Goal: Task Accomplishment & Management: Manage account settings

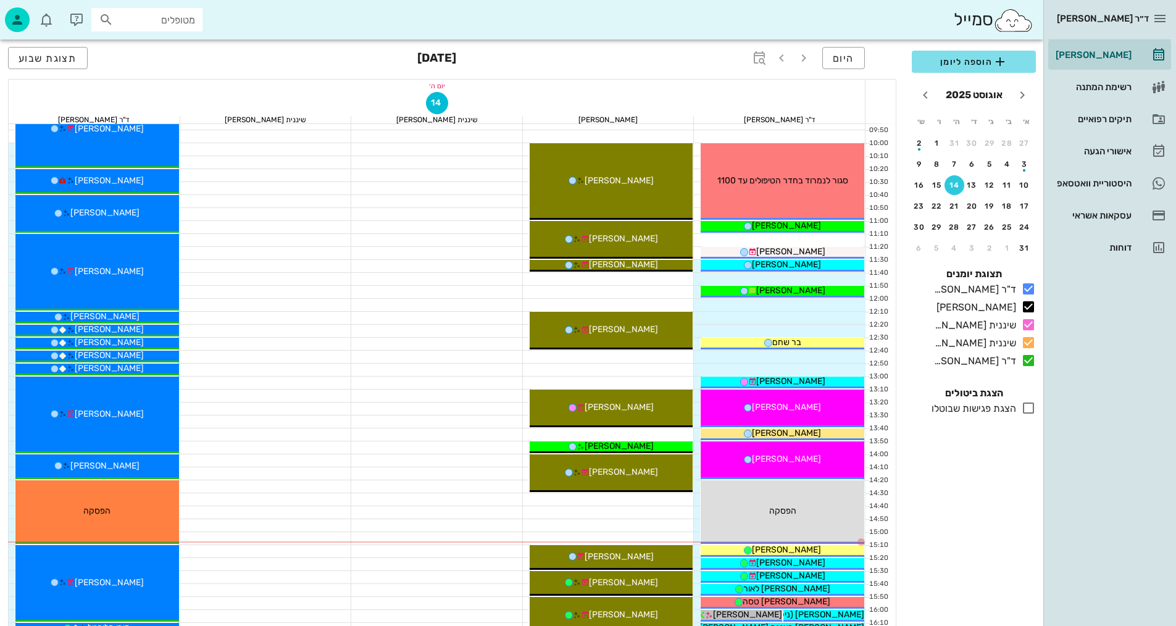
scroll to position [217, 0]
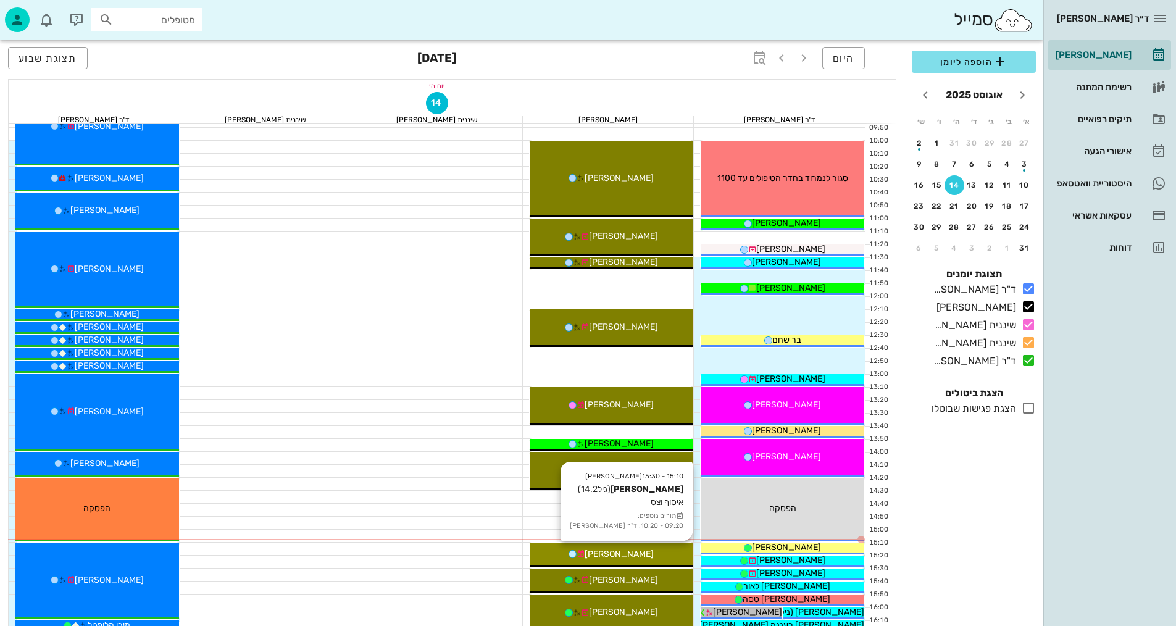
click at [668, 552] on div "[PERSON_NAME]" at bounding box center [612, 553] width 164 height 13
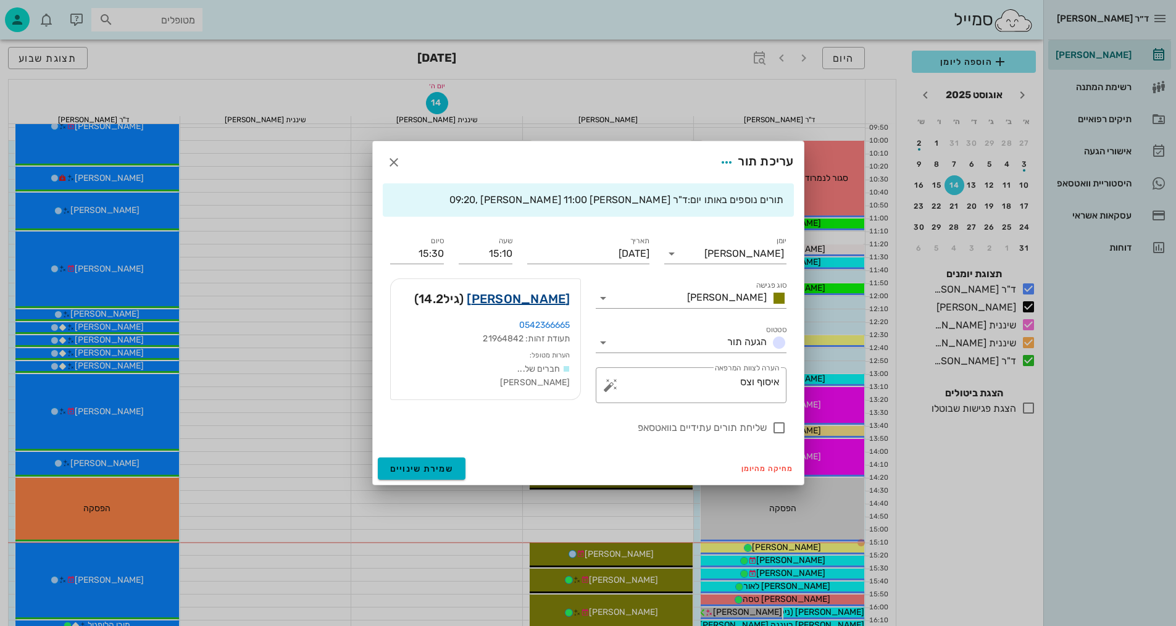
click at [551, 298] on link "אלונה שורץ" at bounding box center [518, 299] width 103 height 20
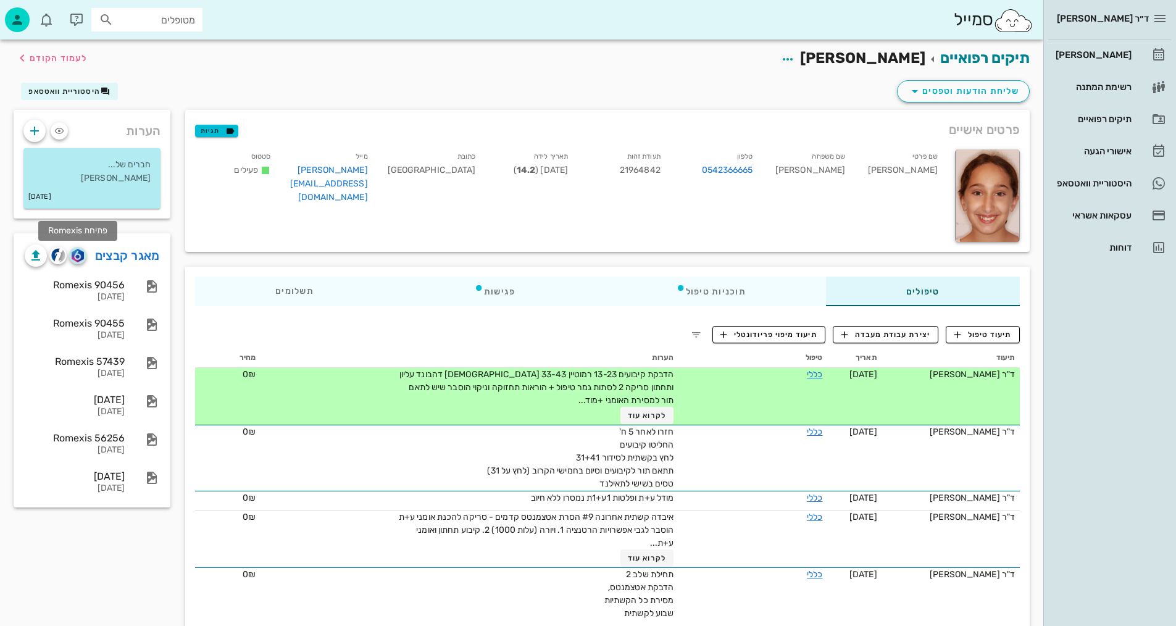
click at [77, 258] on img "button" at bounding box center [78, 256] width 12 height 14
click at [77, 259] on img "button" at bounding box center [78, 256] width 12 height 14
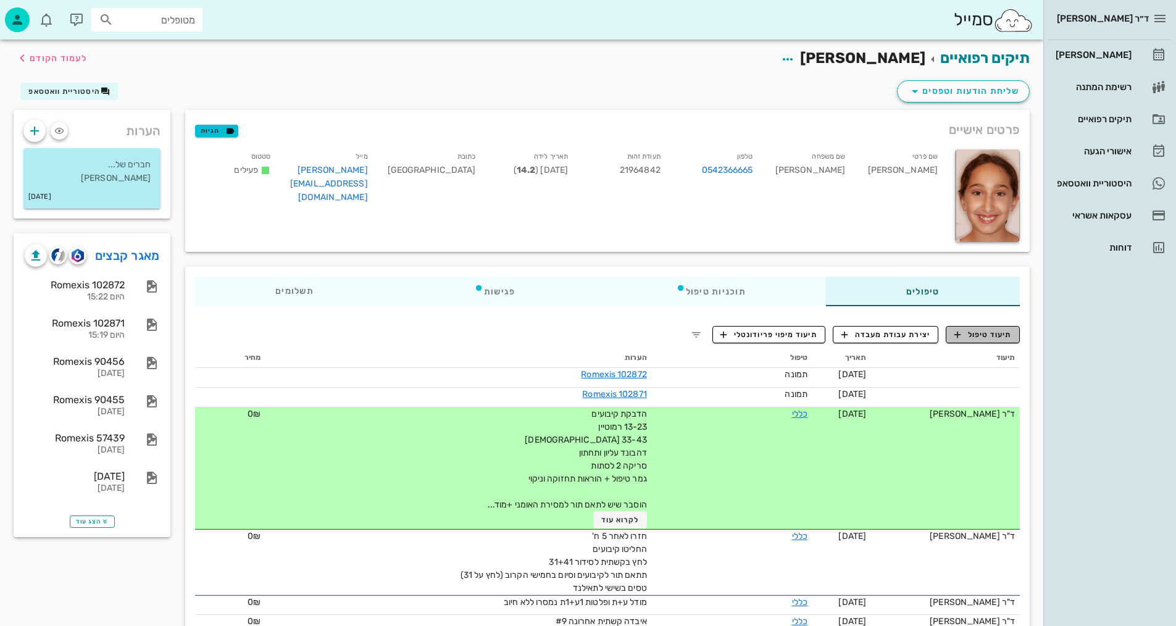
click at [980, 335] on span "תיעוד טיפול" at bounding box center [982, 334] width 57 height 11
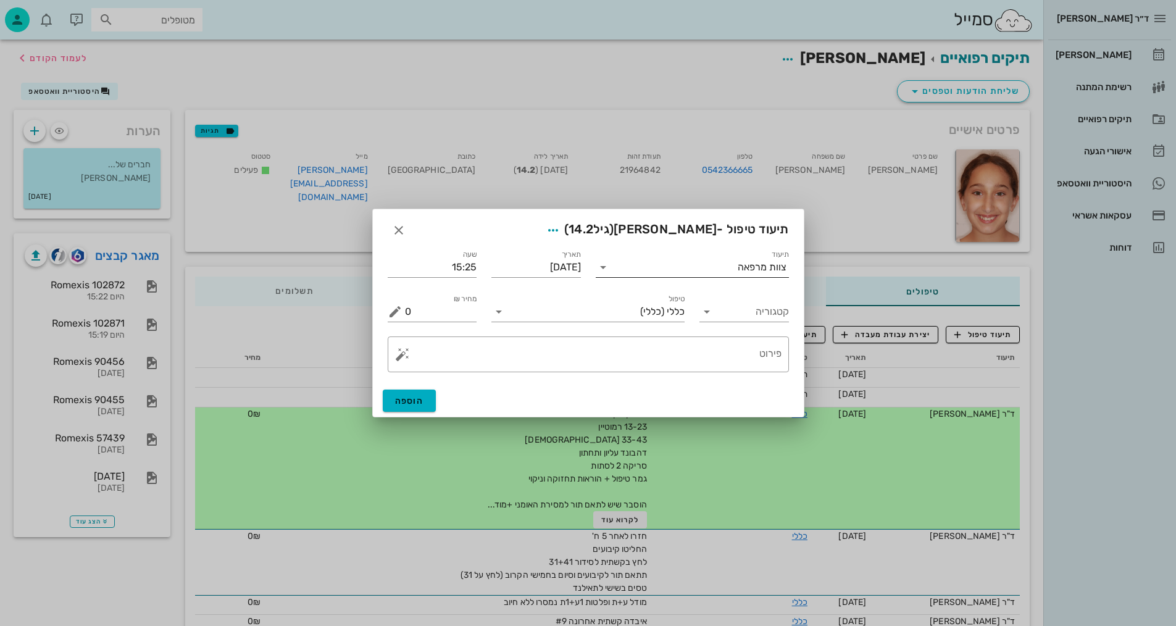
click at [605, 264] on icon at bounding box center [603, 267] width 15 height 15
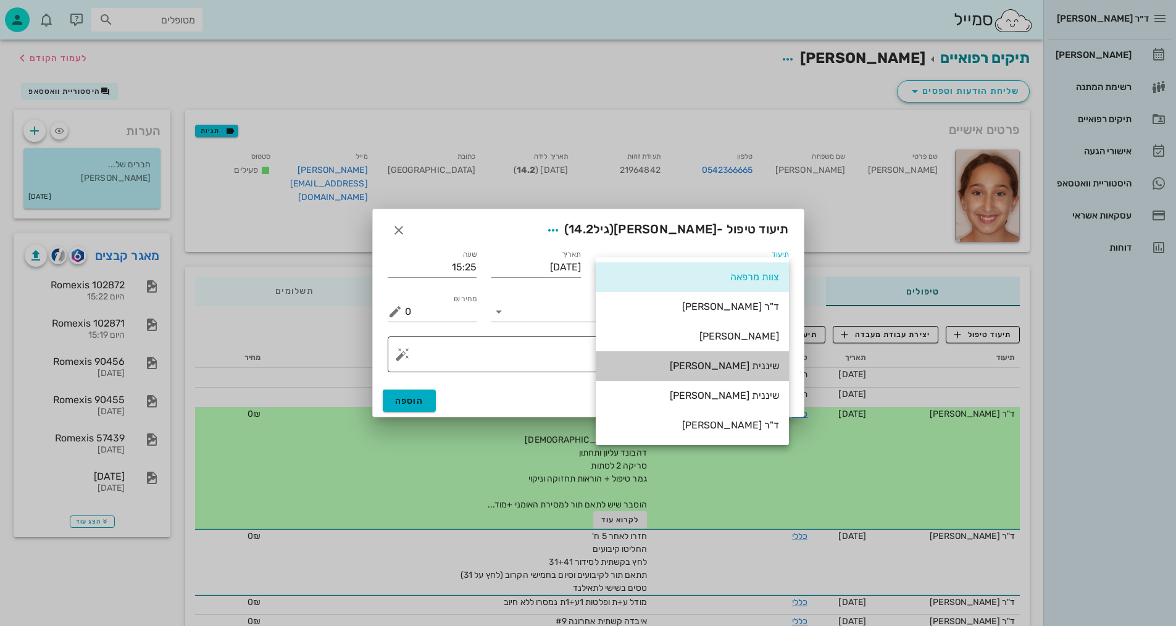
drag, startPoint x: 752, startPoint y: 369, endPoint x: 722, endPoint y: 357, distance: 32.1
click at [752, 367] on div "שיננית [PERSON_NAME]" at bounding box center [691, 366] width 173 height 12
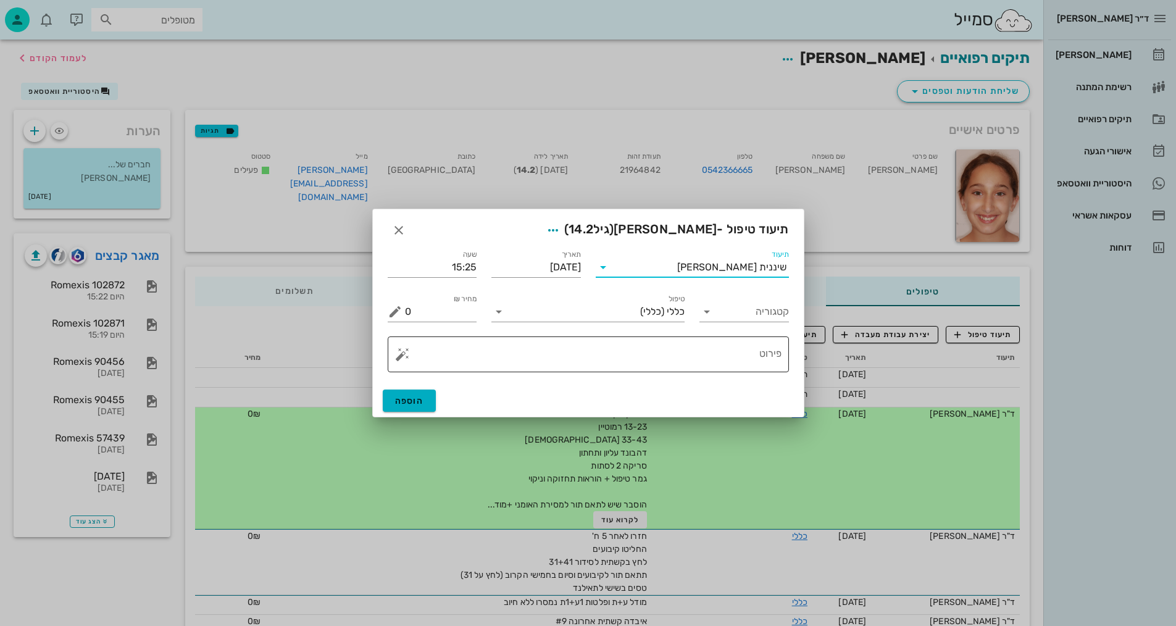
click at [658, 357] on textarea "פירוט" at bounding box center [593, 358] width 377 height 30
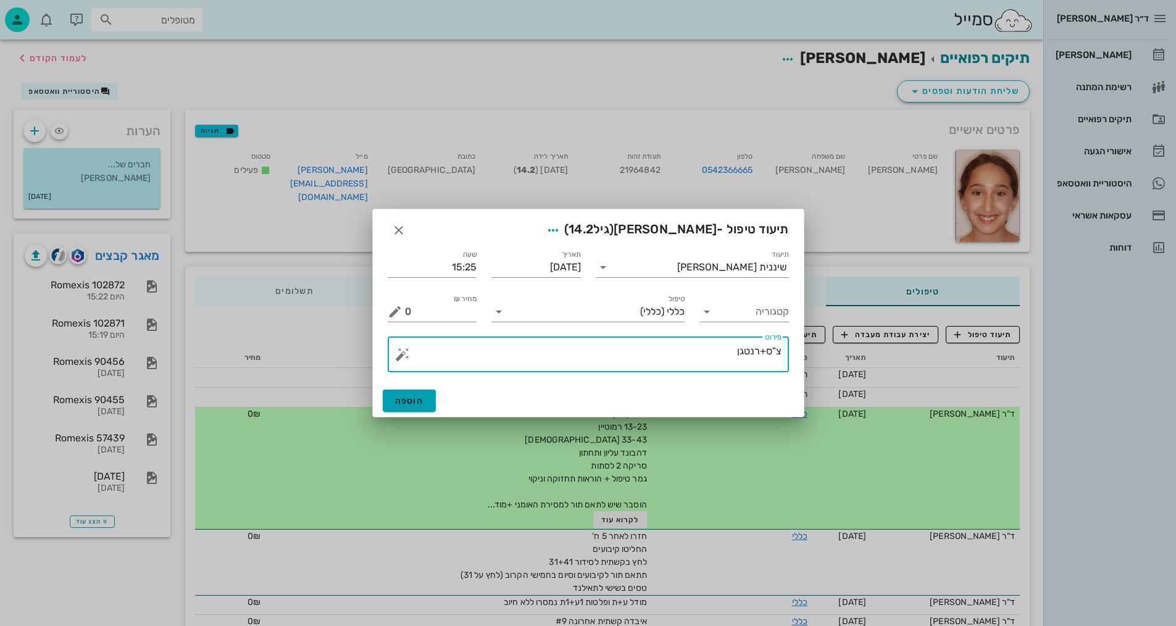
type textarea "צ"ס+רנטגן"
click at [423, 401] on span "הוספה" at bounding box center [409, 401] width 29 height 10
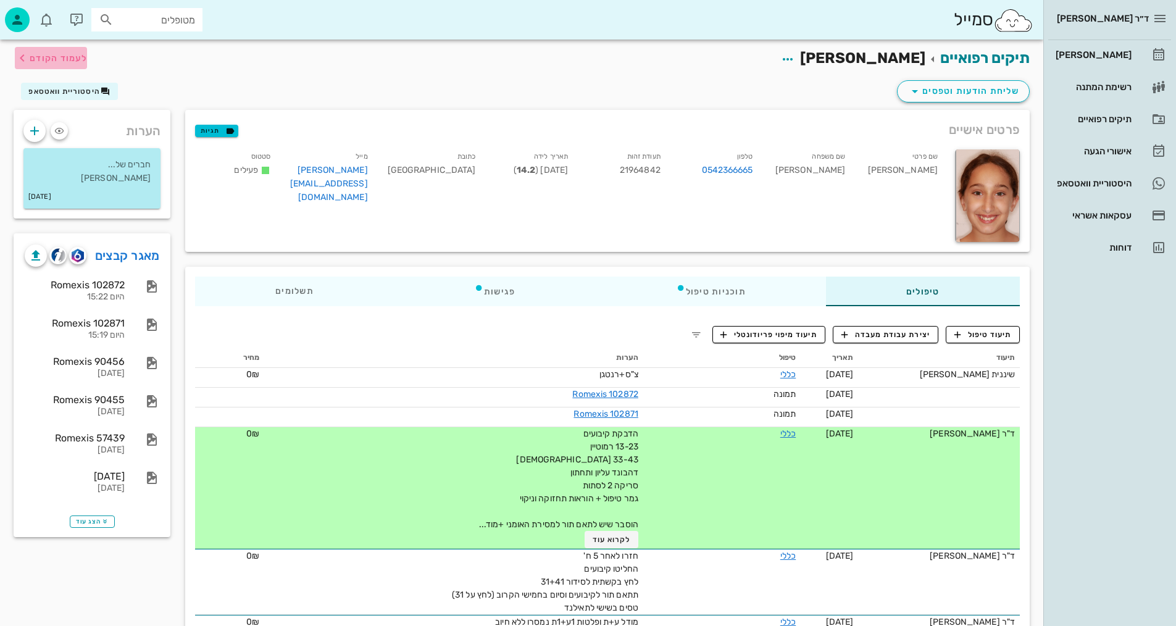
click at [51, 58] on span "לעמוד הקודם" at bounding box center [58, 58] width 57 height 10
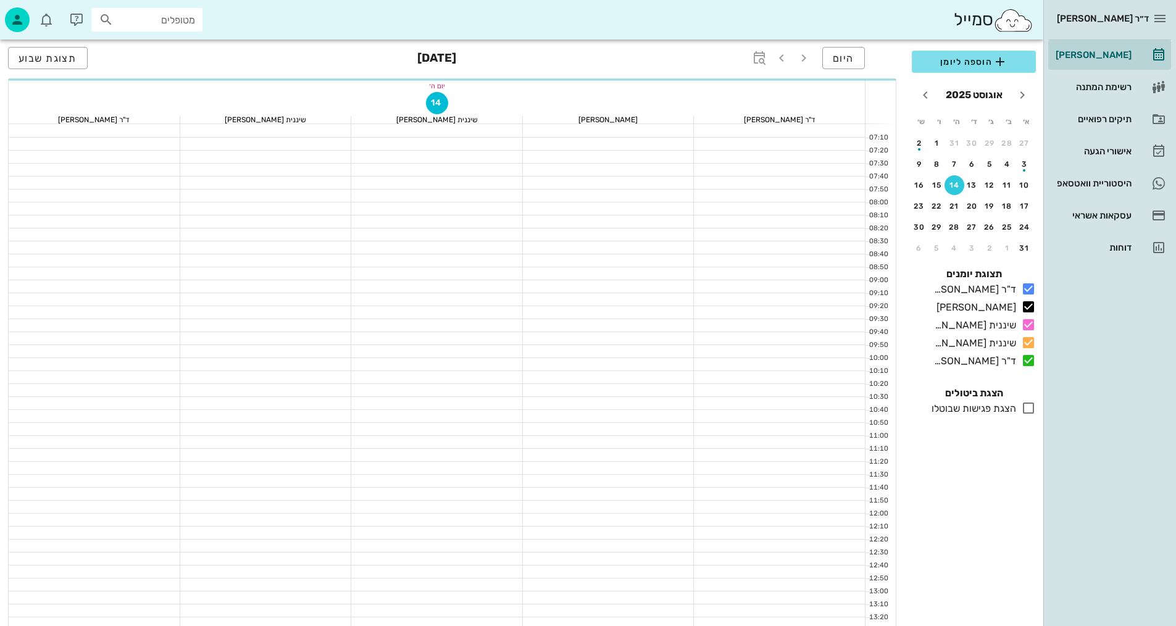
scroll to position [217, 0]
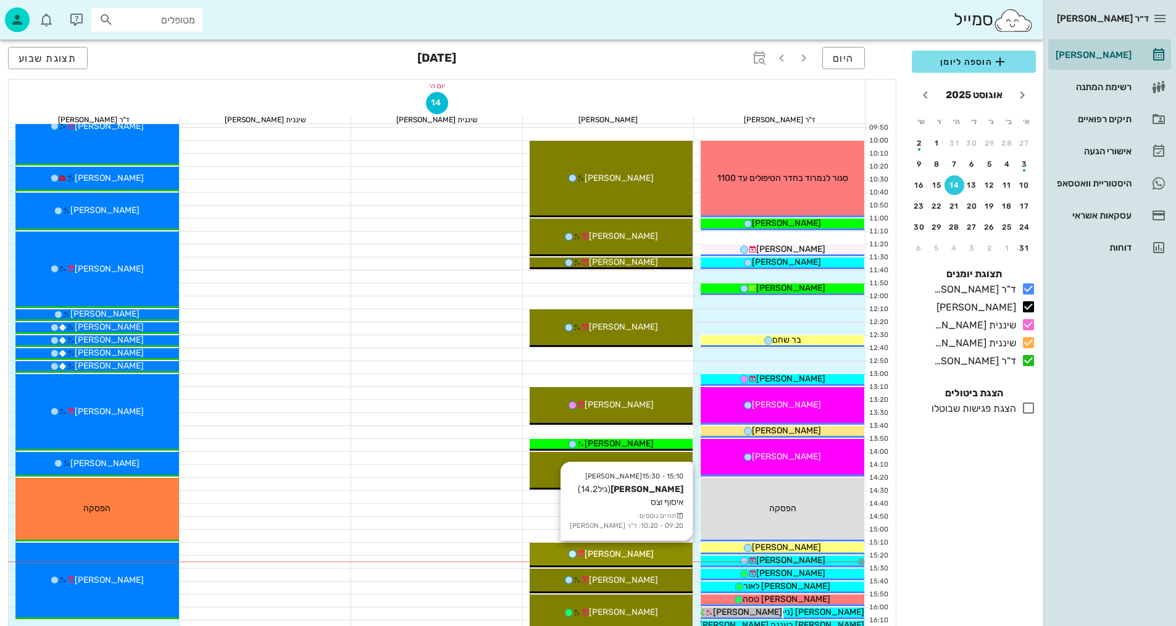
click at [628, 548] on div "[PERSON_NAME]" at bounding box center [612, 553] width 164 height 13
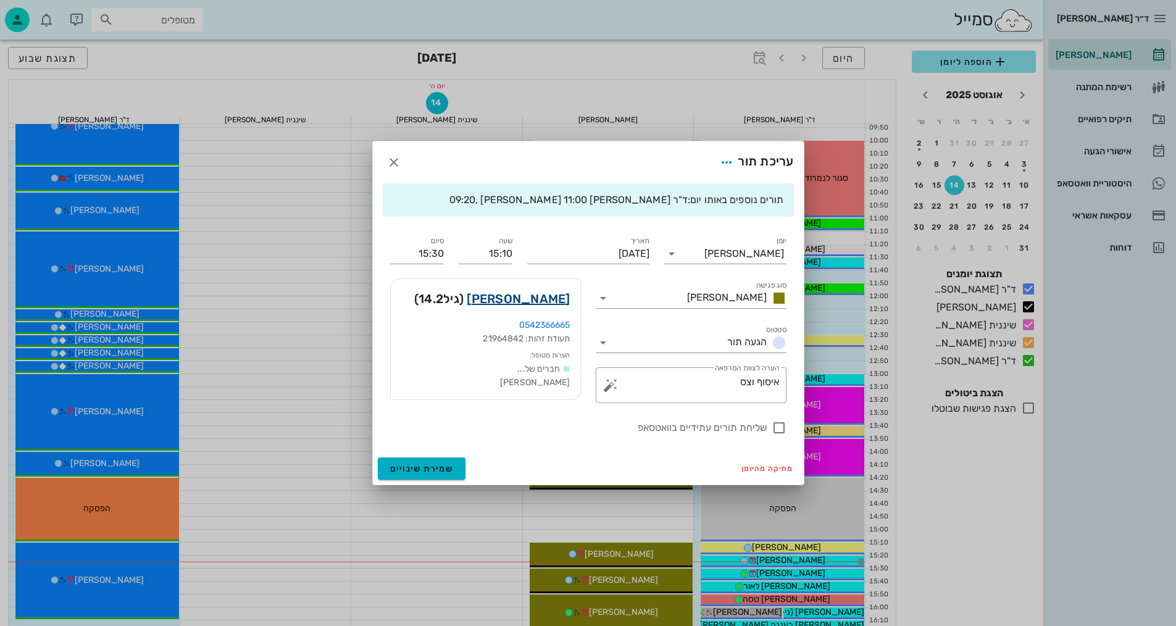
click at [530, 299] on link "אלונה שורץ" at bounding box center [518, 299] width 103 height 20
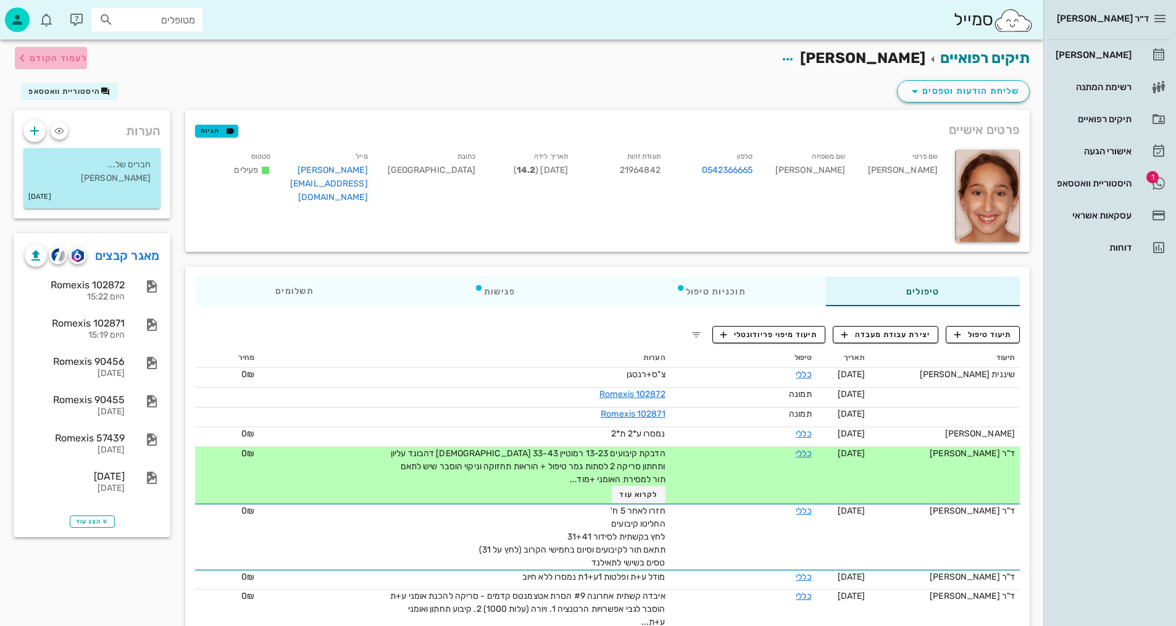
click at [37, 56] on span "לעמוד הקודם" at bounding box center [58, 58] width 57 height 10
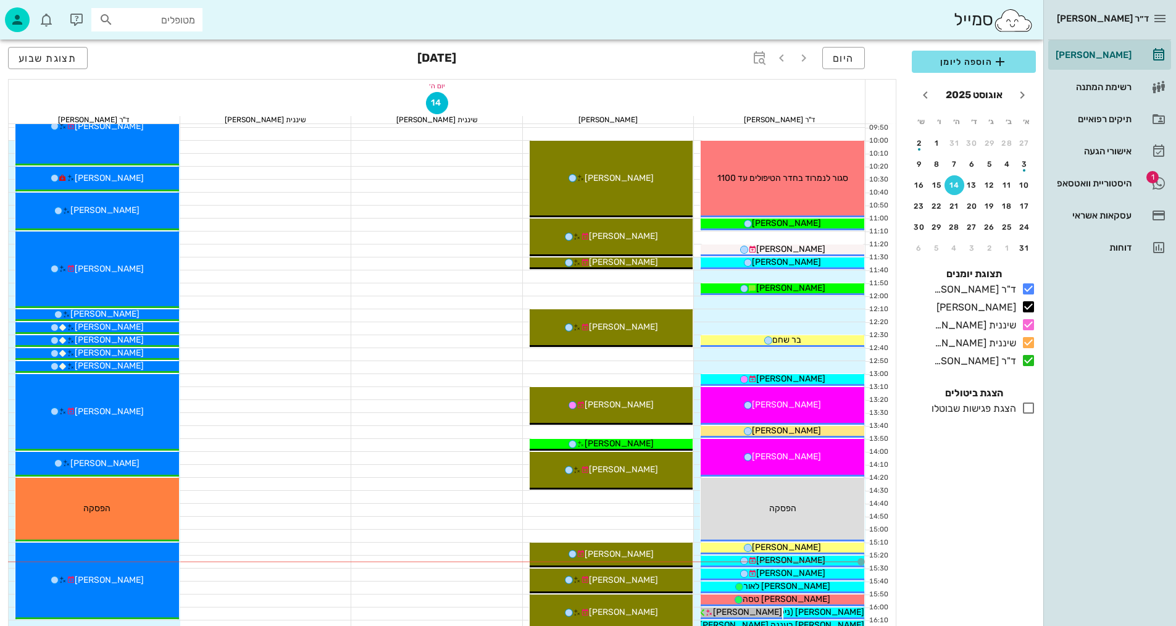
click at [573, 505] on div at bounding box center [609, 510] width 172 height 12
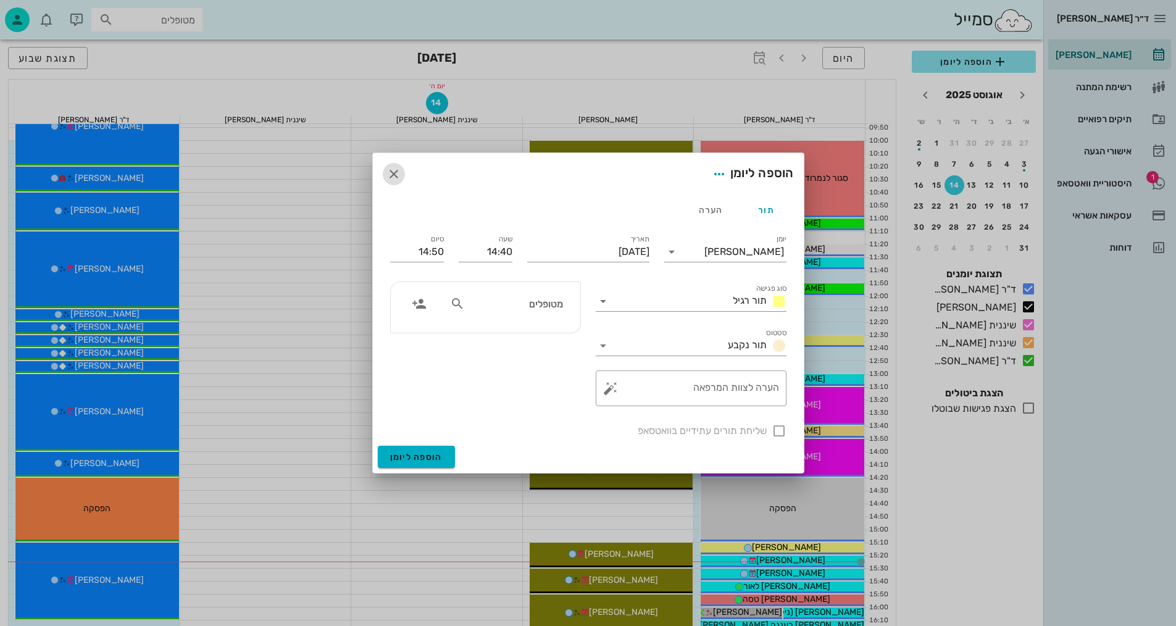
click at [385, 177] on span "button" at bounding box center [394, 174] width 22 height 15
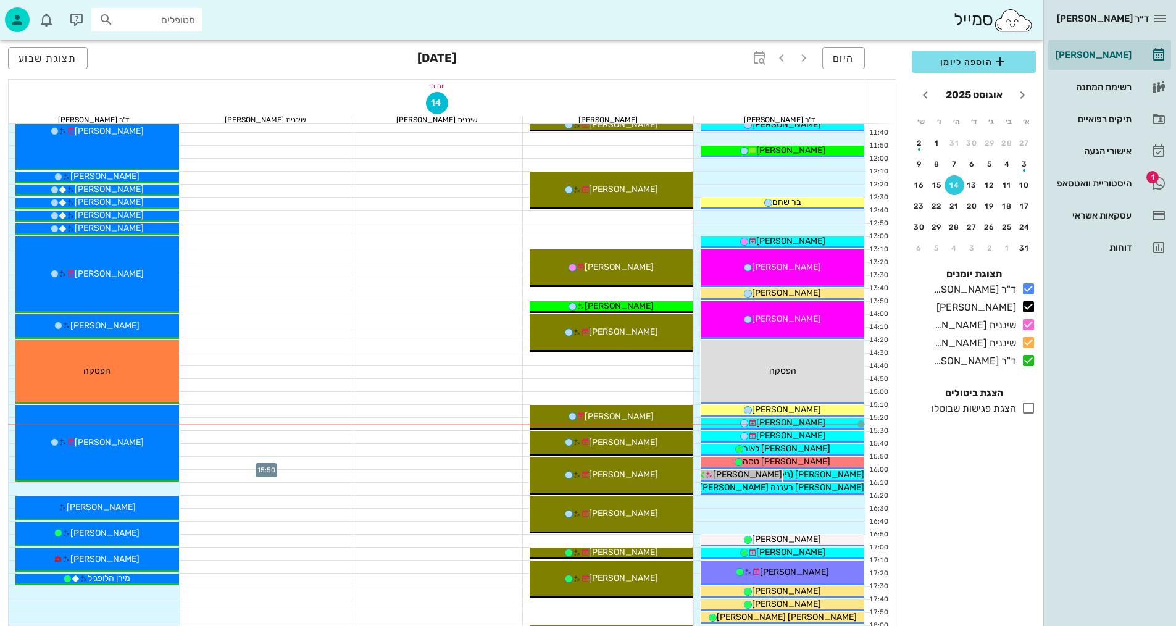
scroll to position [341, 0]
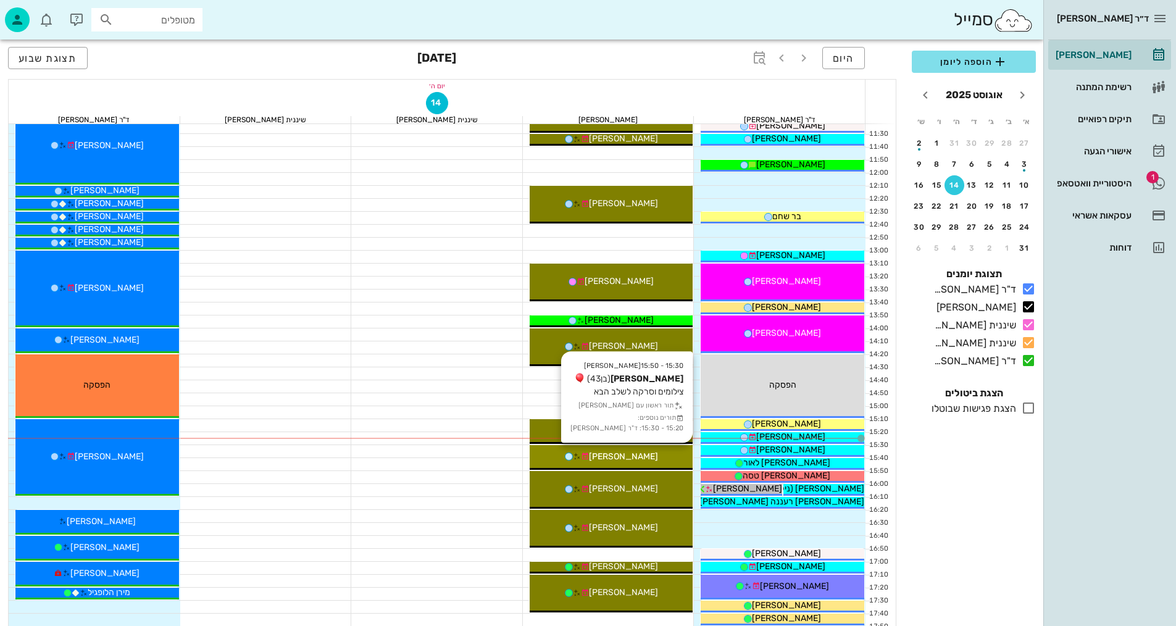
click at [681, 457] on div "[PERSON_NAME]" at bounding box center [612, 456] width 164 height 13
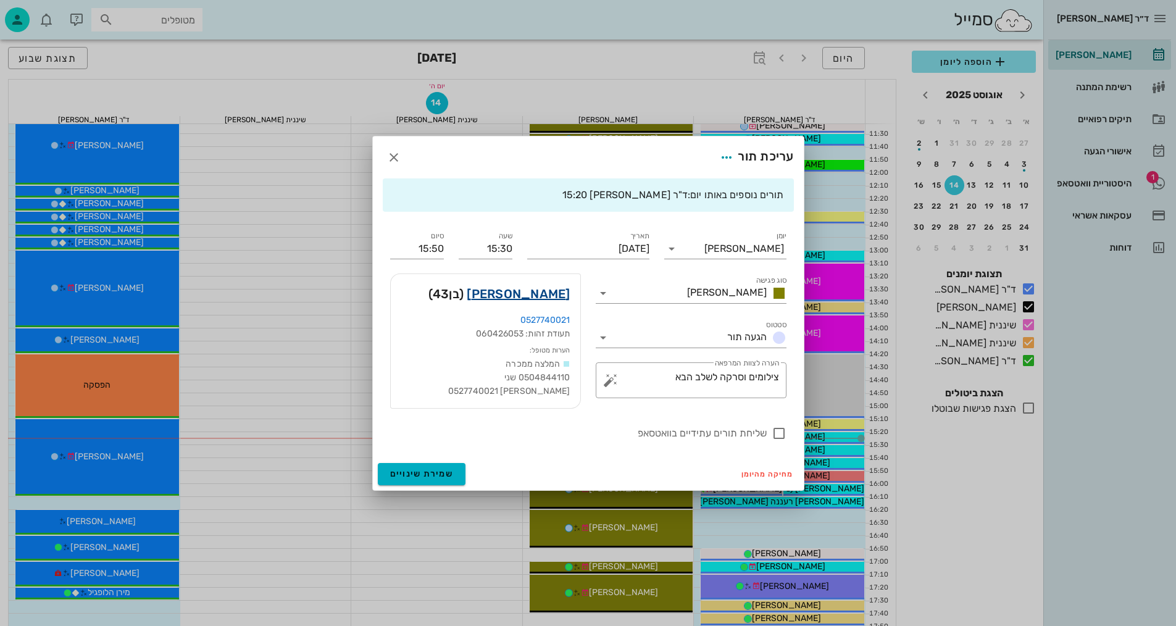
click at [551, 288] on link "[PERSON_NAME]" at bounding box center [518, 294] width 103 height 20
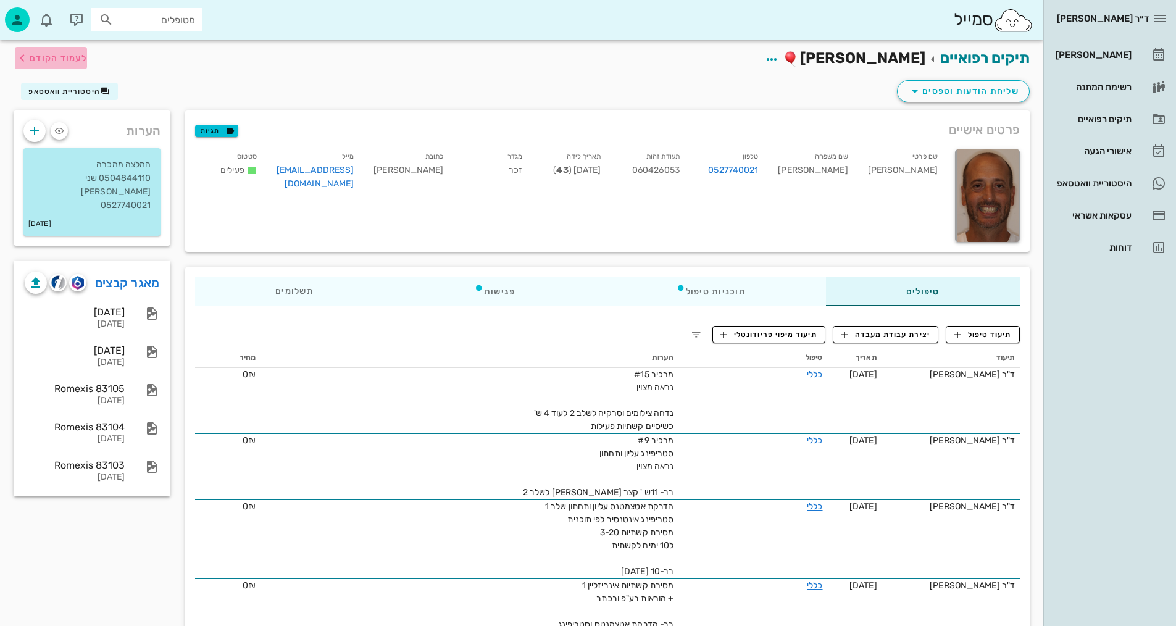
click at [33, 58] on span "לעמוד הקודם" at bounding box center [58, 58] width 57 height 10
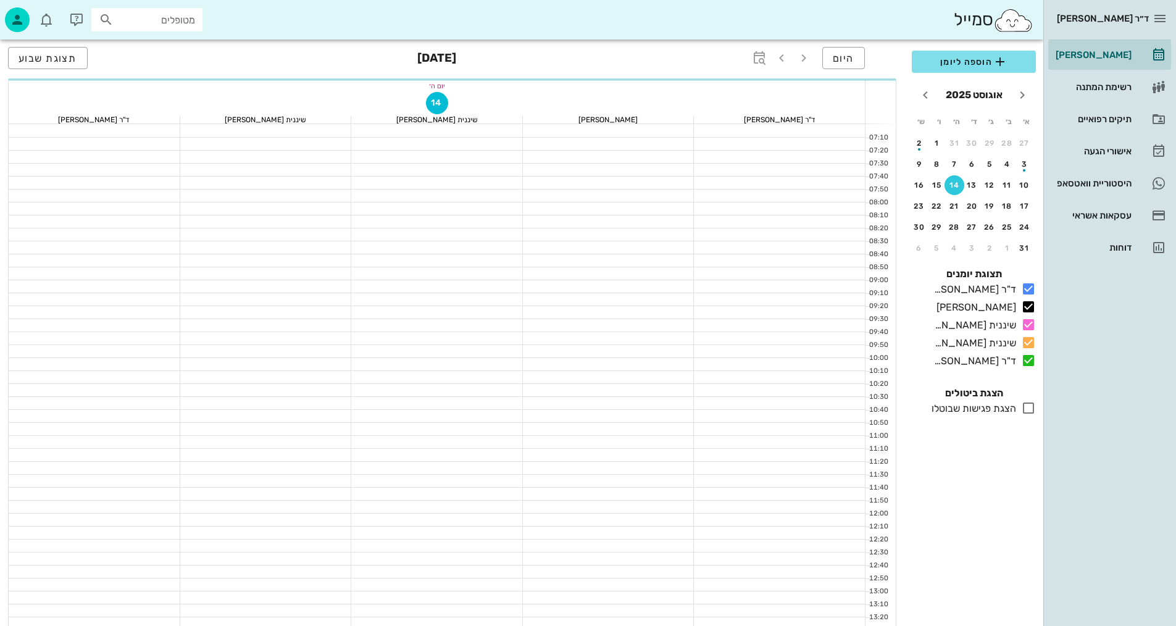
scroll to position [341, 0]
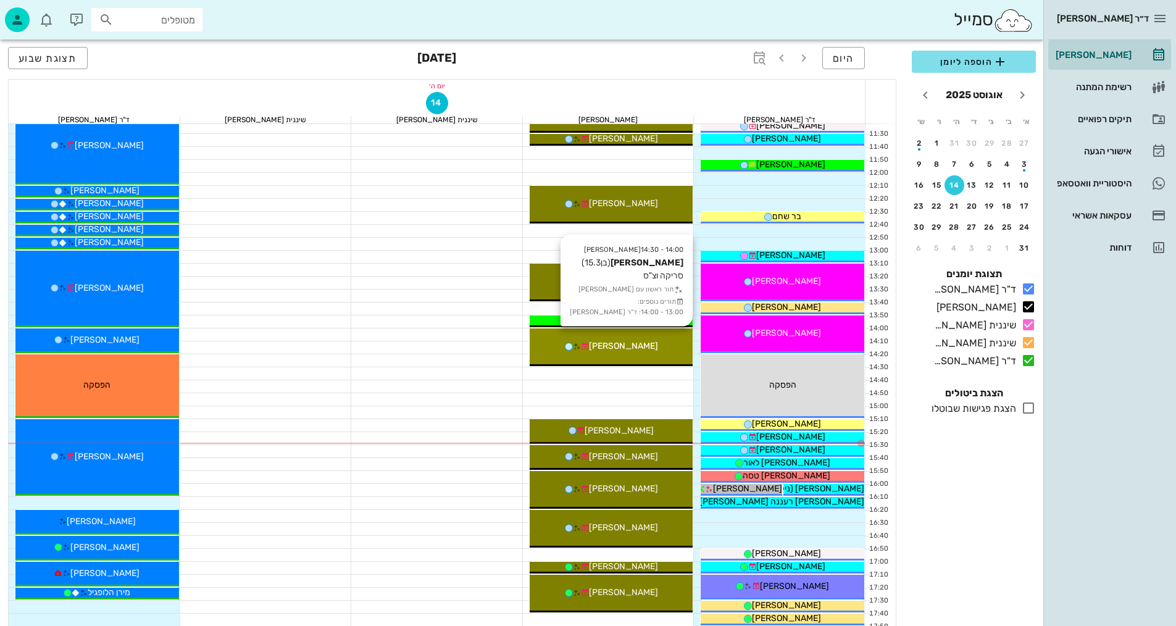
click at [635, 347] on span "[PERSON_NAME]" at bounding box center [623, 346] width 69 height 10
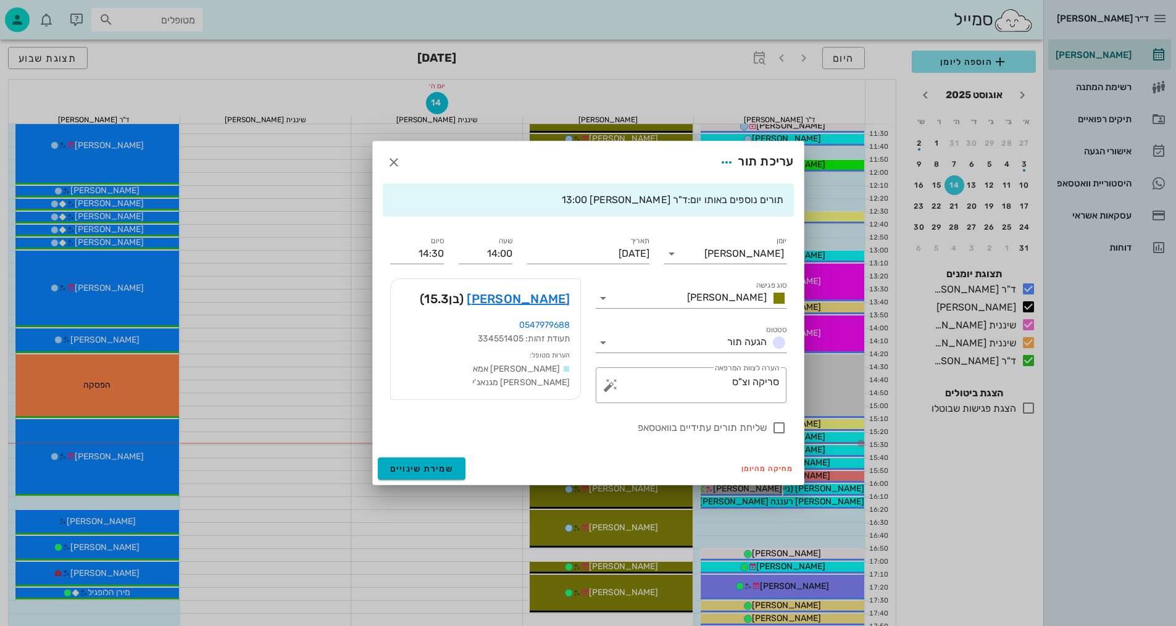
click at [635, 347] on div at bounding box center [588, 313] width 1176 height 626
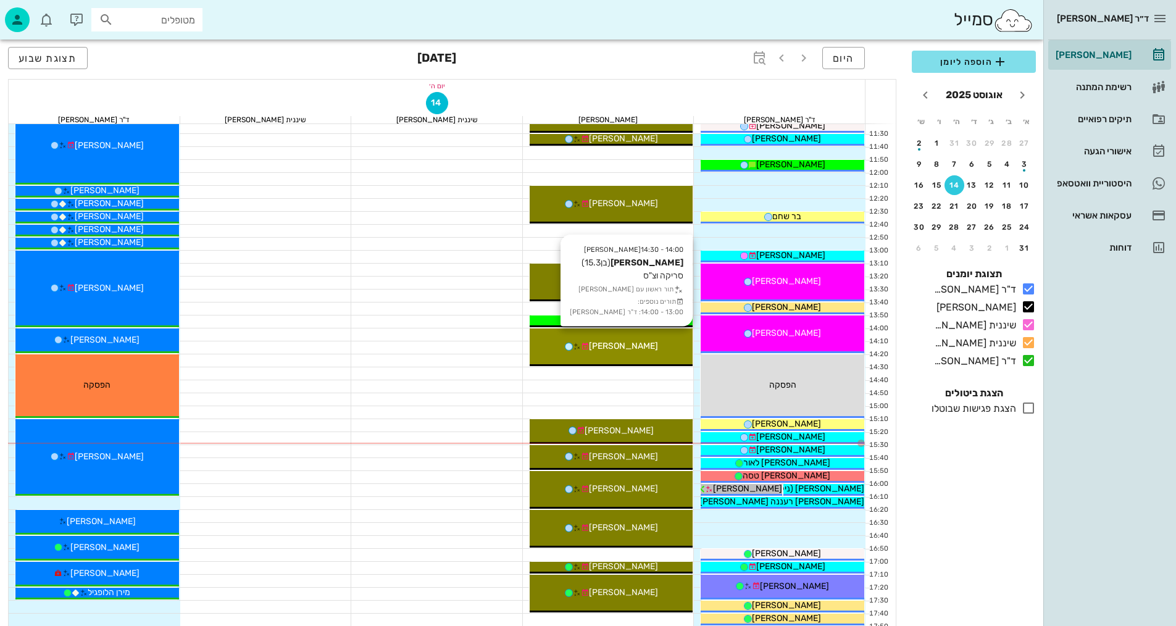
click at [599, 335] on div "14:00 - 14:30 יומן מרפאה יהונתן תבור (בן 15.3 ) סריקה וצ"ס תור ראשון עם יומן מר…" at bounding box center [612, 347] width 164 height 38
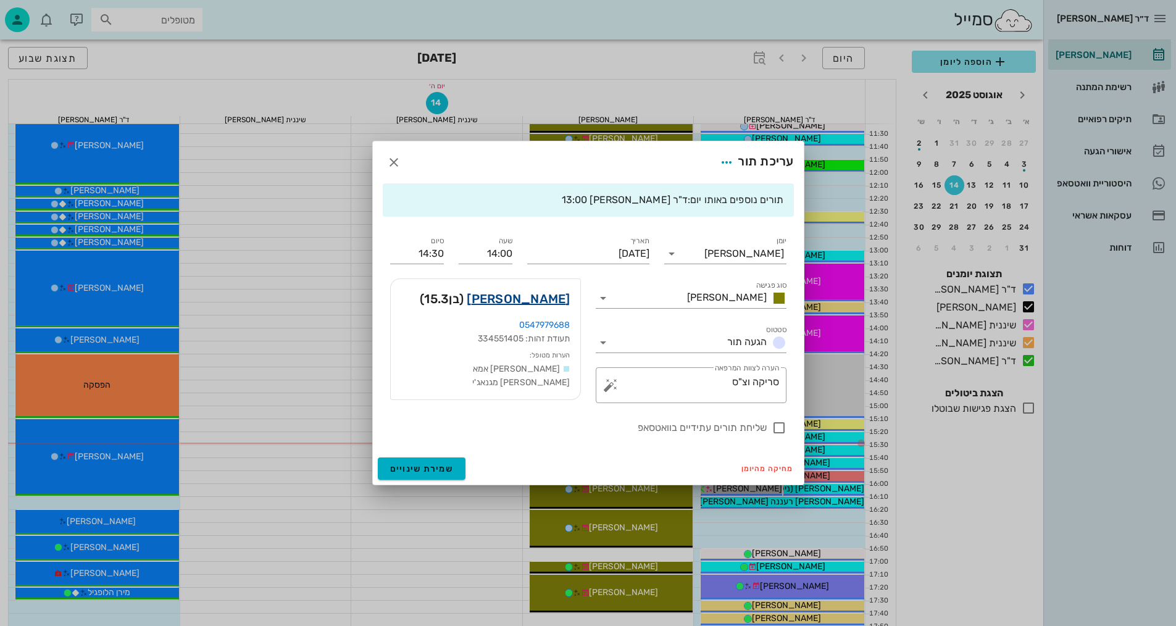
click at [532, 294] on link "יהונתן תבור" at bounding box center [518, 299] width 103 height 20
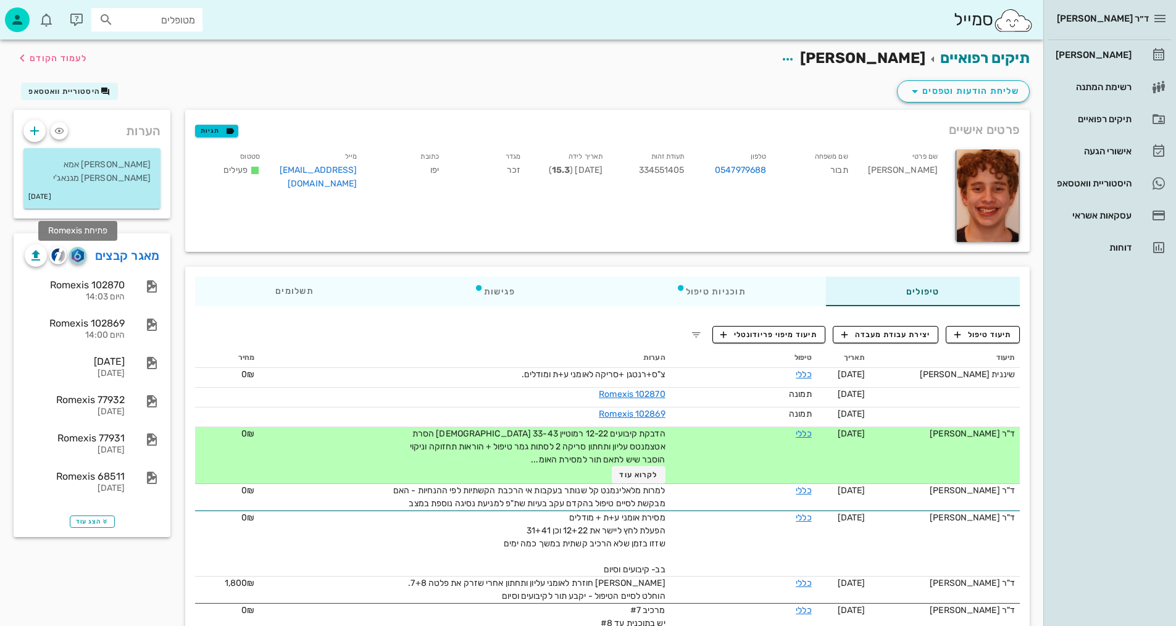
click at [80, 256] on img "button" at bounding box center [78, 256] width 12 height 14
click at [104, 282] on div "Romexis 102870" at bounding box center [75, 285] width 100 height 12
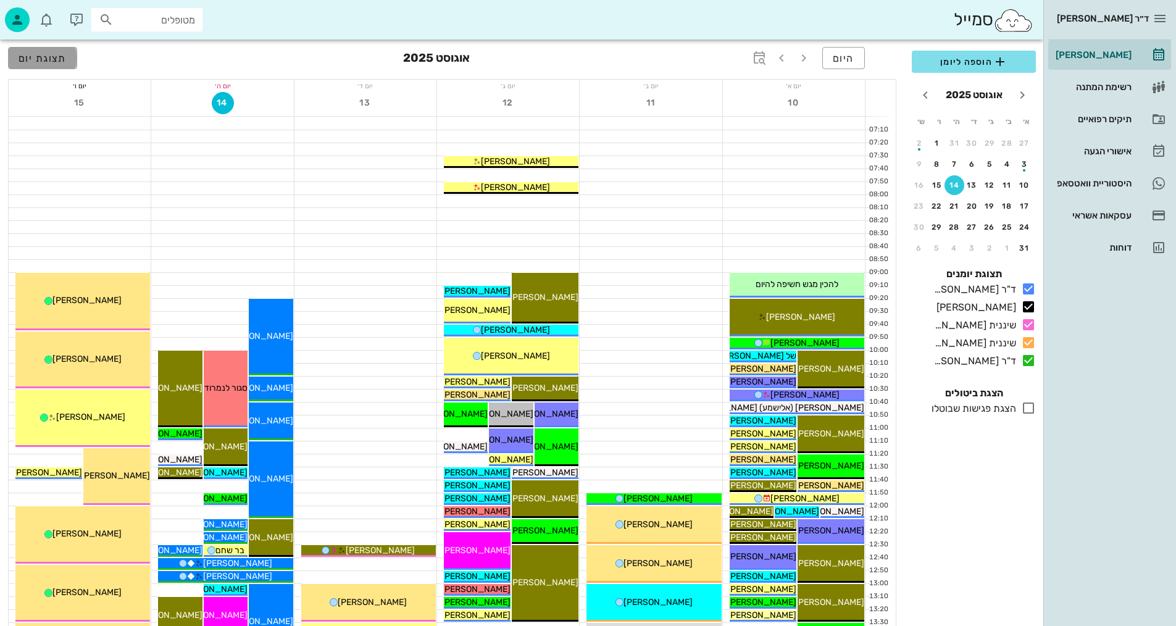
click at [38, 56] on span "תצוגת יום" at bounding box center [43, 58] width 48 height 12
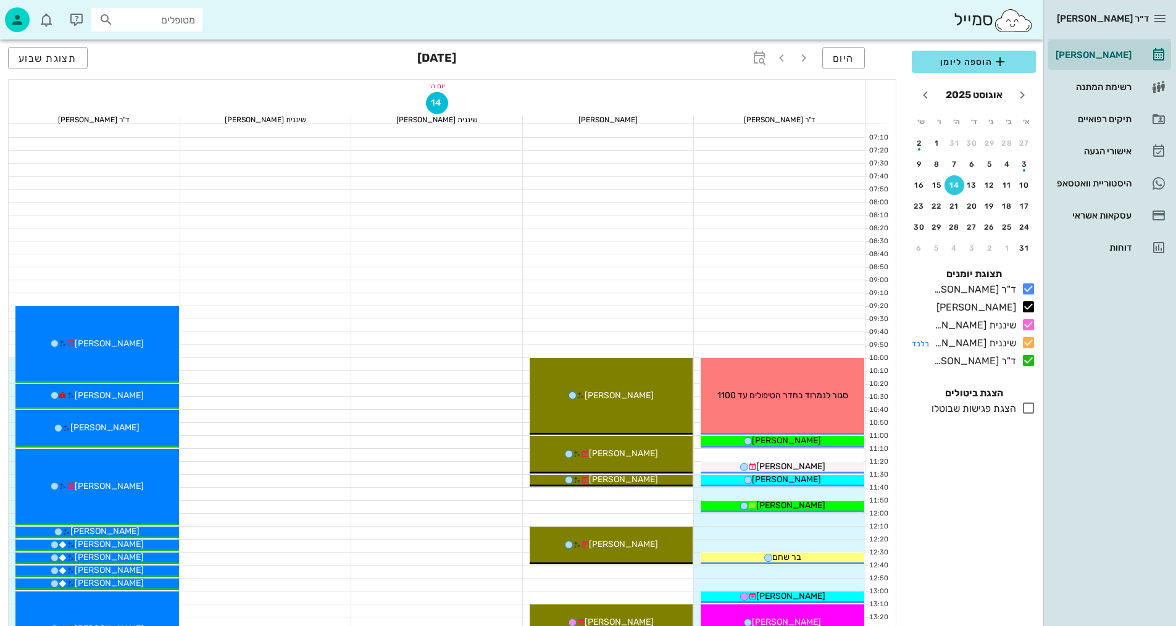
click at [1024, 344] on icon at bounding box center [1028, 342] width 15 height 15
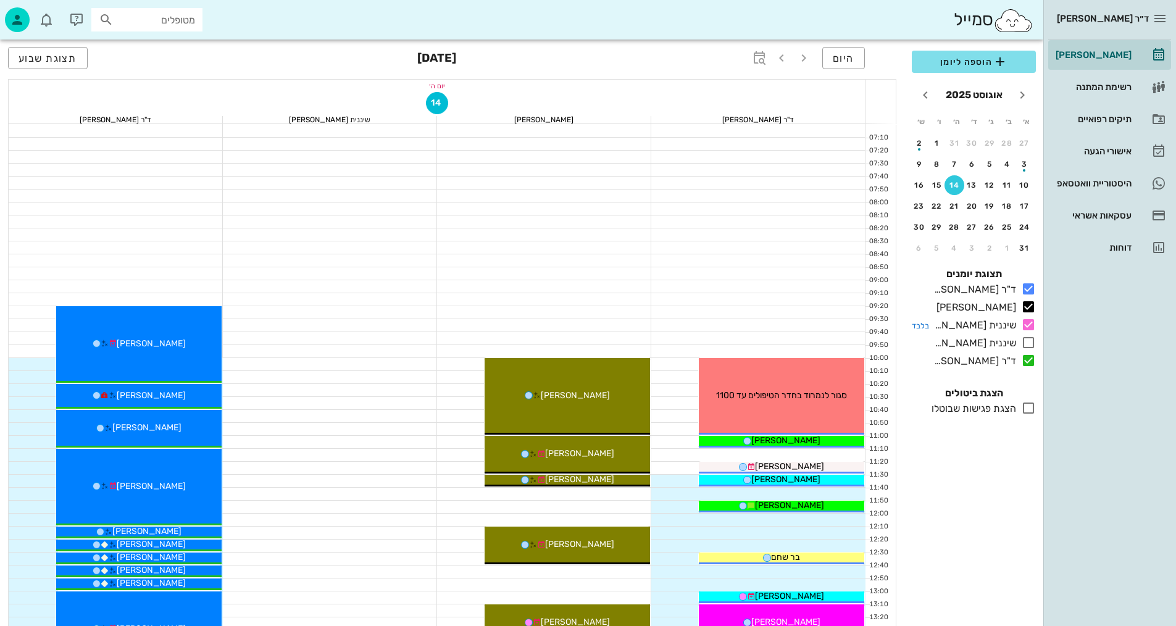
click at [1025, 322] on icon at bounding box center [1028, 324] width 15 height 15
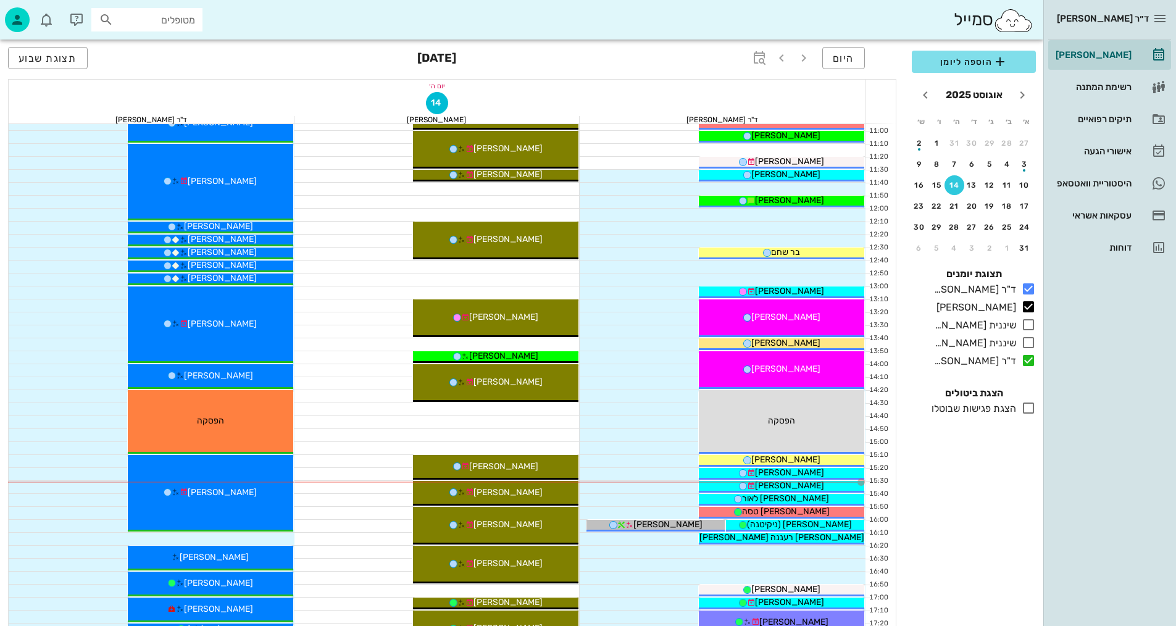
scroll to position [309, 0]
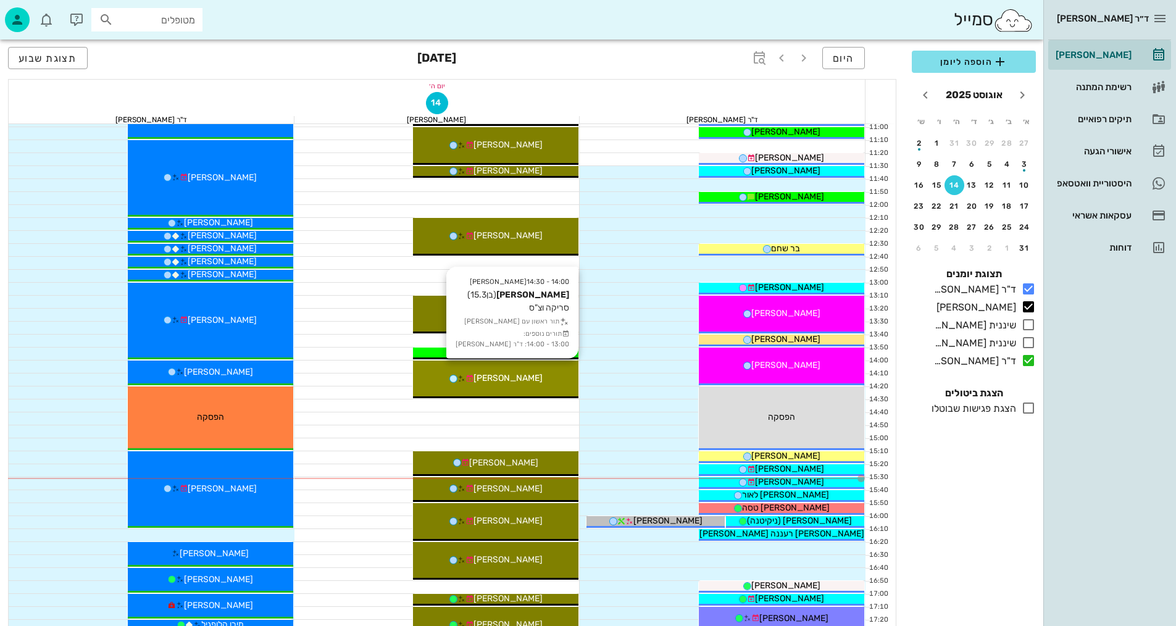
drag, startPoint x: 512, startPoint y: 363, endPoint x: 518, endPoint y: 367, distance: 7.0
click at [513, 364] on div "14:00 - 14:30 יומן מרפאה יהונתן תבור (בן 15.3 ) סריקה וצ"ס תור ראשון עם יומן מר…" at bounding box center [495, 379] width 165 height 38
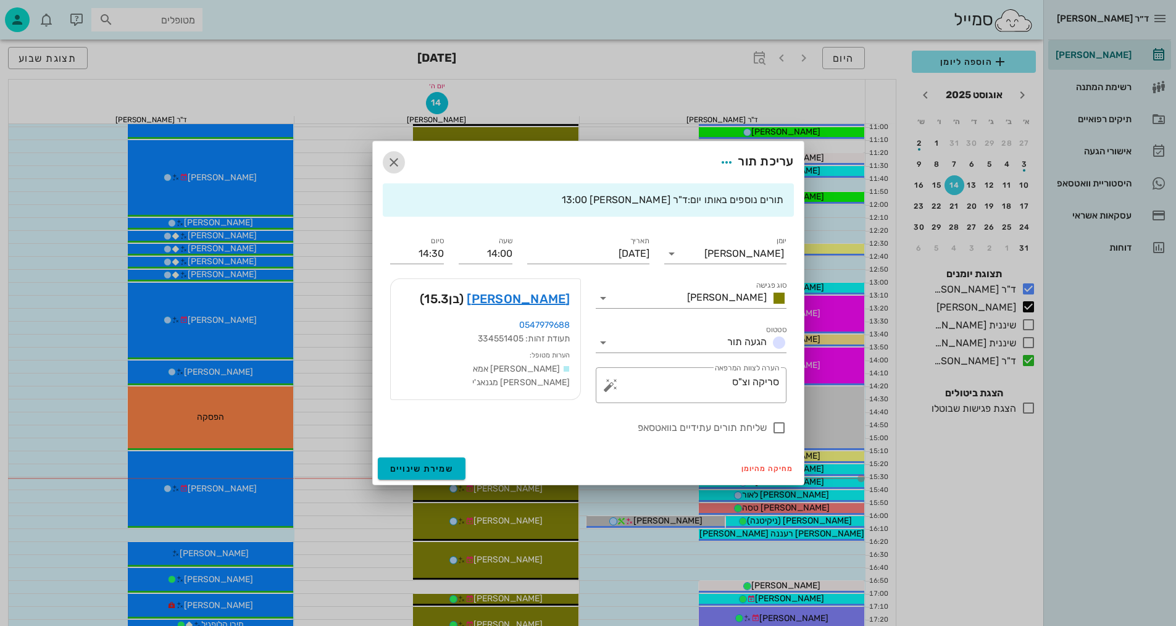
click at [393, 166] on icon "button" at bounding box center [393, 162] width 15 height 15
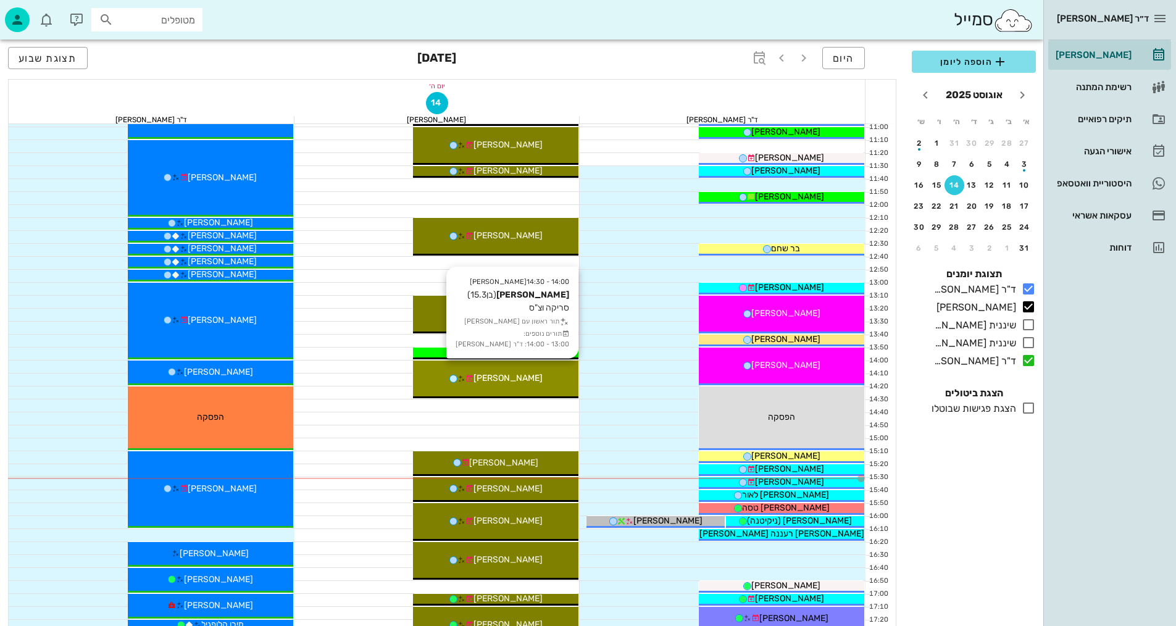
click at [551, 375] on div "[PERSON_NAME]" at bounding box center [495, 378] width 165 height 13
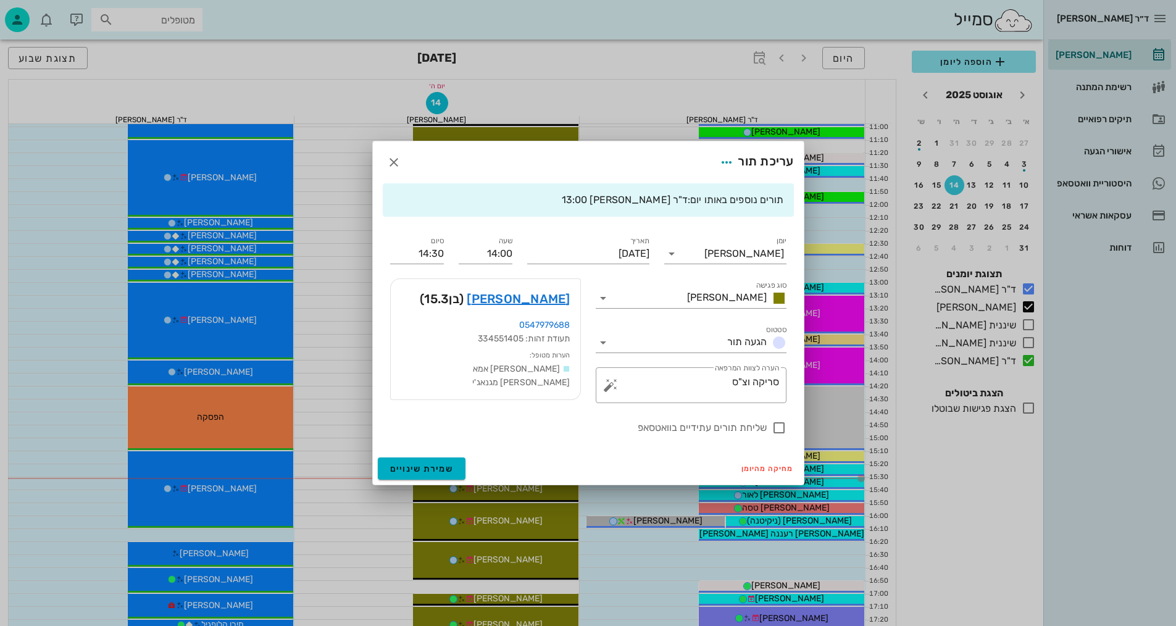
click at [551, 375] on div "ד״ר [PERSON_NAME] [PERSON_NAME] רשימת המתנה תיקים רפואיים אישורי הגעה היסטוריית…" at bounding box center [588, 297] width 1176 height 1213
click at [541, 295] on link "יהונתן תבור" at bounding box center [518, 299] width 103 height 20
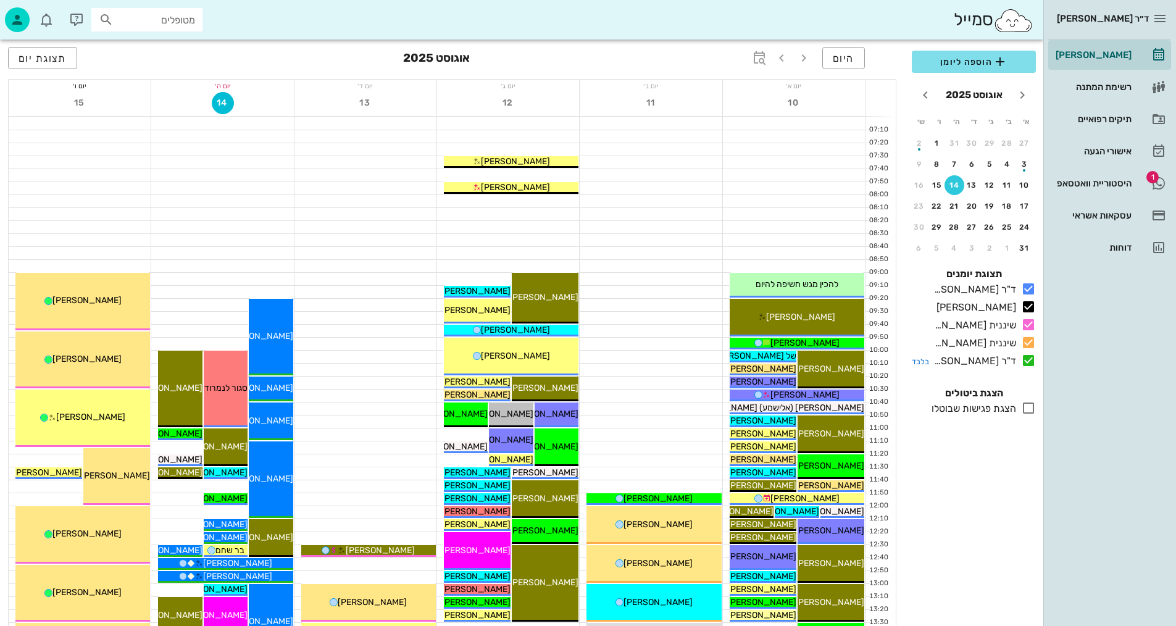
click at [1028, 364] on icon at bounding box center [1028, 360] width 15 height 15
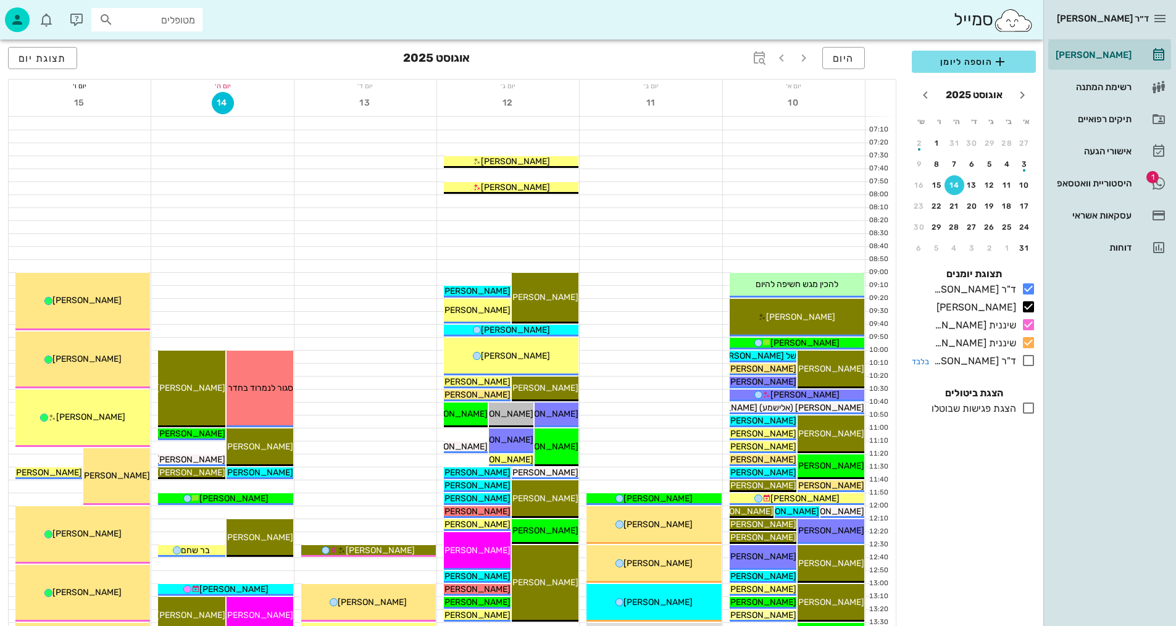
click at [1028, 364] on icon at bounding box center [1028, 360] width 15 height 15
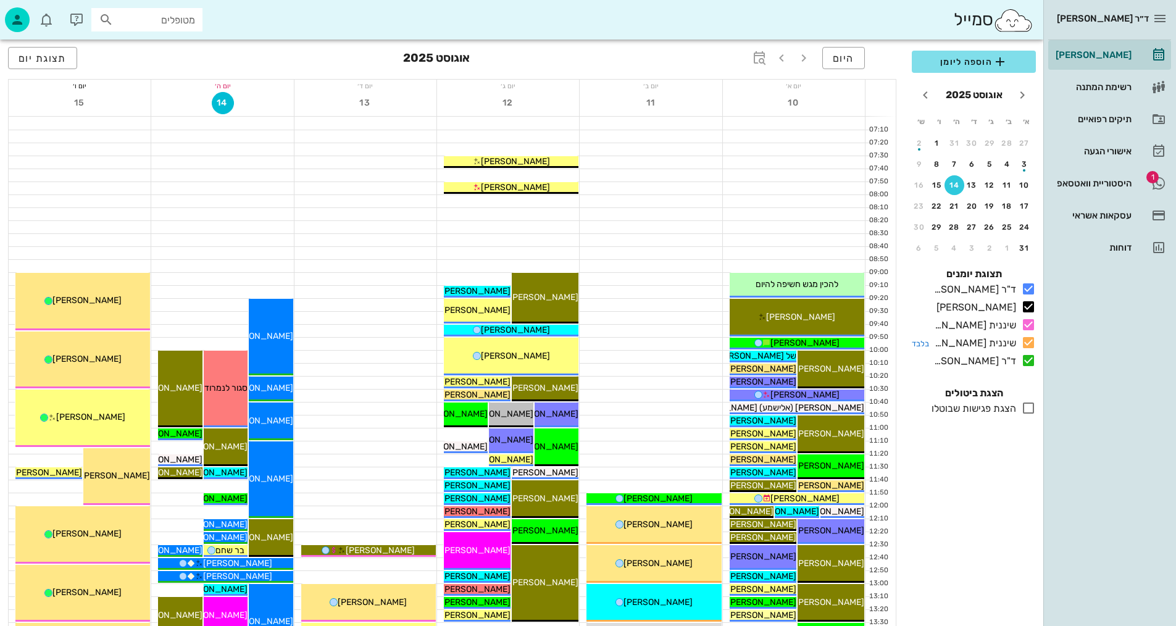
click at [1031, 341] on icon at bounding box center [1028, 342] width 15 height 15
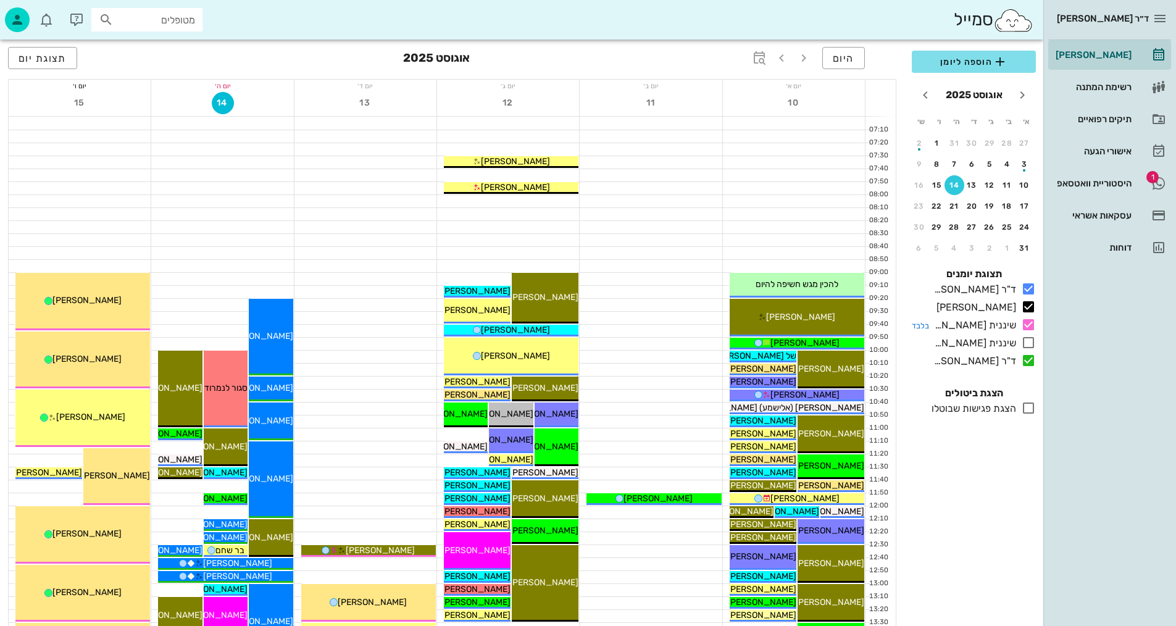
click at [1030, 318] on icon at bounding box center [1028, 324] width 15 height 15
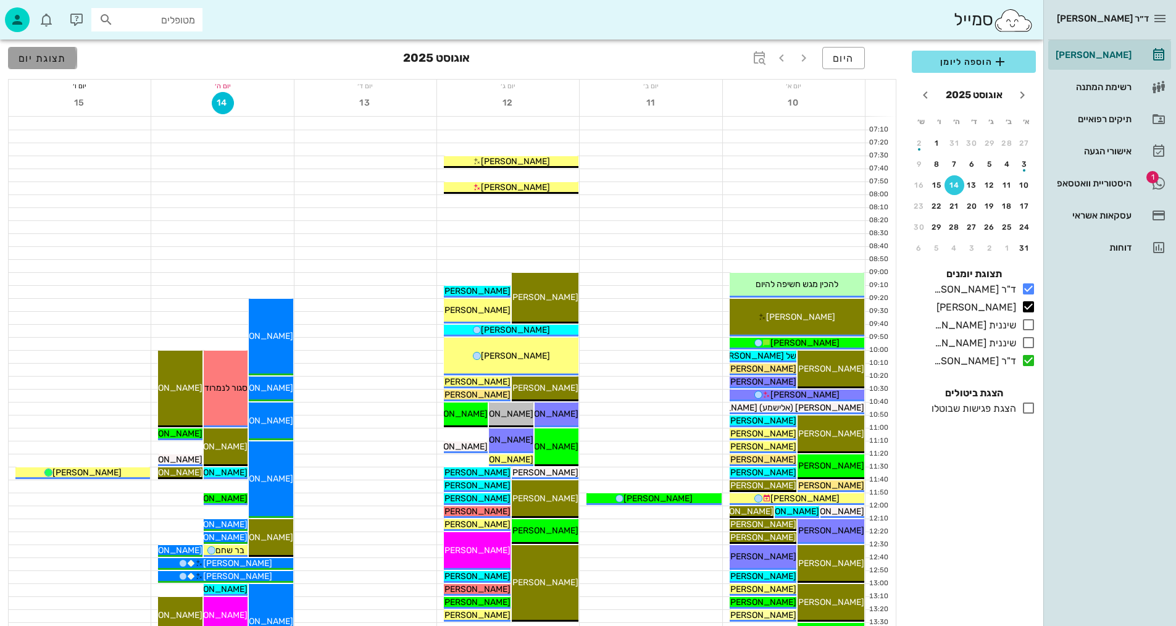
click at [67, 54] on button "תצוגת יום" at bounding box center [42, 58] width 69 height 22
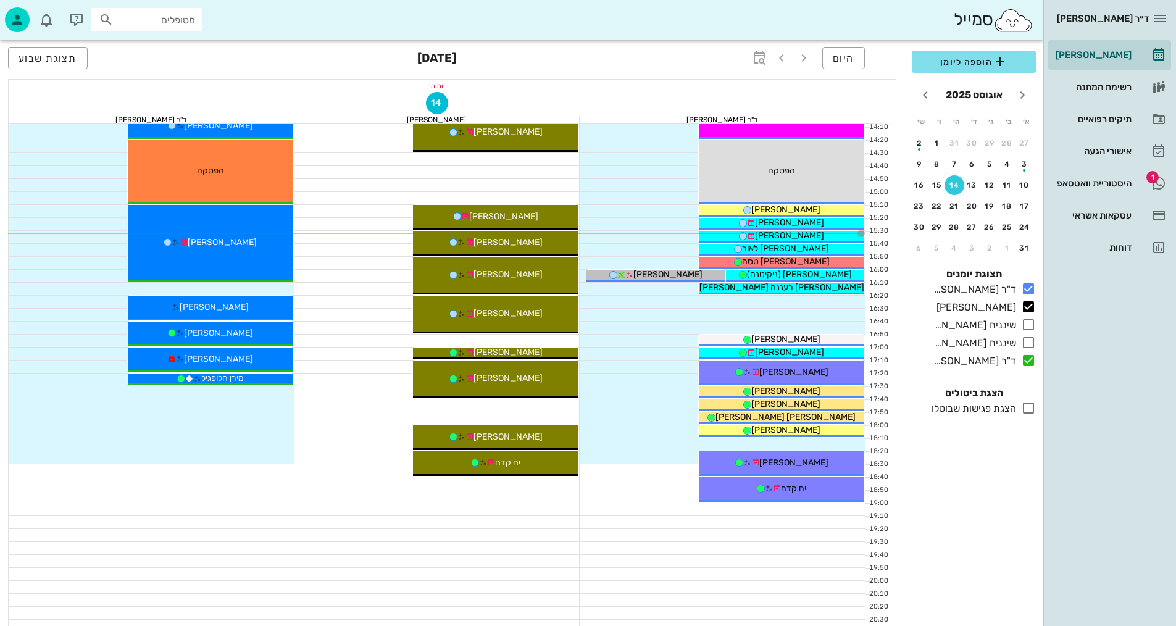
scroll to position [556, 0]
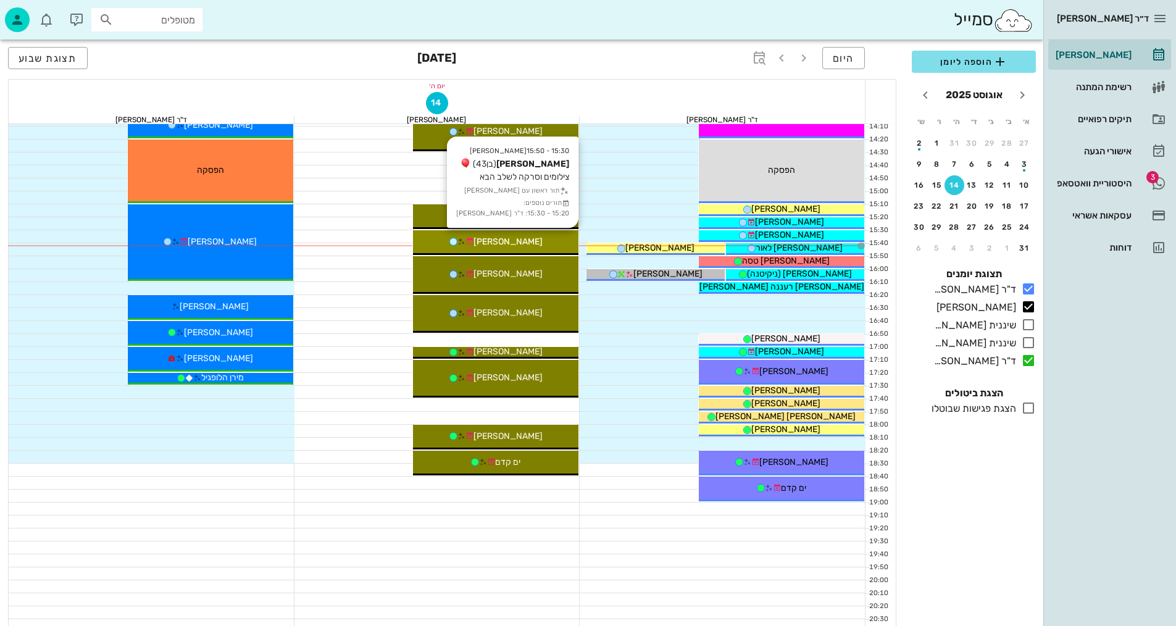
click at [493, 238] on span "[PERSON_NAME]" at bounding box center [507, 241] width 69 height 10
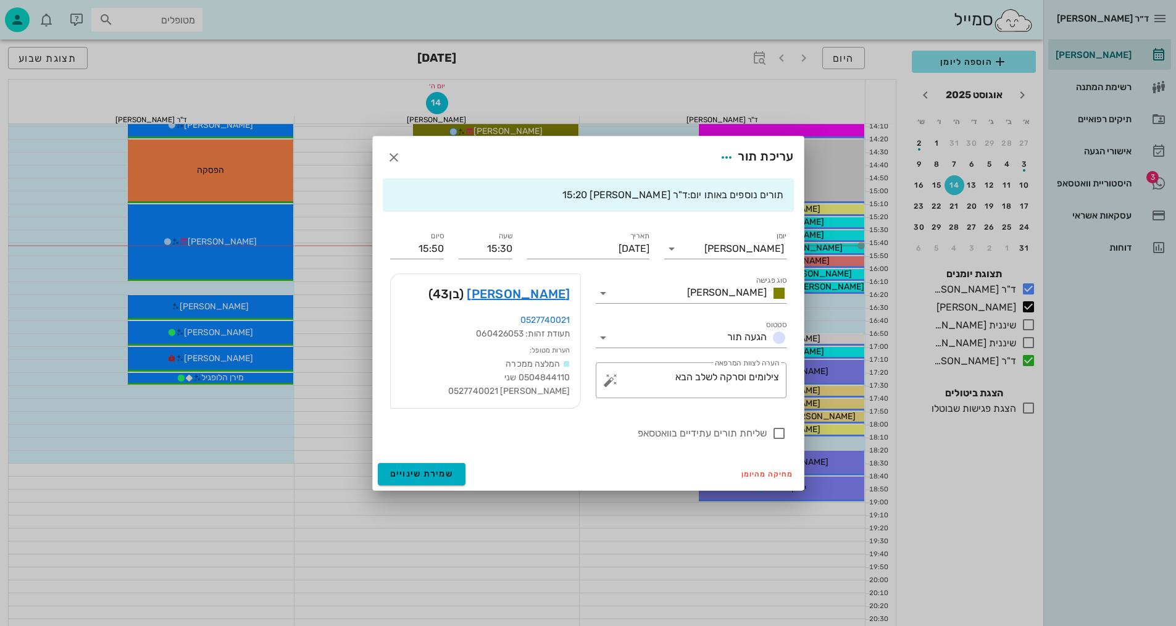
click at [493, 237] on div at bounding box center [588, 313] width 1176 height 626
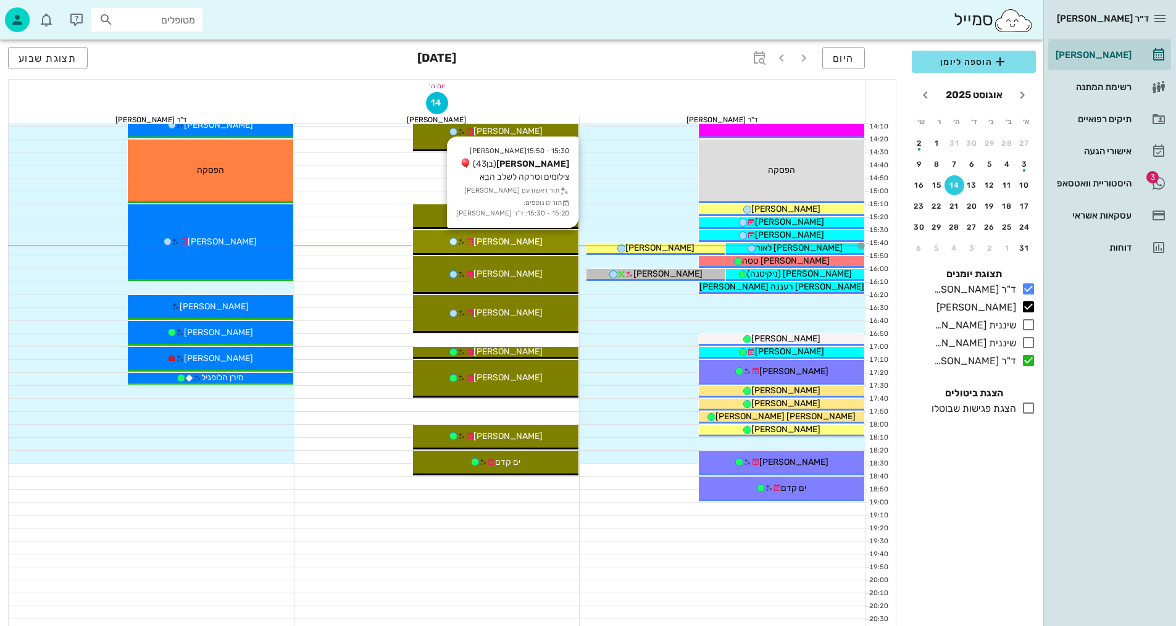
click at [493, 237] on span "[PERSON_NAME]" at bounding box center [507, 241] width 69 height 10
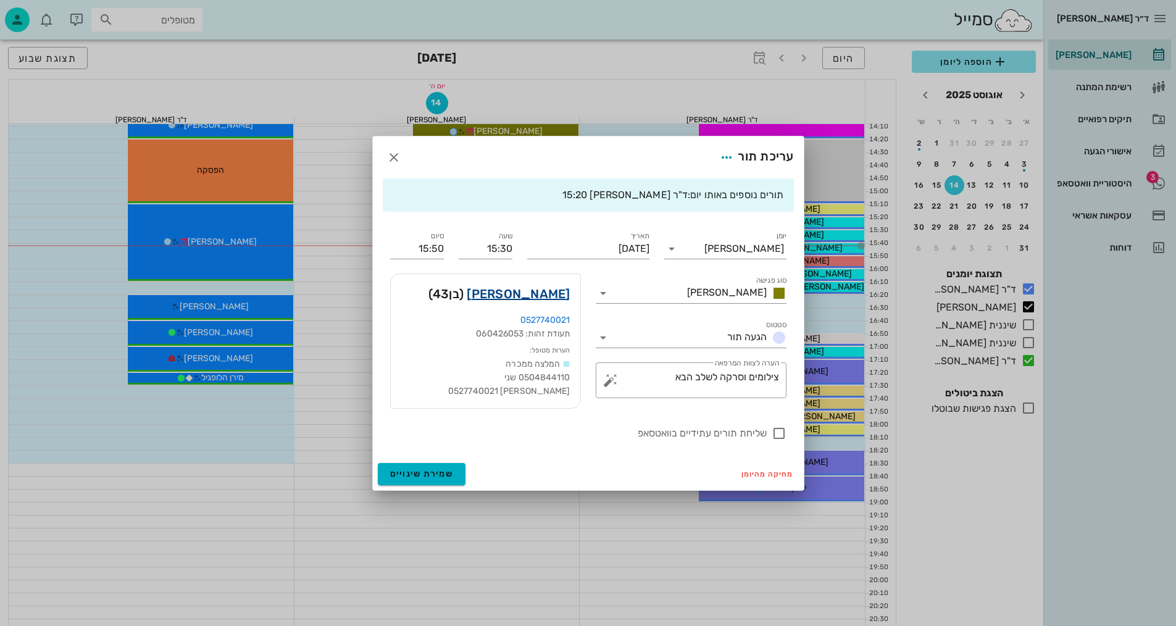
click at [540, 294] on link "[PERSON_NAME]" at bounding box center [518, 294] width 103 height 20
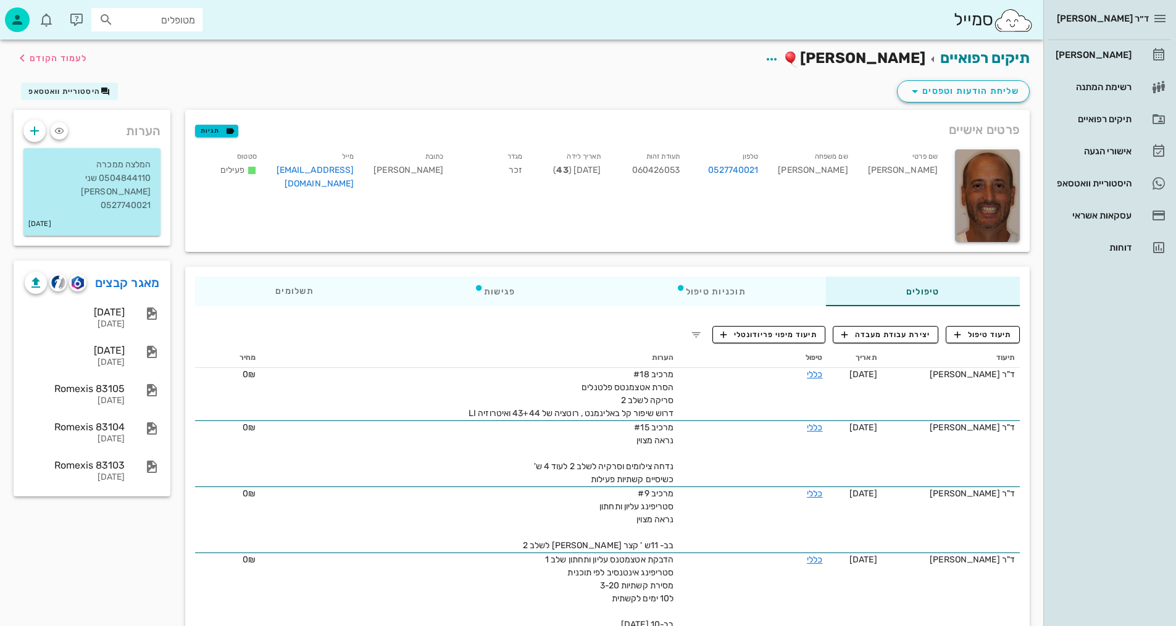
click at [834, 87] on div "שליחת הודעות וטפסים היסטוריית וואטסאפ" at bounding box center [521, 94] width 1031 height 32
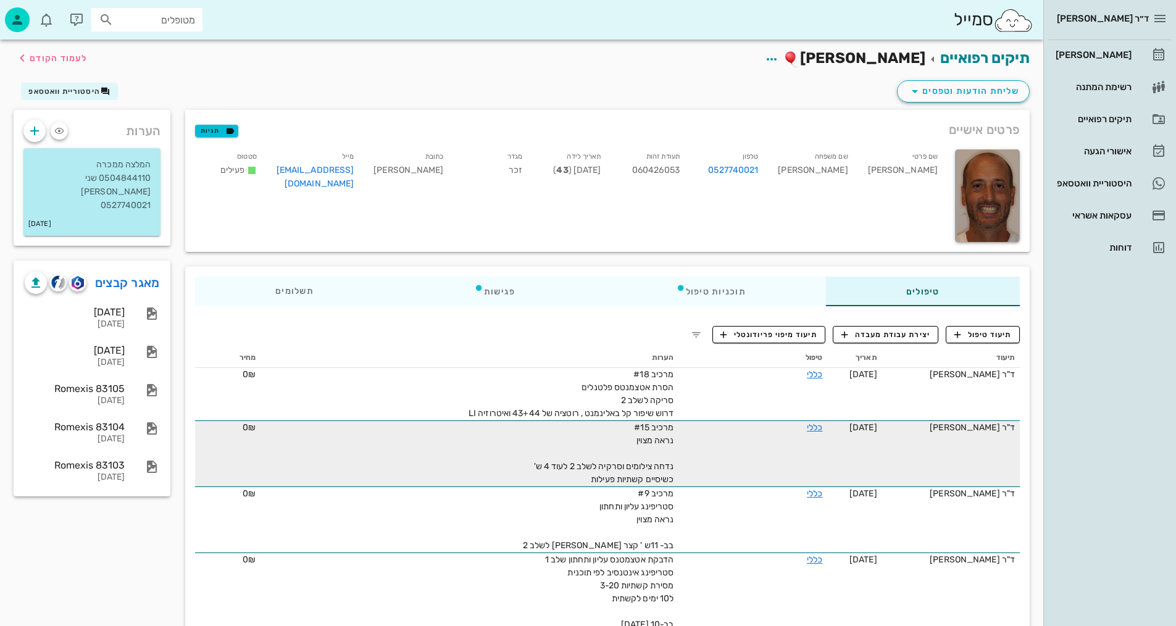
click at [380, 450] on td "מרכיב #15 נראה מצוין נדחה צילומים וסרקיה לשלב 2 לעוד 4 ש' כשיסיים קשתיות פעילות" at bounding box center [469, 453] width 418 height 66
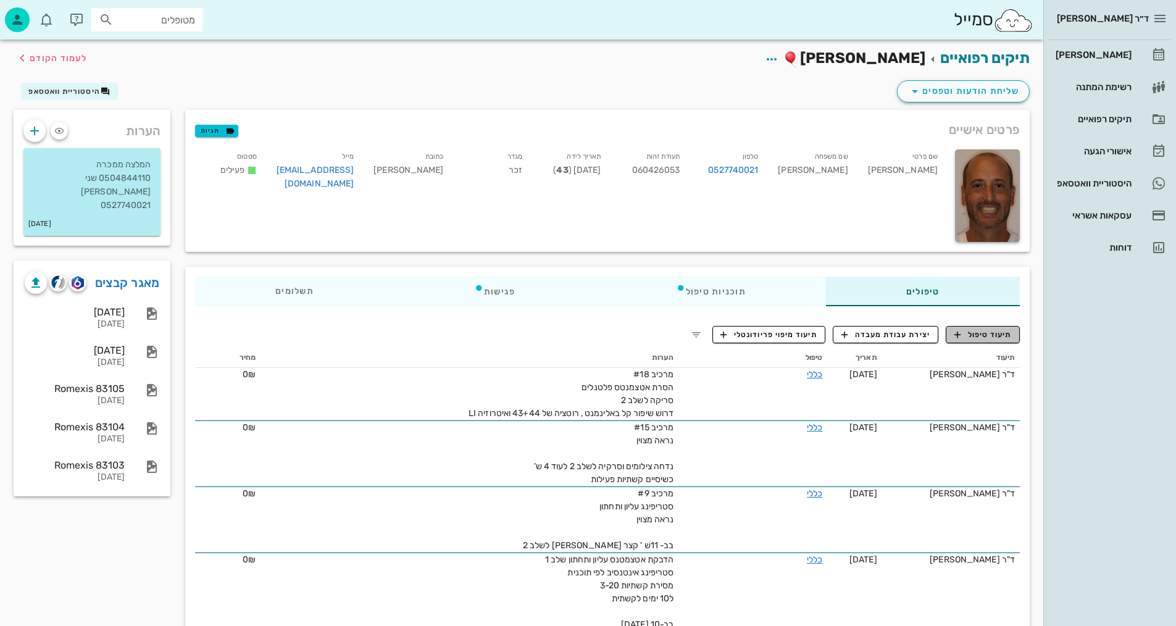
click at [989, 337] on span "תיעוד טיפול" at bounding box center [982, 334] width 57 height 11
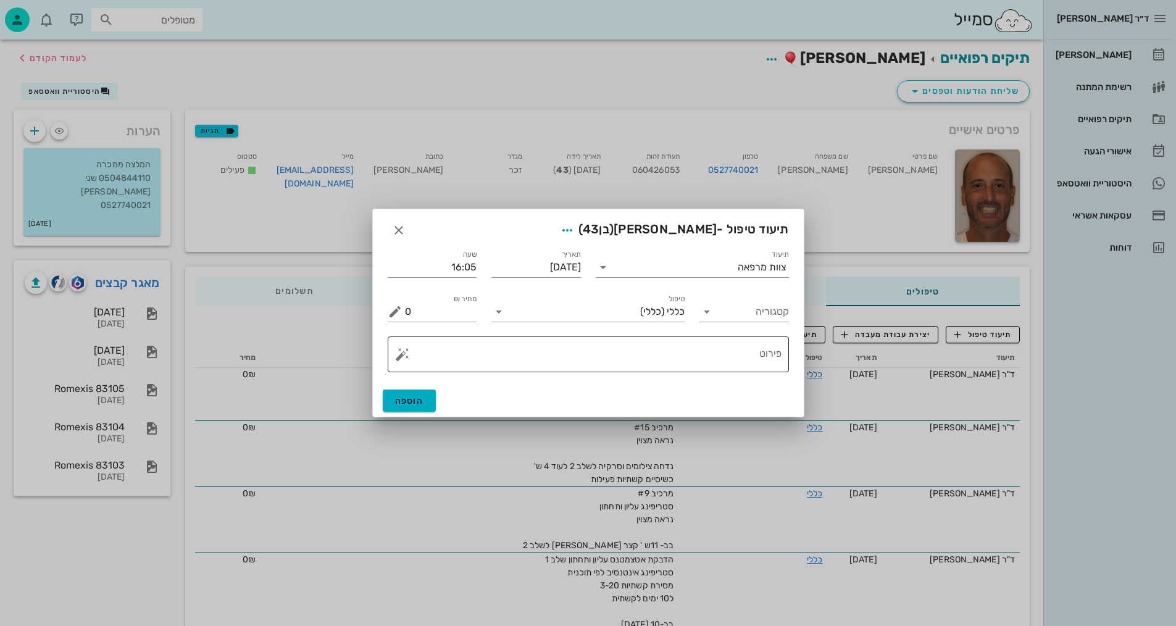
click at [742, 357] on textarea "פירוט" at bounding box center [593, 358] width 377 height 30
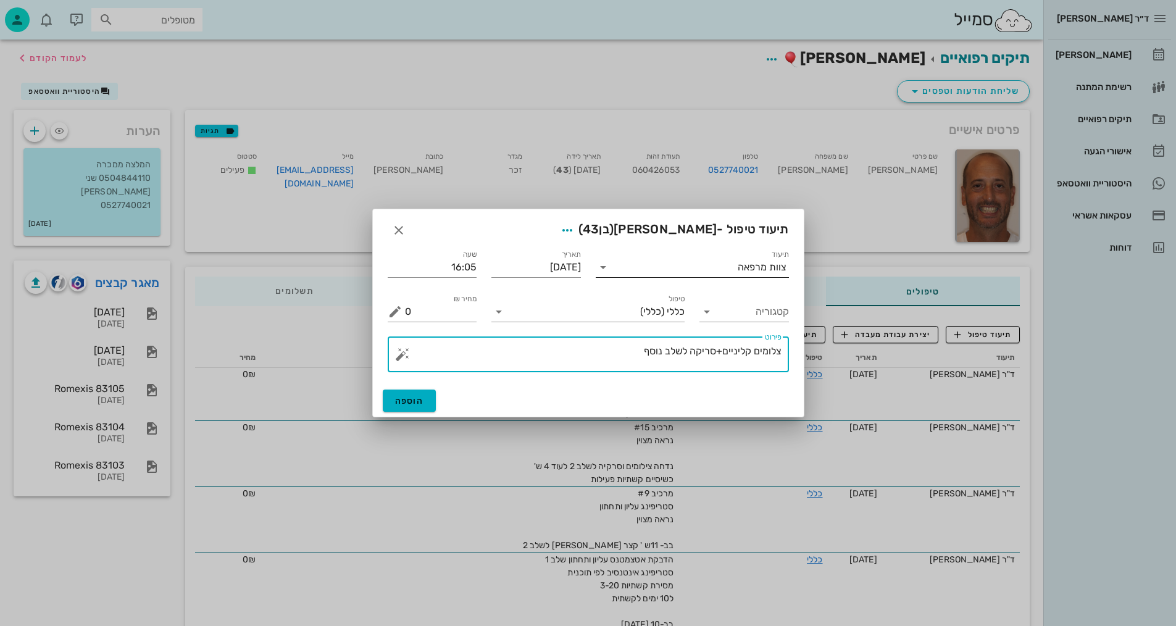
type textarea "צלומים קליניים+סריקה לשלב נוסף"
click at [730, 262] on input "תיעוד" at bounding box center [675, 267] width 125 height 20
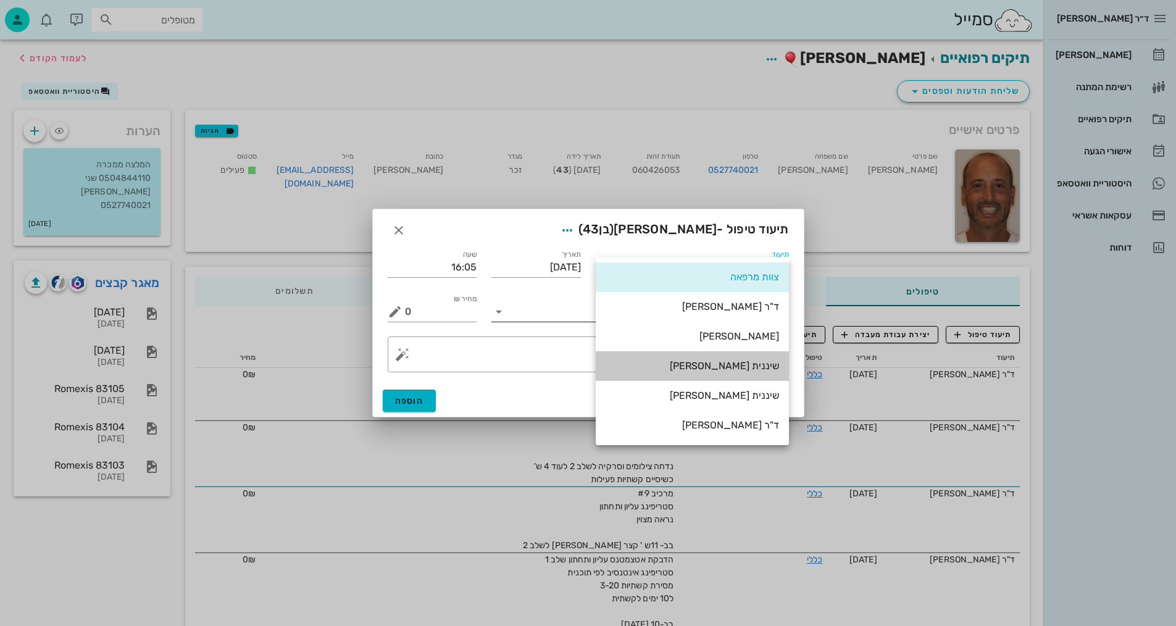
drag, startPoint x: 766, startPoint y: 366, endPoint x: 546, endPoint y: 303, distance: 228.6
click at [761, 361] on div "שיננית [PERSON_NAME]" at bounding box center [691, 366] width 173 height 12
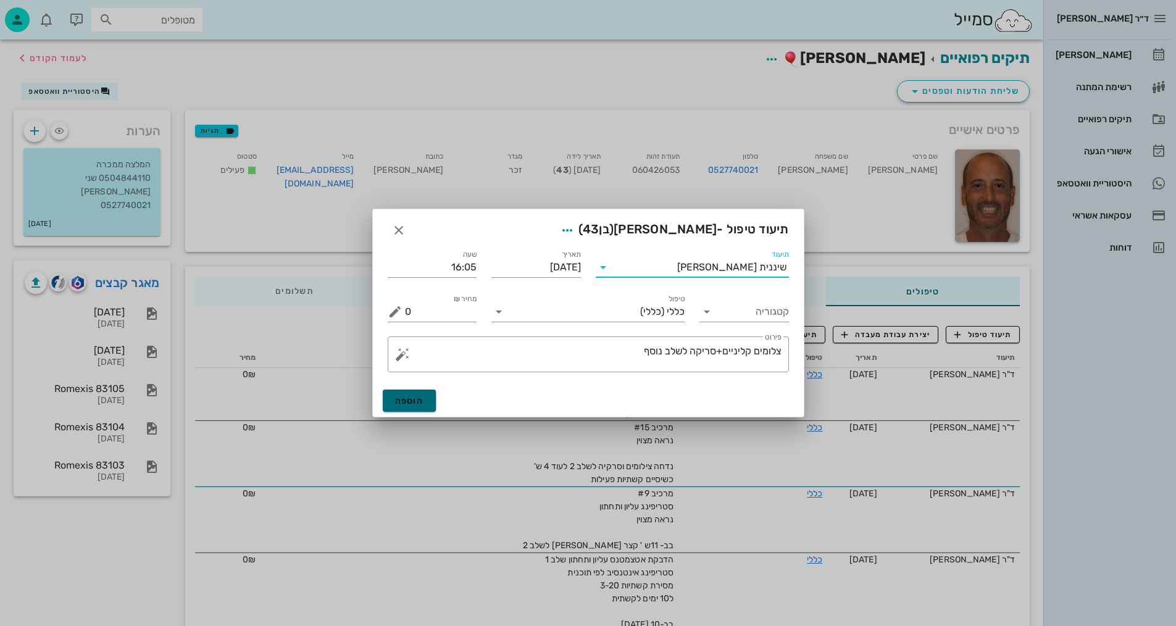
click at [415, 406] on button "הוספה" at bounding box center [410, 400] width 54 height 22
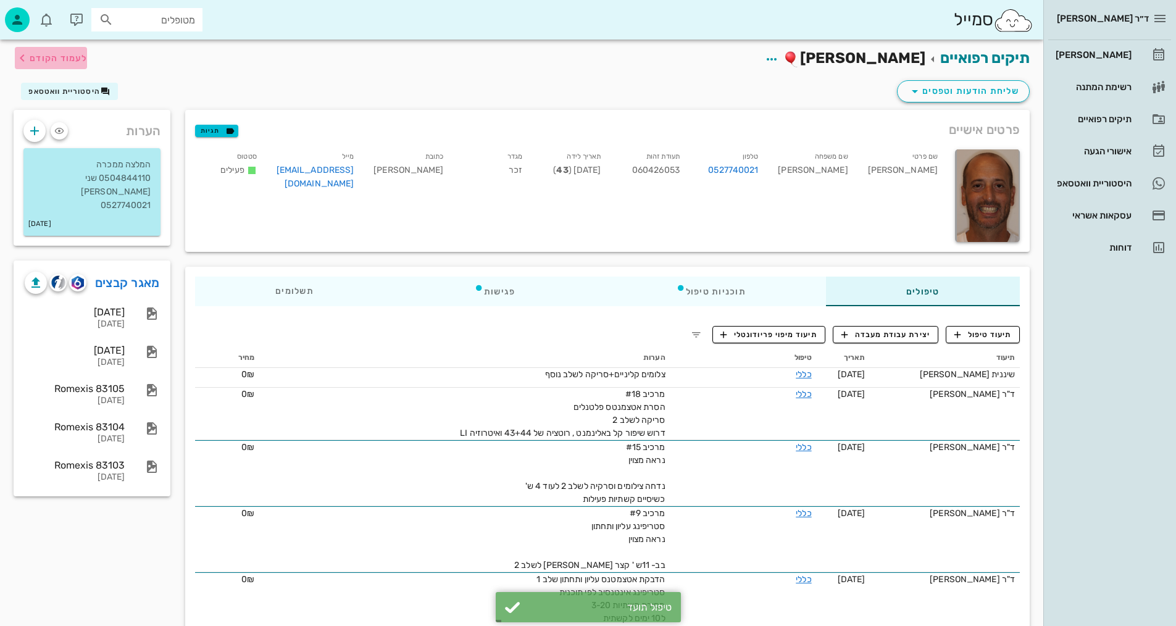
click at [59, 56] on span "לעמוד הקודם" at bounding box center [58, 58] width 57 height 10
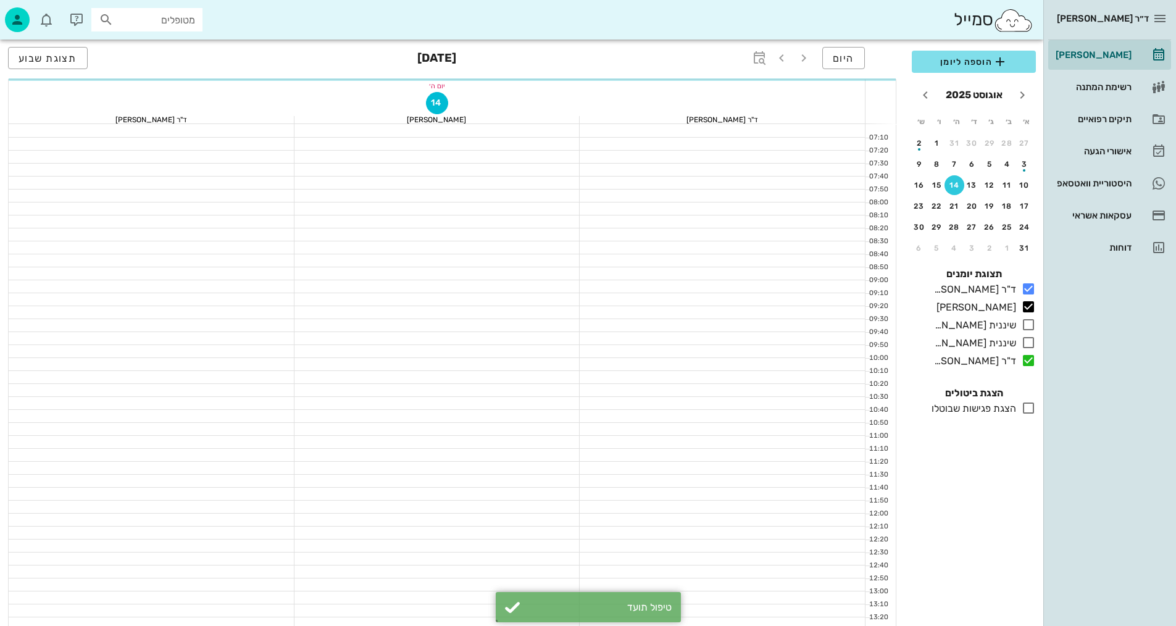
scroll to position [556, 0]
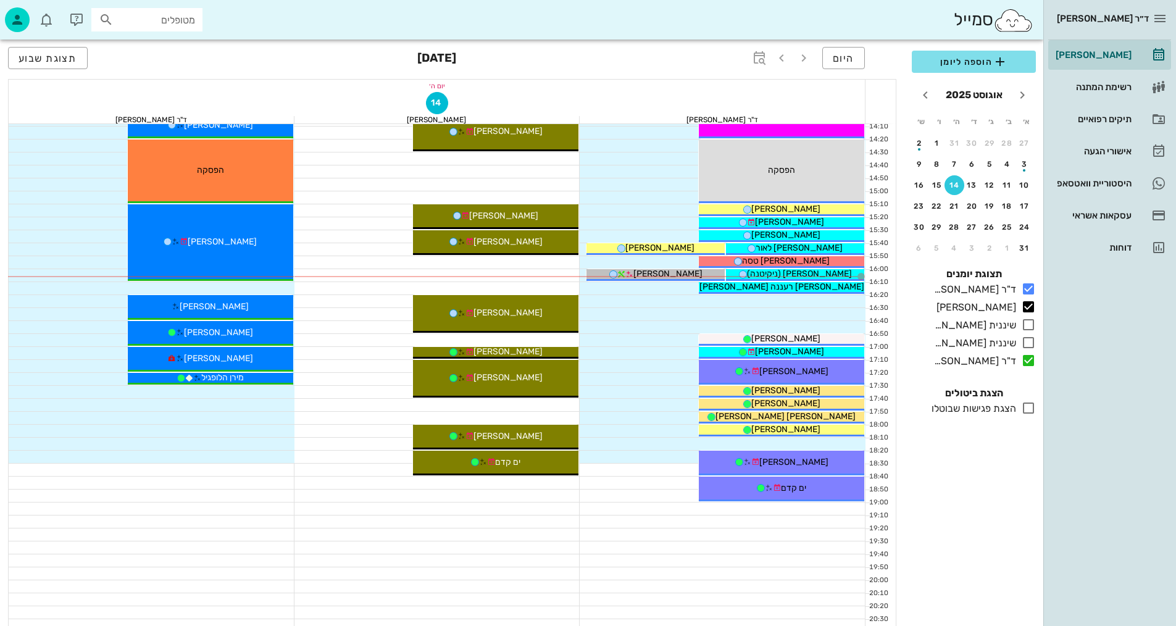
click at [1029, 413] on icon at bounding box center [1028, 408] width 15 height 15
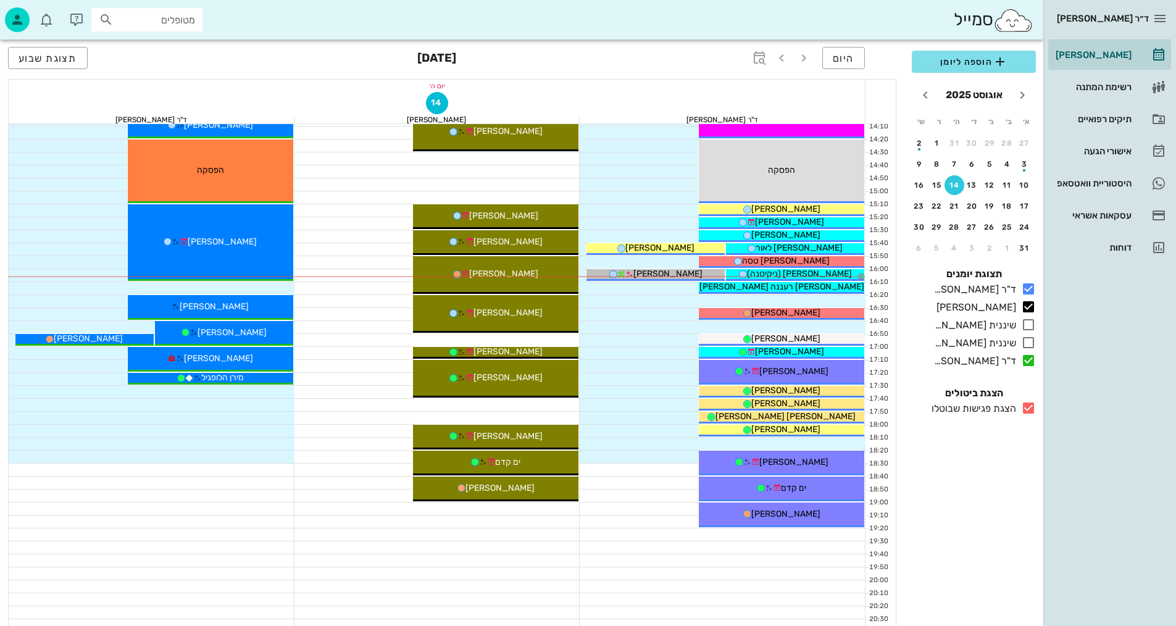
click at [1028, 407] on icon at bounding box center [1028, 408] width 15 height 15
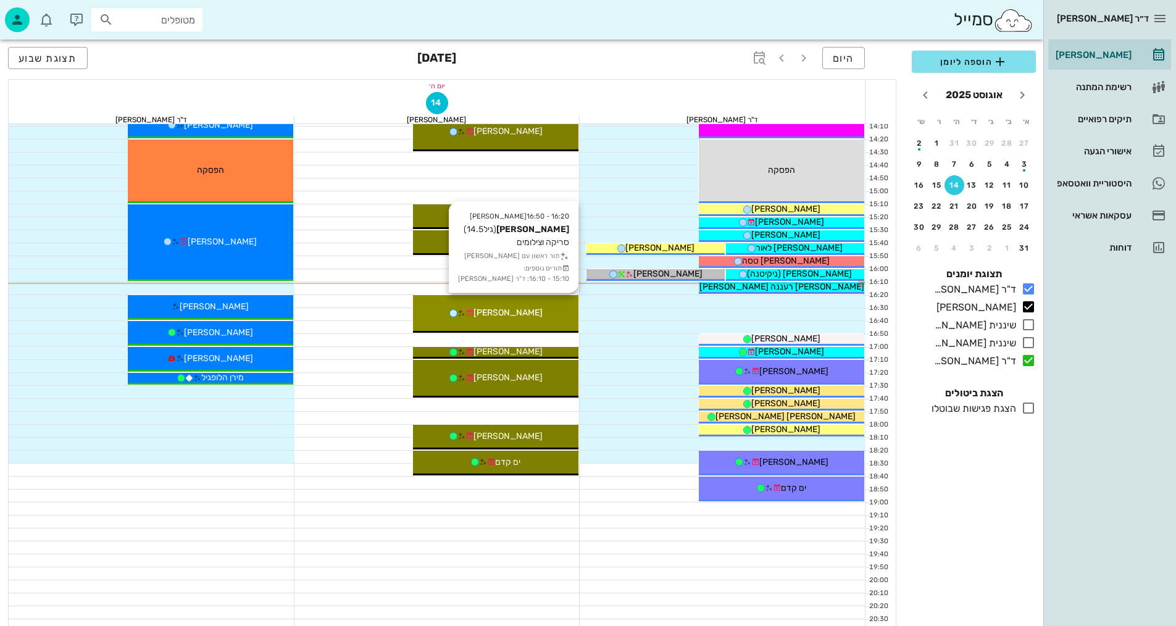
click at [510, 311] on span "[PERSON_NAME]" at bounding box center [507, 312] width 69 height 10
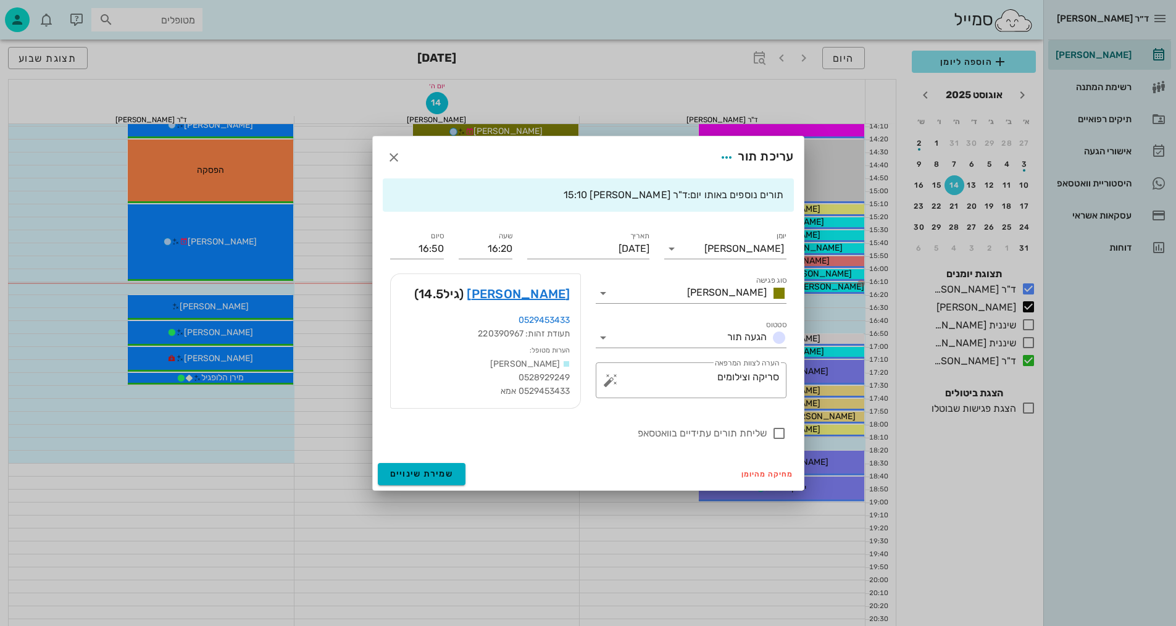
click at [510, 310] on div "ד״ר [PERSON_NAME] [PERSON_NAME] רשימת המתנה תיקים רפואיים אישורי הגעה היסטוריית…" at bounding box center [588, 50] width 1176 height 1213
click at [525, 294] on link "[PERSON_NAME]" at bounding box center [518, 294] width 103 height 20
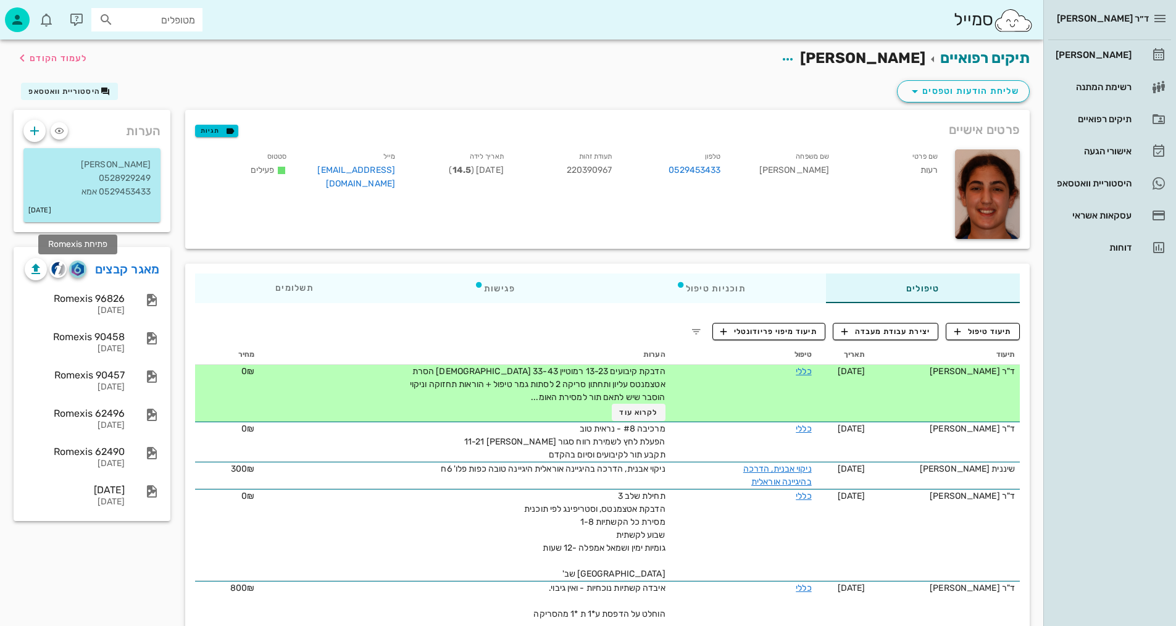
drag, startPoint x: 79, startPoint y: 268, endPoint x: 239, endPoint y: 300, distance: 163.1
click at [78, 268] on img "button" at bounding box center [78, 269] width 12 height 14
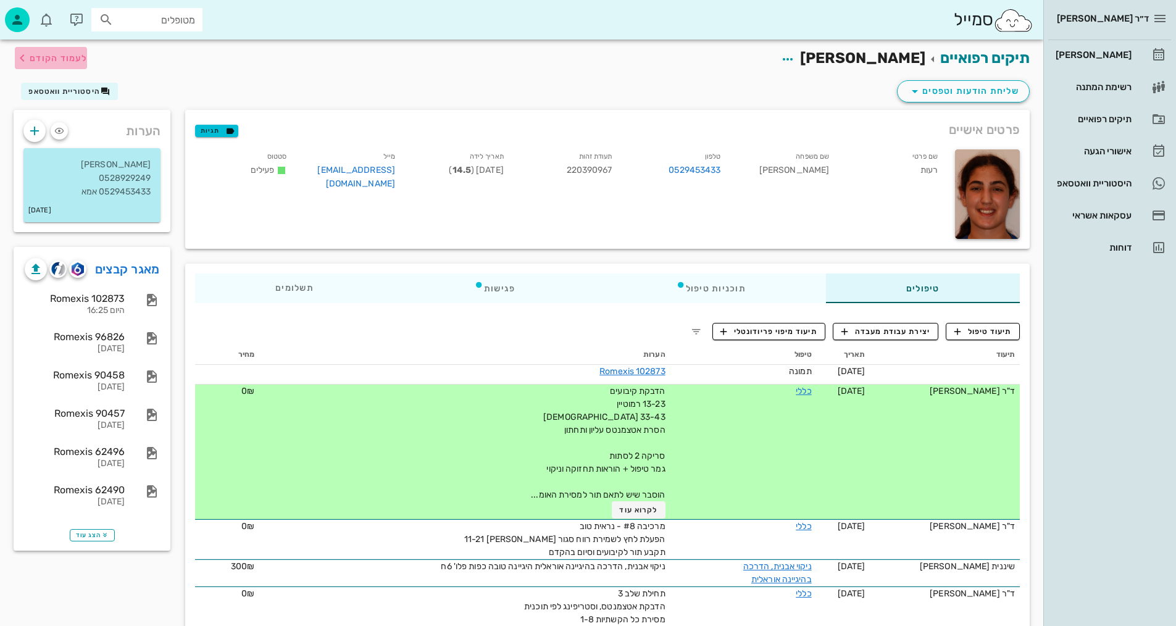
click at [52, 56] on span "לעמוד הקודם" at bounding box center [58, 58] width 57 height 10
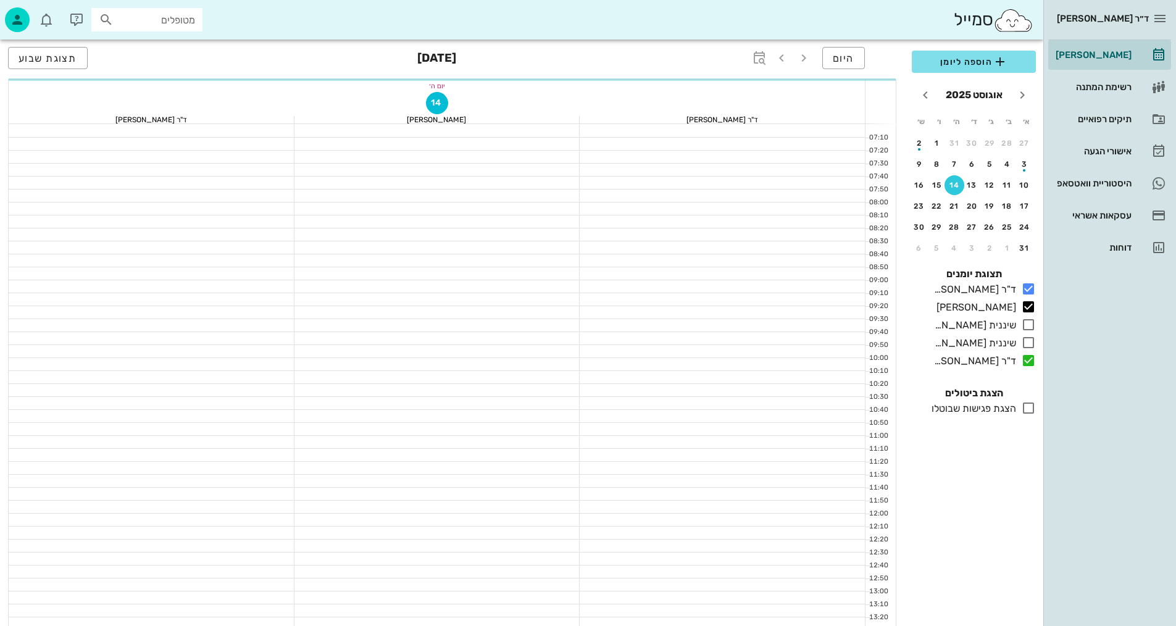
scroll to position [556, 0]
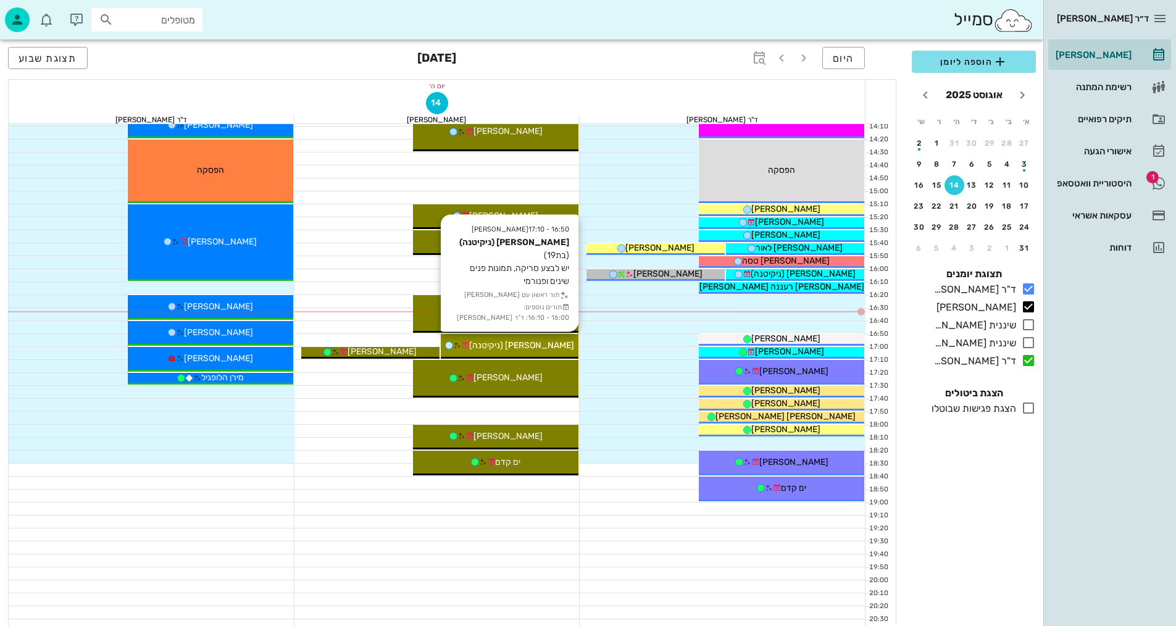
click at [549, 339] on div "[PERSON_NAME] (ניקיטנה)" at bounding box center [510, 345] width 138 height 13
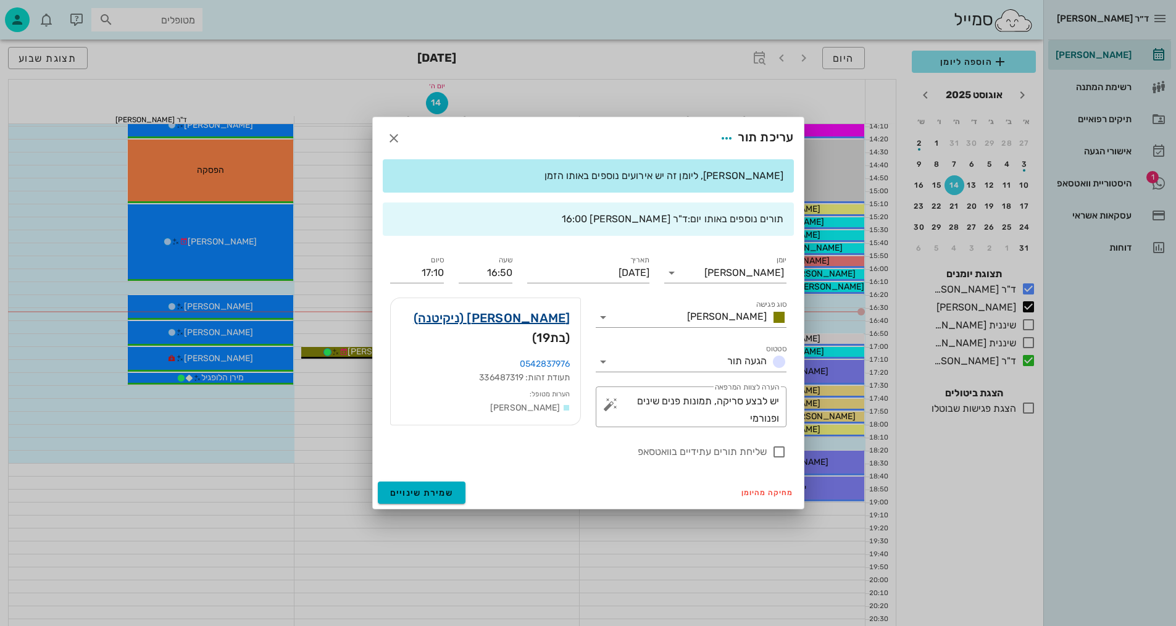
click at [546, 325] on link "[PERSON_NAME] (ניקיטנה)" at bounding box center [492, 318] width 157 height 20
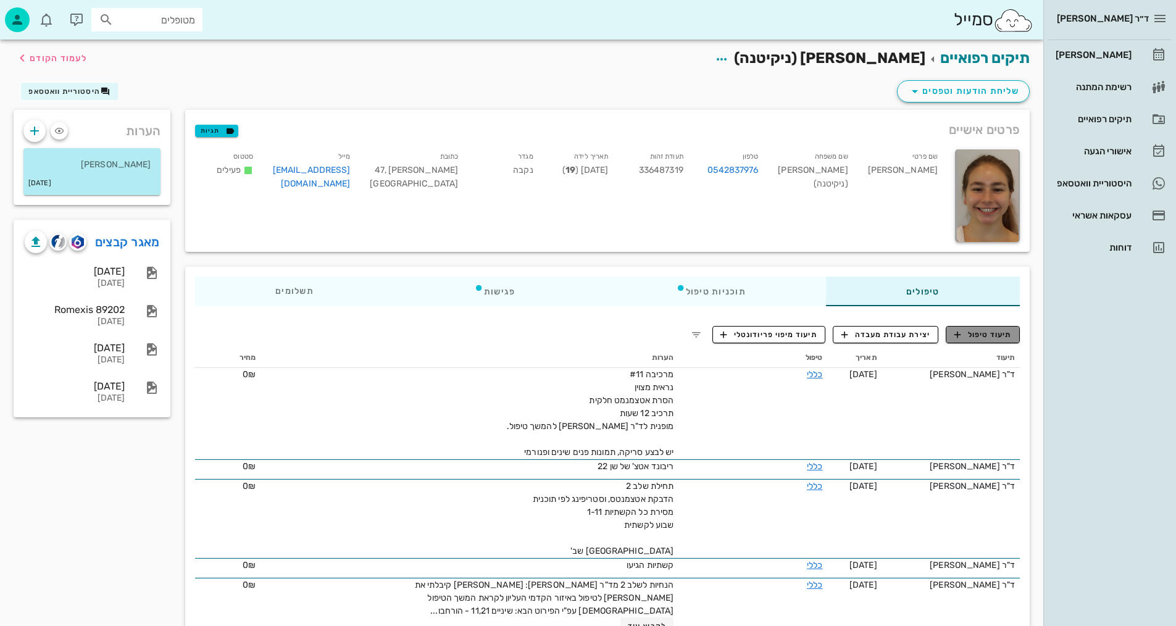
click at [996, 328] on button "תיעוד טיפול" at bounding box center [983, 334] width 74 height 17
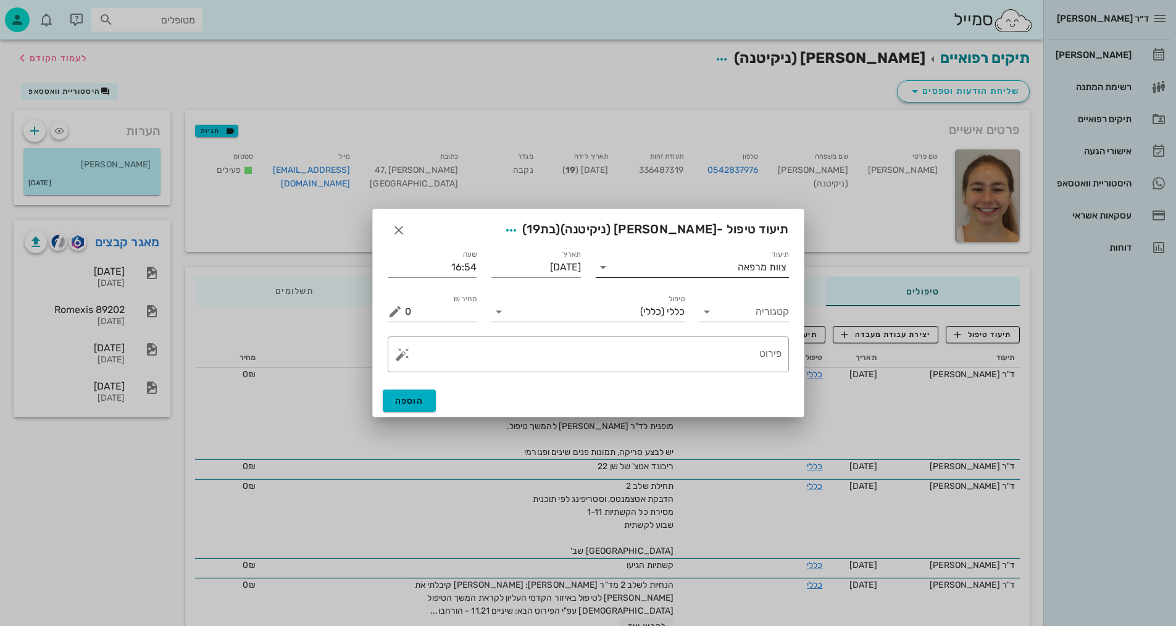
click at [713, 263] on input "תיעוד" at bounding box center [675, 267] width 125 height 20
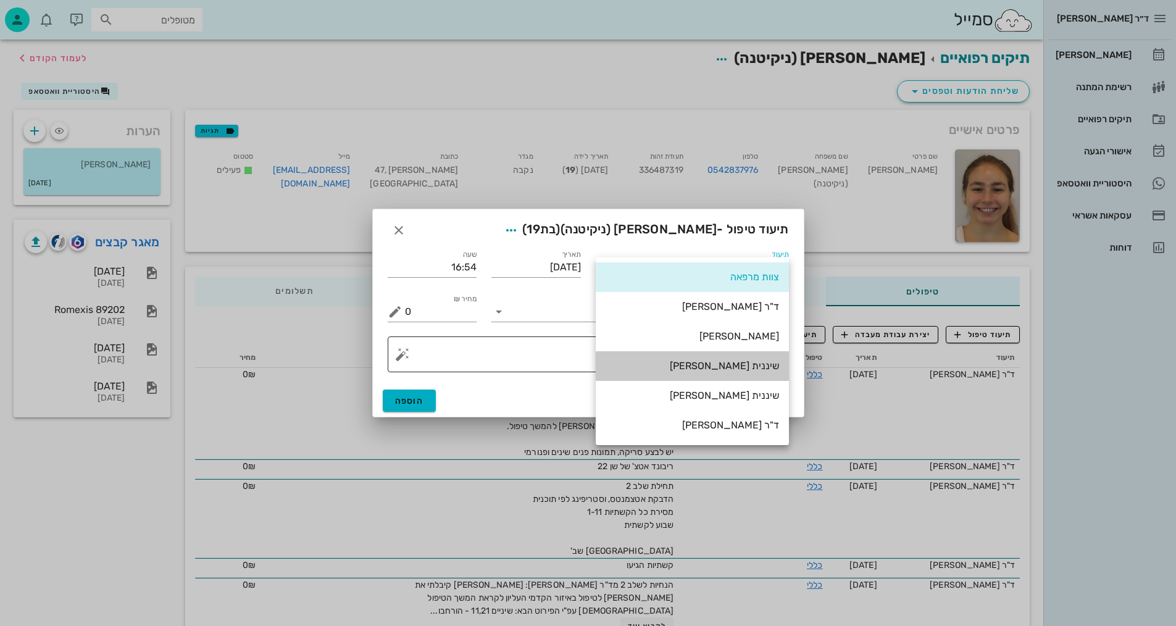
click at [765, 367] on div "שיננית [PERSON_NAME]" at bounding box center [691, 366] width 173 height 12
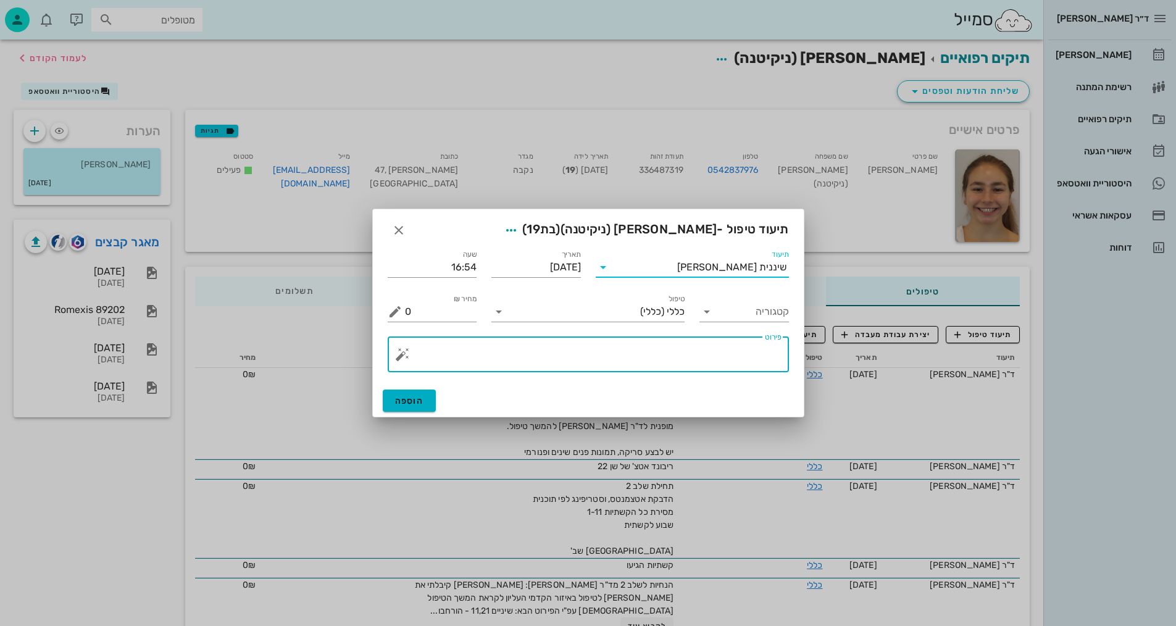
click at [674, 361] on textarea "פירוט" at bounding box center [593, 358] width 377 height 30
type textarea "צילומים קליניים+סריקה"
click at [415, 401] on span "הוספה" at bounding box center [409, 401] width 29 height 10
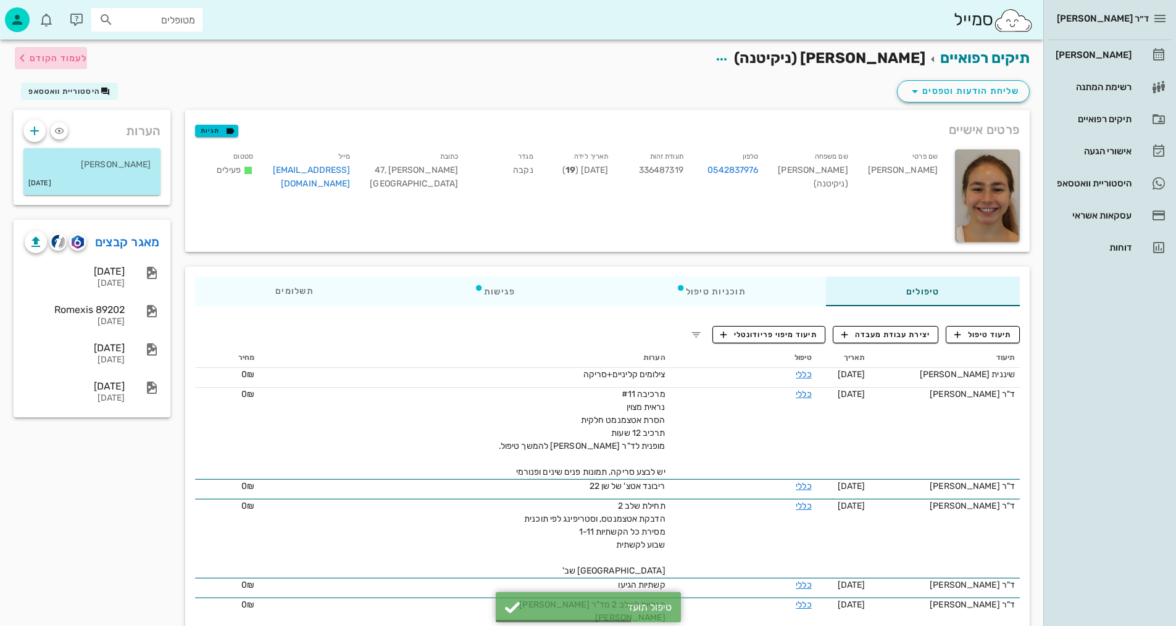
click at [48, 55] on span "לעמוד הקודם" at bounding box center [58, 58] width 57 height 10
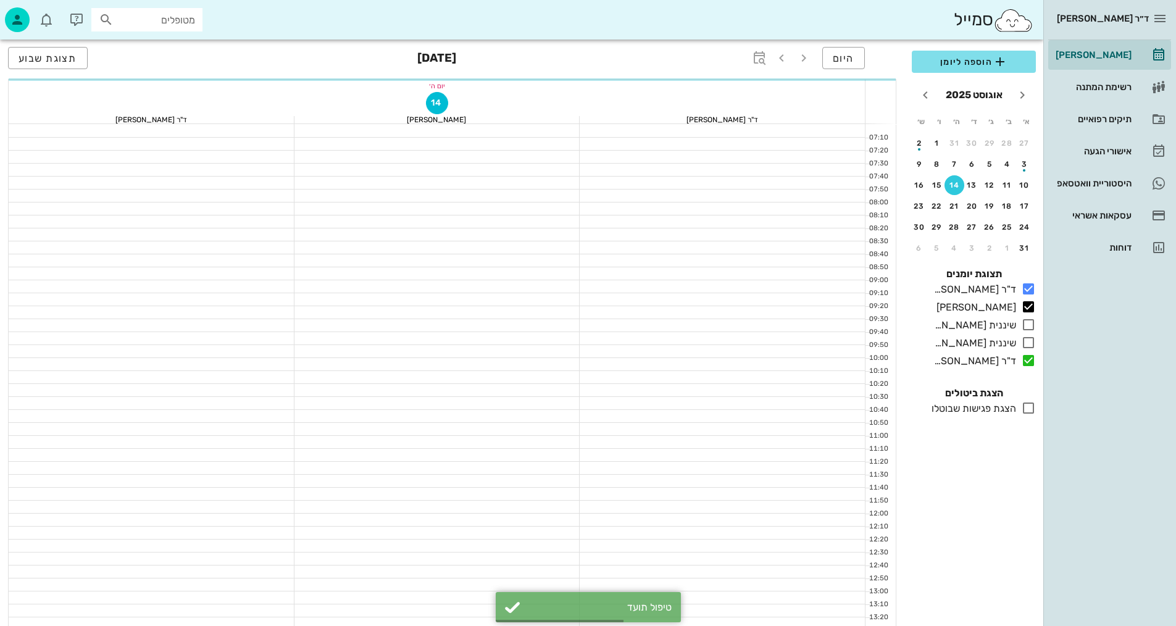
scroll to position [556, 0]
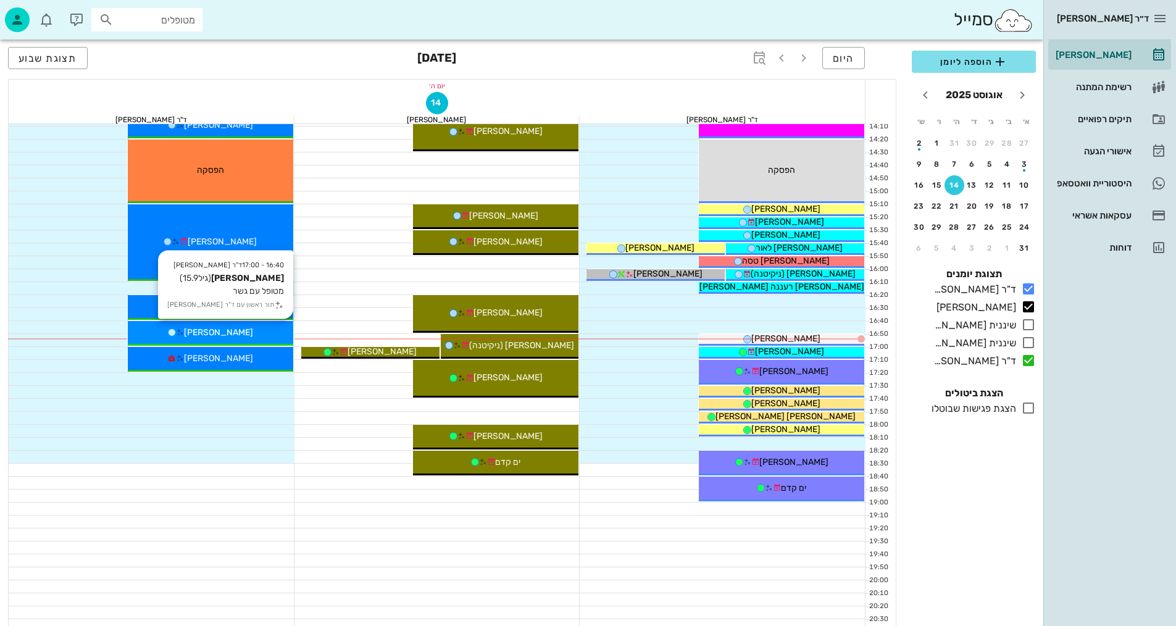
click at [258, 333] on div "[PERSON_NAME]" at bounding box center [210, 332] width 165 height 13
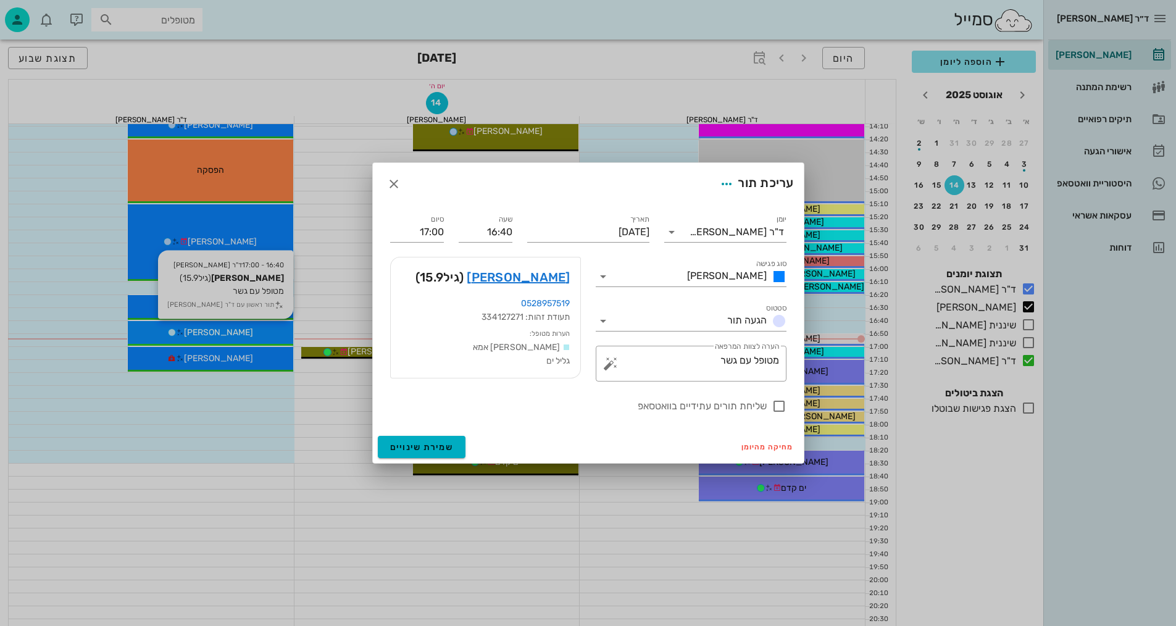
click at [258, 333] on div "ד״ר [PERSON_NAME] [PERSON_NAME] רשימת המתנה תיקים רפואיים אישורי הגעה היסטוריית…" at bounding box center [588, 50] width 1176 height 1213
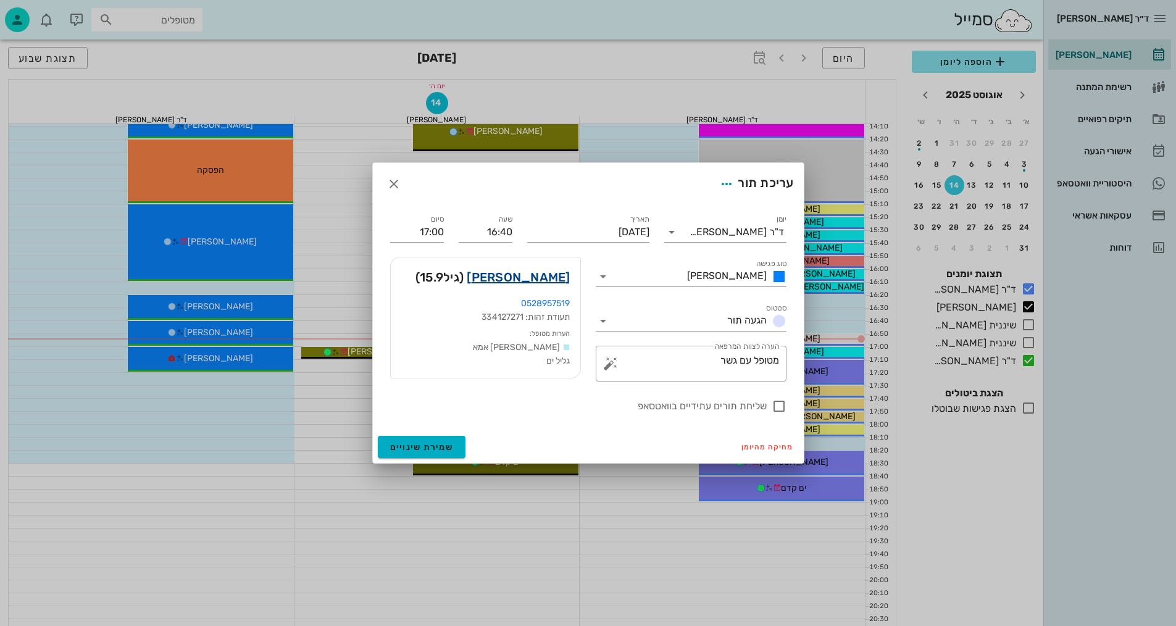
click at [552, 277] on link "[PERSON_NAME]" at bounding box center [518, 277] width 103 height 20
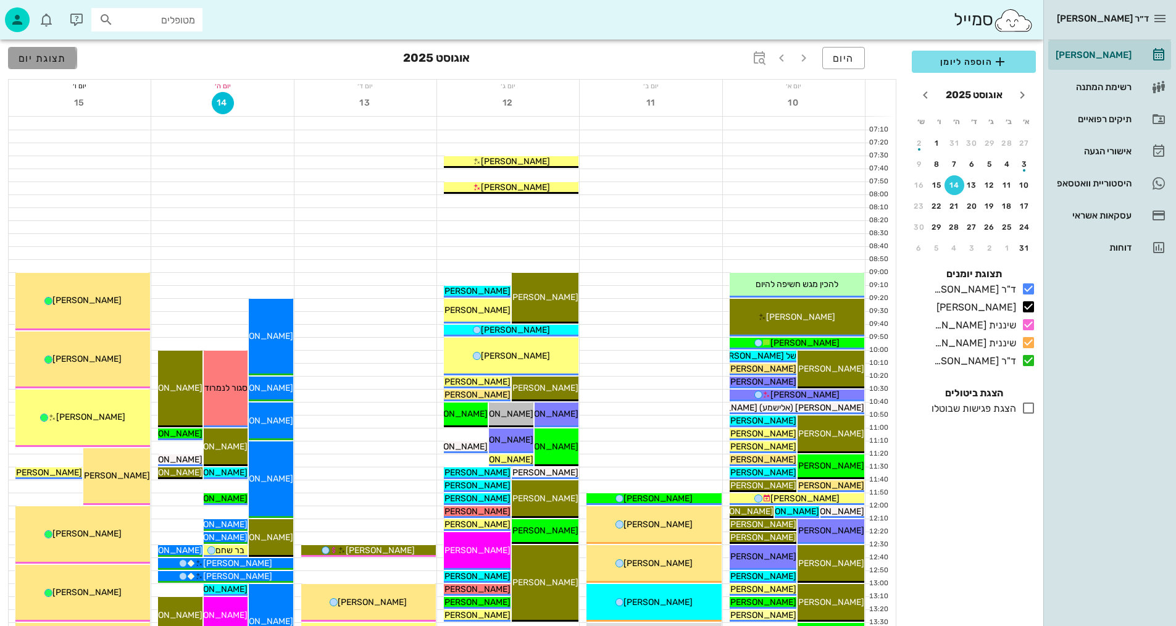
drag, startPoint x: 38, startPoint y: 53, endPoint x: 1162, endPoint y: 433, distance: 1185.8
click at [40, 53] on span "תצוגת יום" at bounding box center [43, 58] width 48 height 12
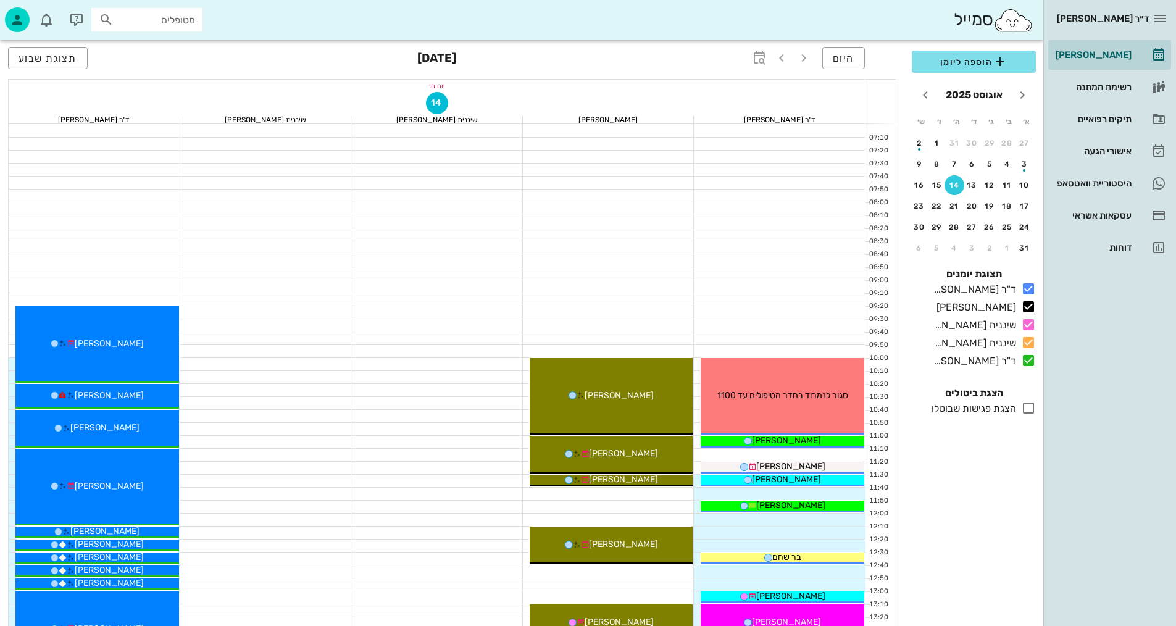
click at [1029, 335] on div "כולם תצוגת יומנים ד"ר נמרוד דיקשטיין בלבד יומן מרפאה בלבד שיננית אנסטסיה בלבד ש…" at bounding box center [973, 318] width 139 height 119
click at [1031, 343] on icon at bounding box center [1028, 342] width 15 height 15
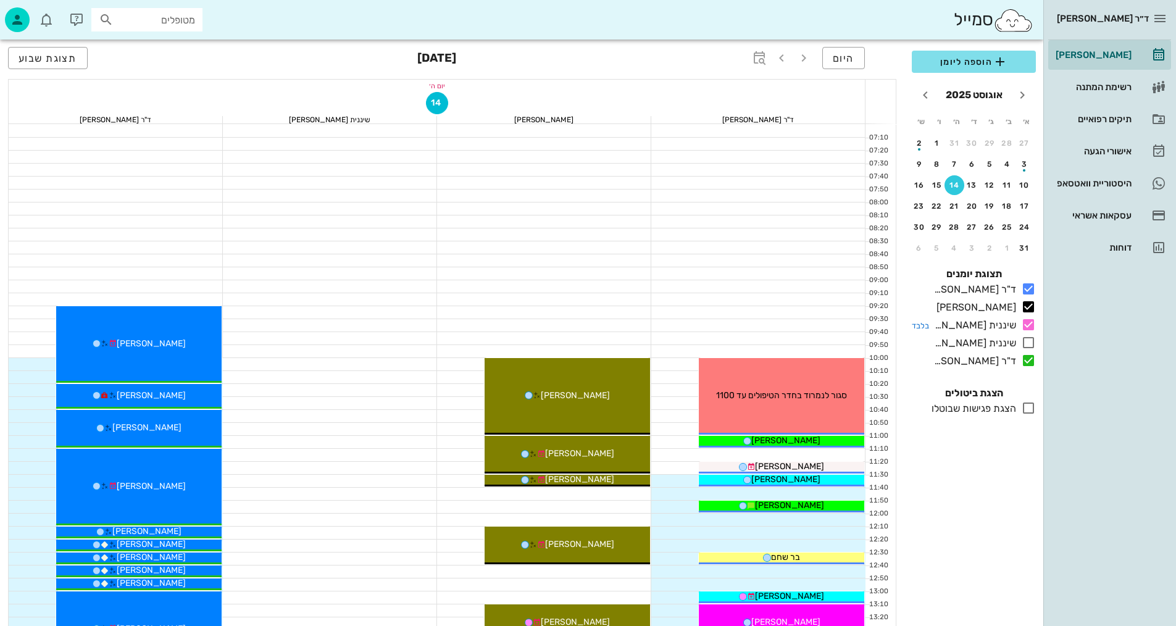
click at [1026, 318] on icon at bounding box center [1028, 324] width 15 height 15
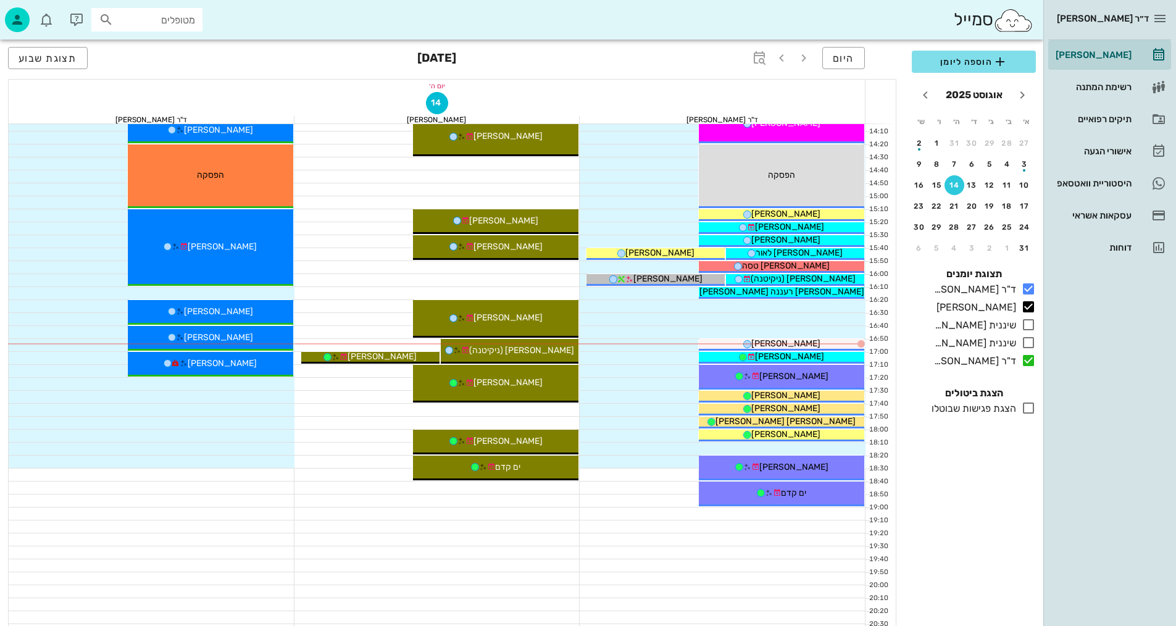
scroll to position [556, 0]
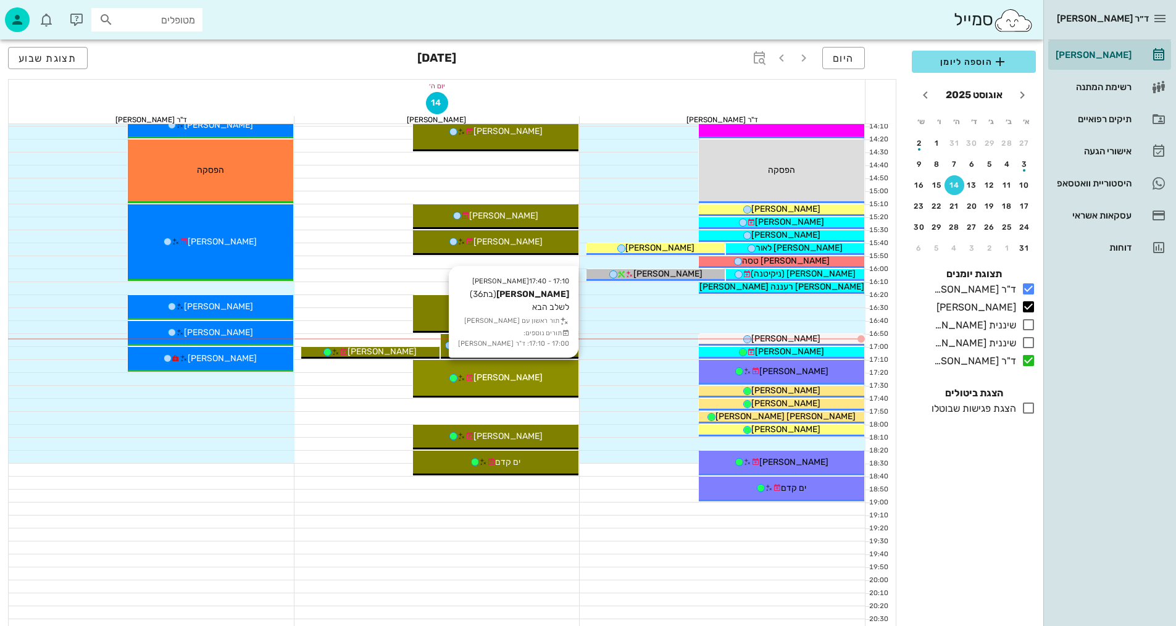
click at [564, 377] on div "[PERSON_NAME]" at bounding box center [495, 377] width 165 height 13
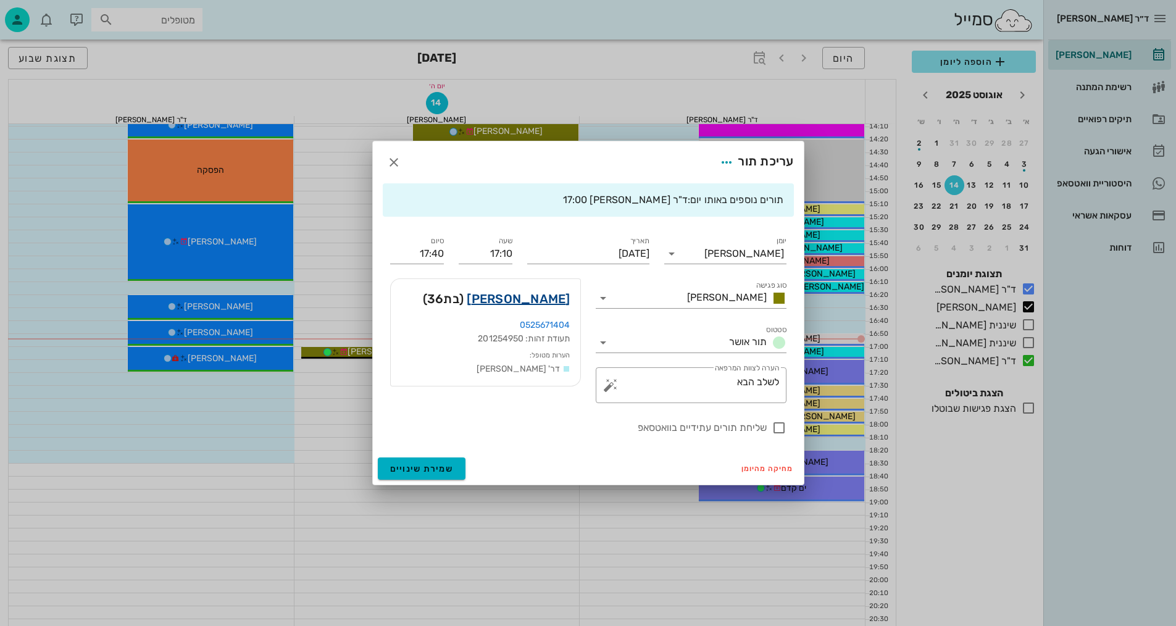
click at [551, 296] on link "נופר ארלן" at bounding box center [518, 299] width 103 height 20
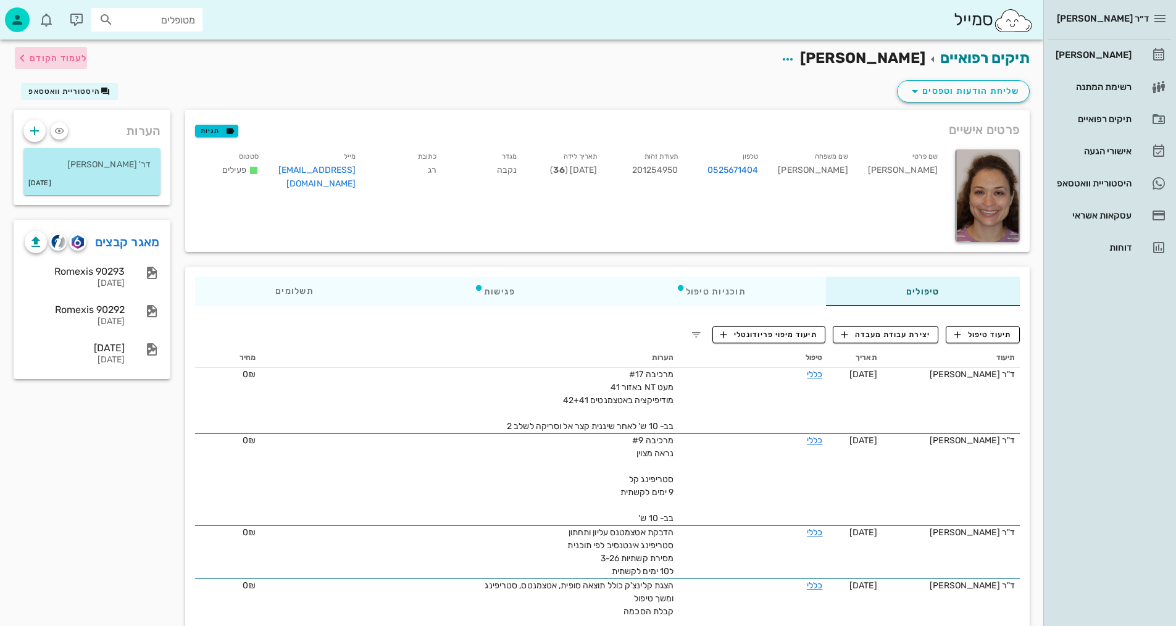
click at [61, 50] on button "לעמוד הקודם" at bounding box center [51, 58] width 72 height 22
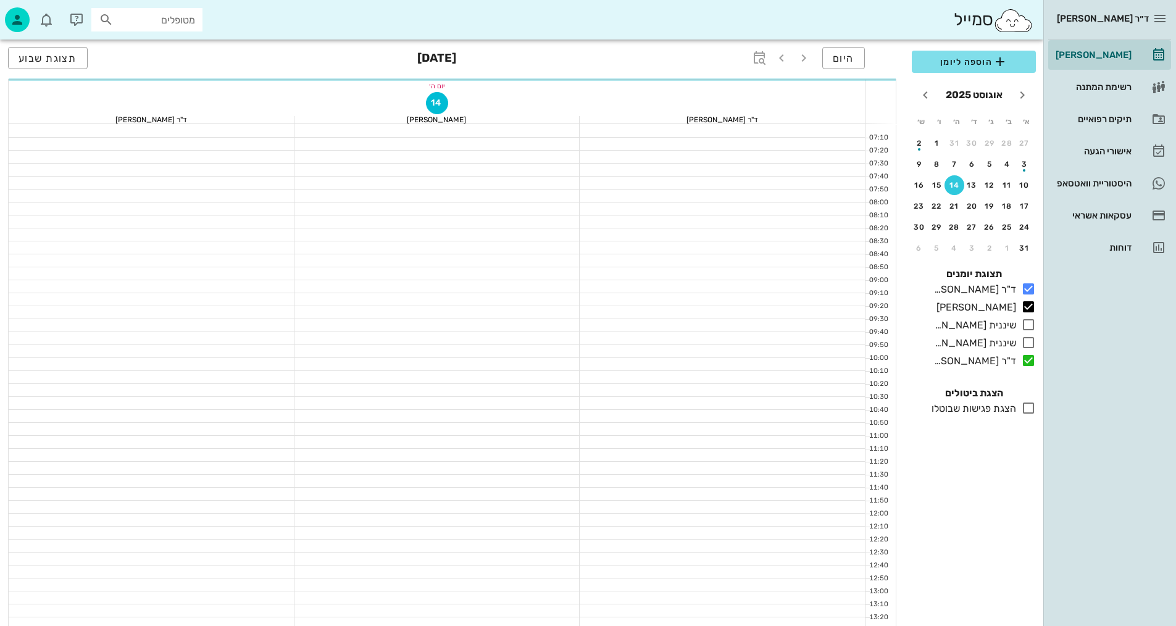
scroll to position [556, 0]
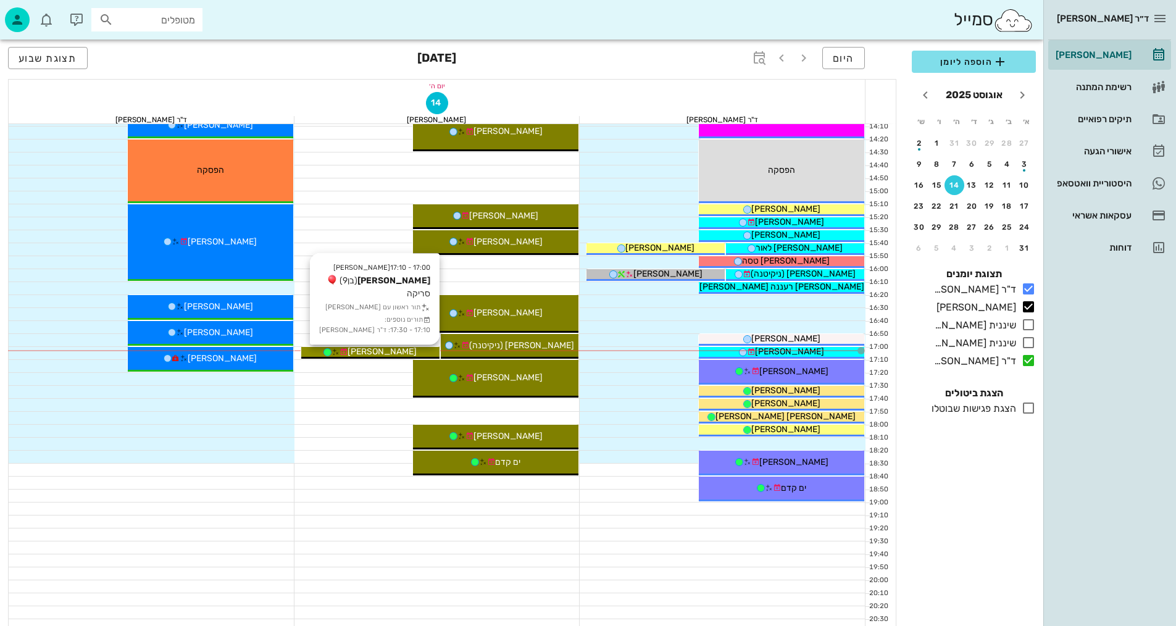
click at [425, 354] on div "[PERSON_NAME]" at bounding box center [370, 351] width 138 height 13
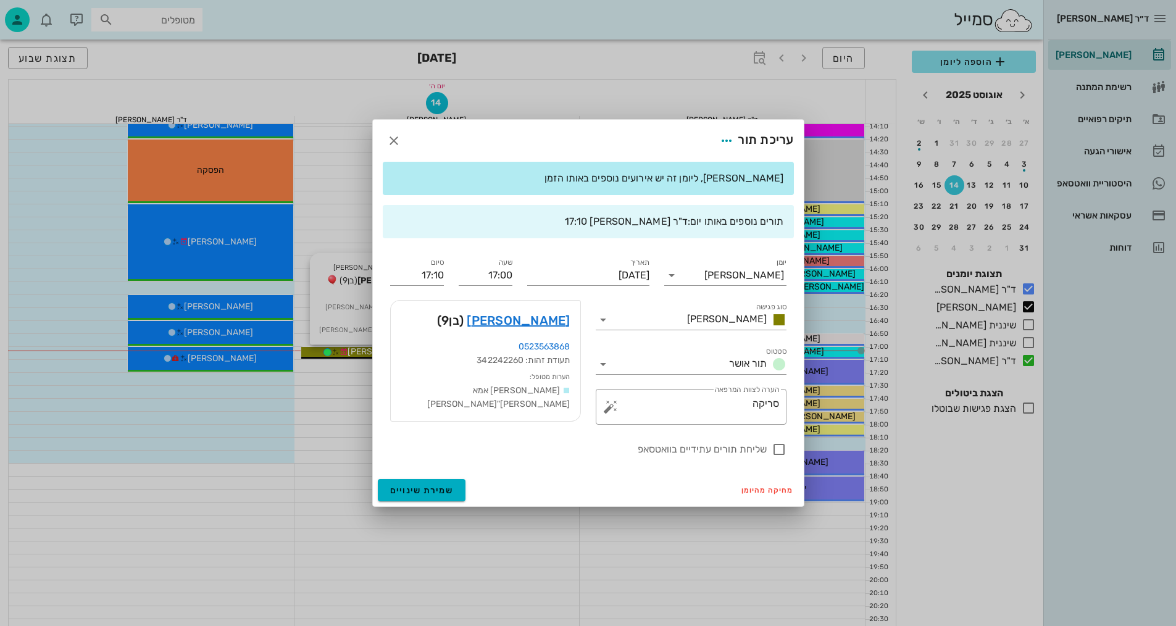
click at [425, 354] on div "ד״ר [PERSON_NAME] [PERSON_NAME] רשימת המתנה תיקים רפואיים אישורי הגעה היסטוריית…" at bounding box center [588, 50] width 1176 height 1213
click at [393, 138] on icon "button" at bounding box center [393, 140] width 15 height 15
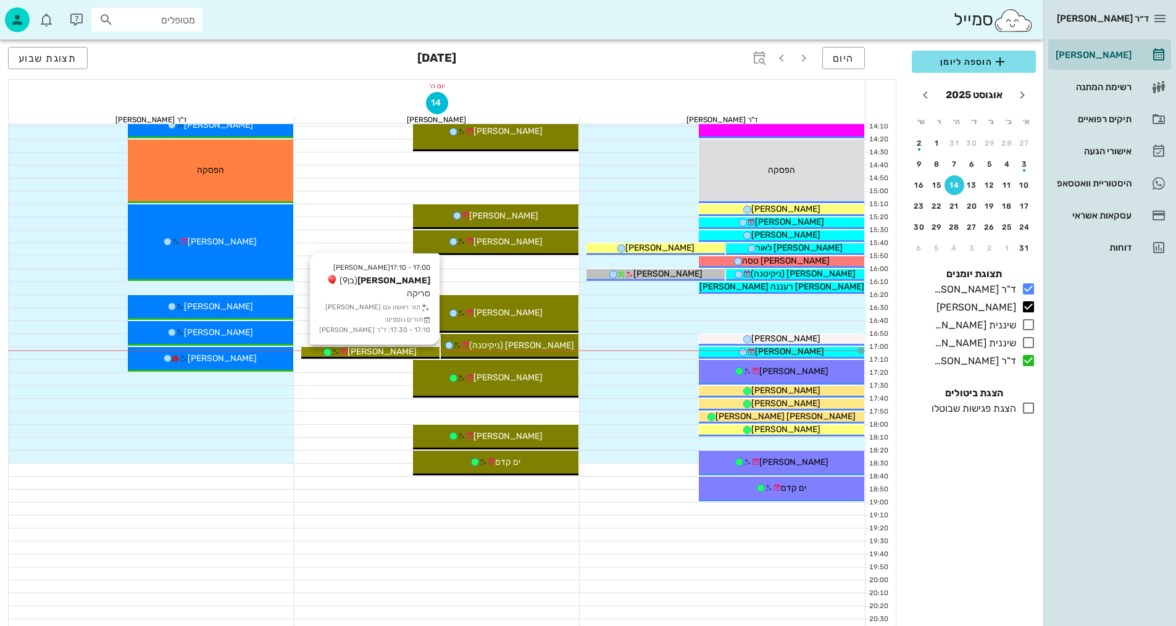
click at [384, 351] on span "[PERSON_NAME]" at bounding box center [381, 351] width 69 height 10
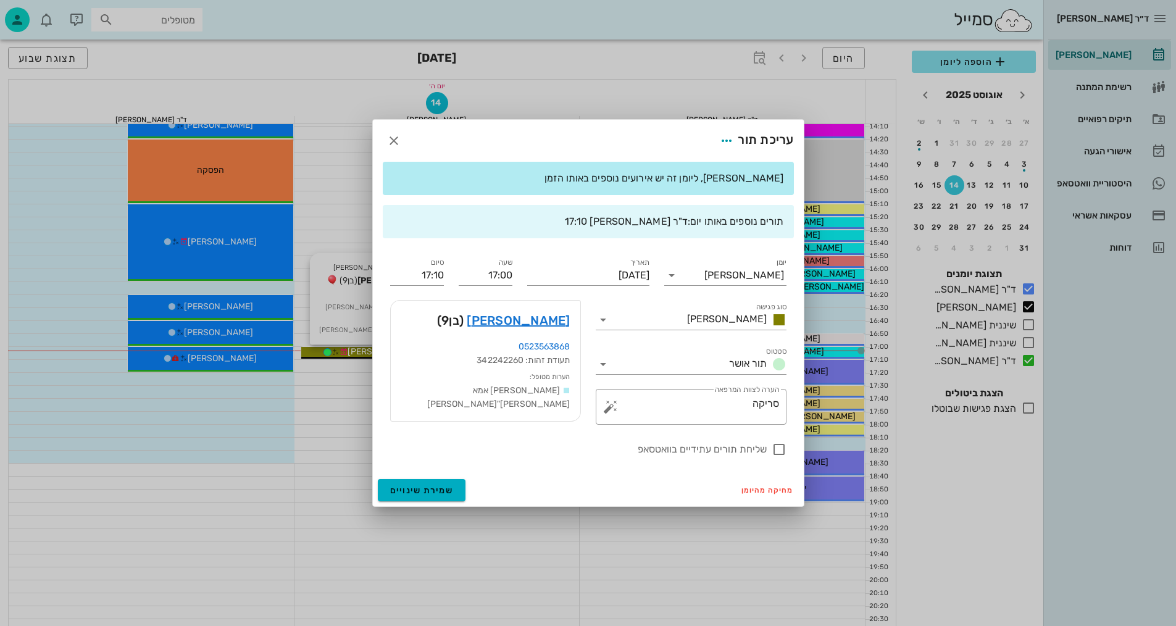
click at [385, 351] on div "ד״ר [PERSON_NAME] [PERSON_NAME] רשימת המתנה תיקים רפואיים אישורי הגעה היסטוריית…" at bounding box center [588, 50] width 1176 height 1213
click at [564, 323] on link "רועי אבא" at bounding box center [518, 320] width 103 height 20
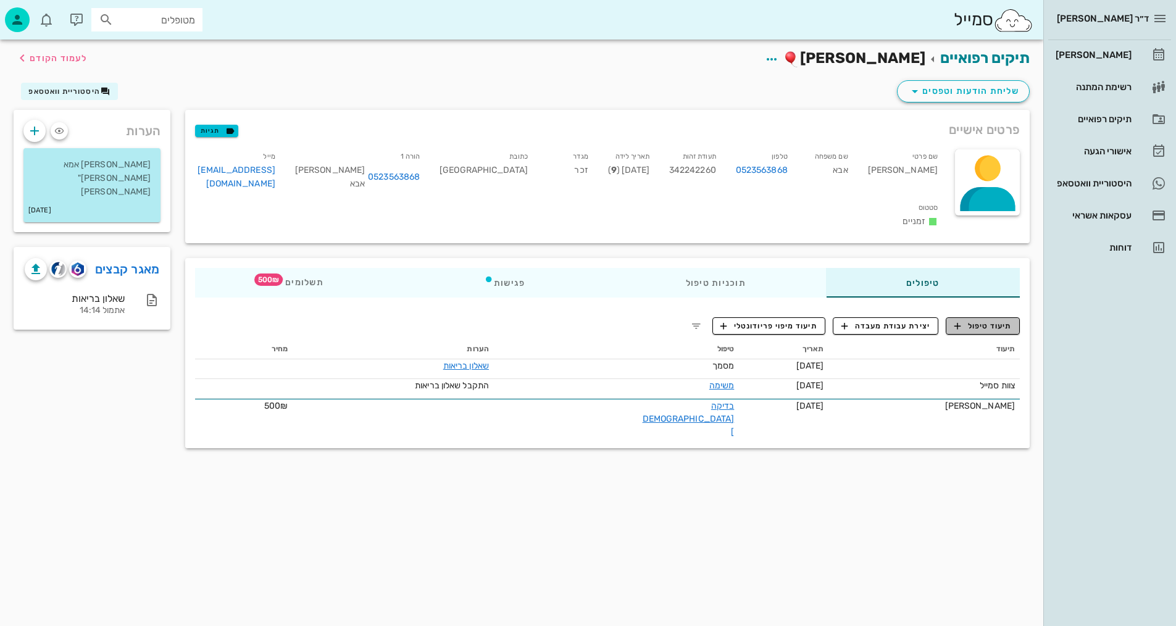
click at [1000, 320] on span "תיעוד טיפול" at bounding box center [982, 325] width 57 height 11
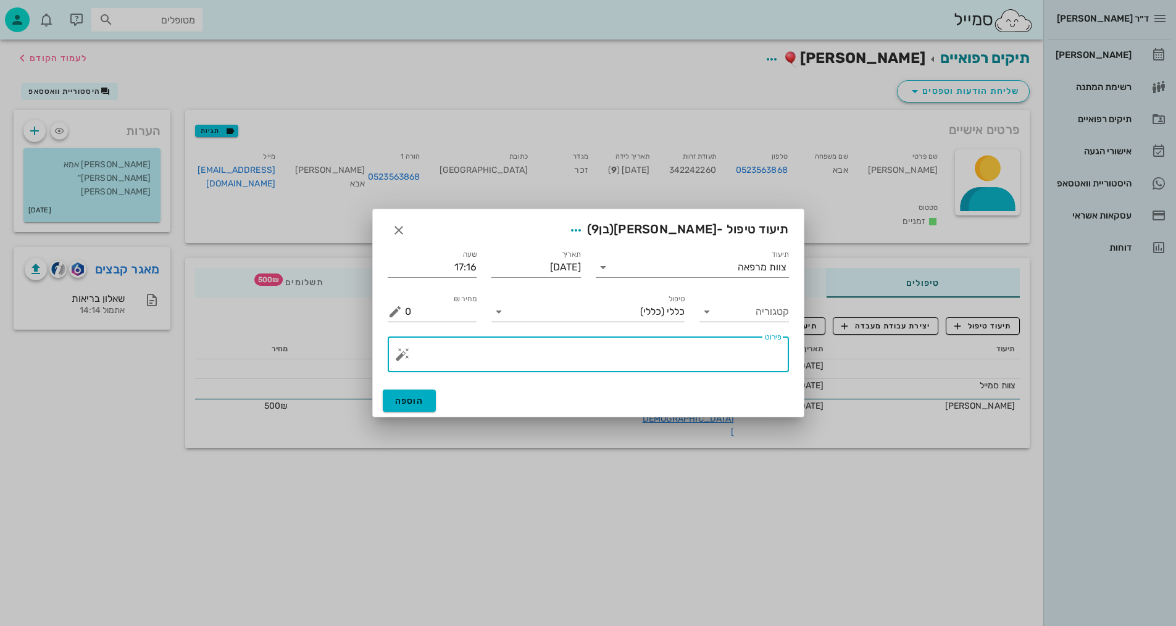
click at [719, 355] on textarea "פירוט" at bounding box center [593, 358] width 377 height 30
type textarea "סריקה וצ.אפליקציה"
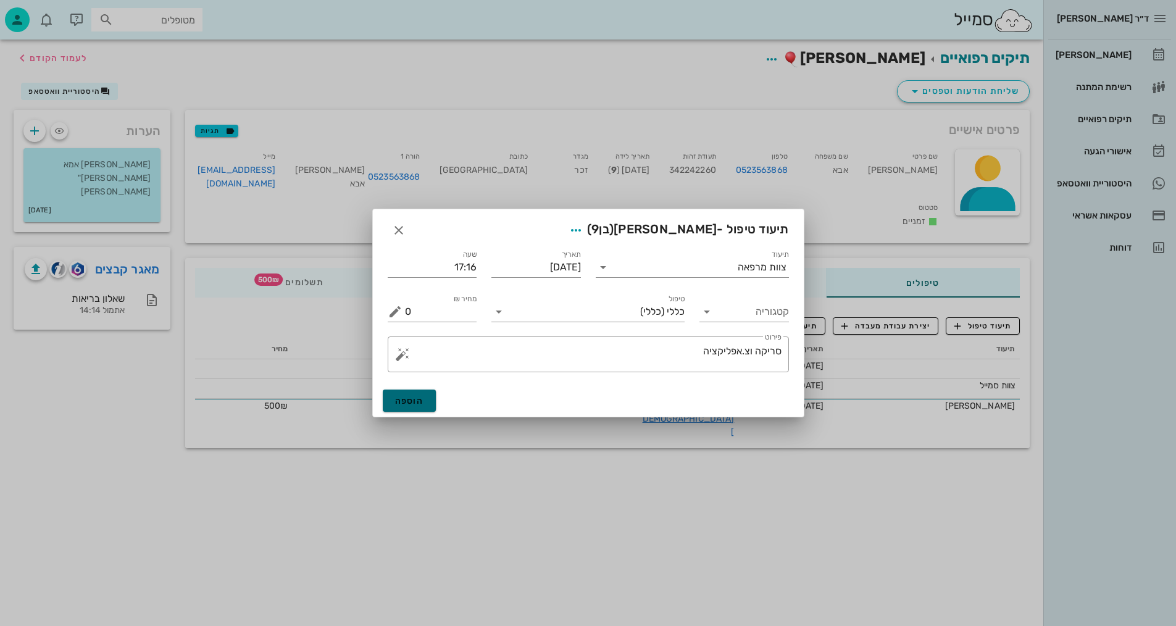
click at [417, 396] on span "הוספה" at bounding box center [409, 401] width 29 height 10
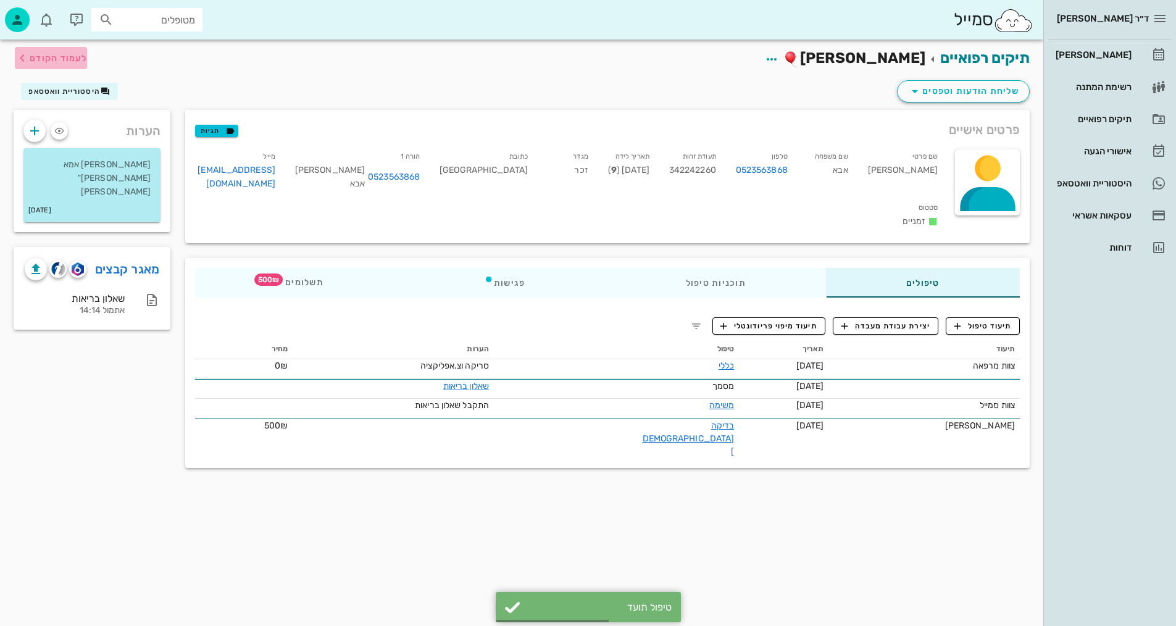
click at [37, 59] on span "לעמוד הקודם" at bounding box center [58, 58] width 57 height 10
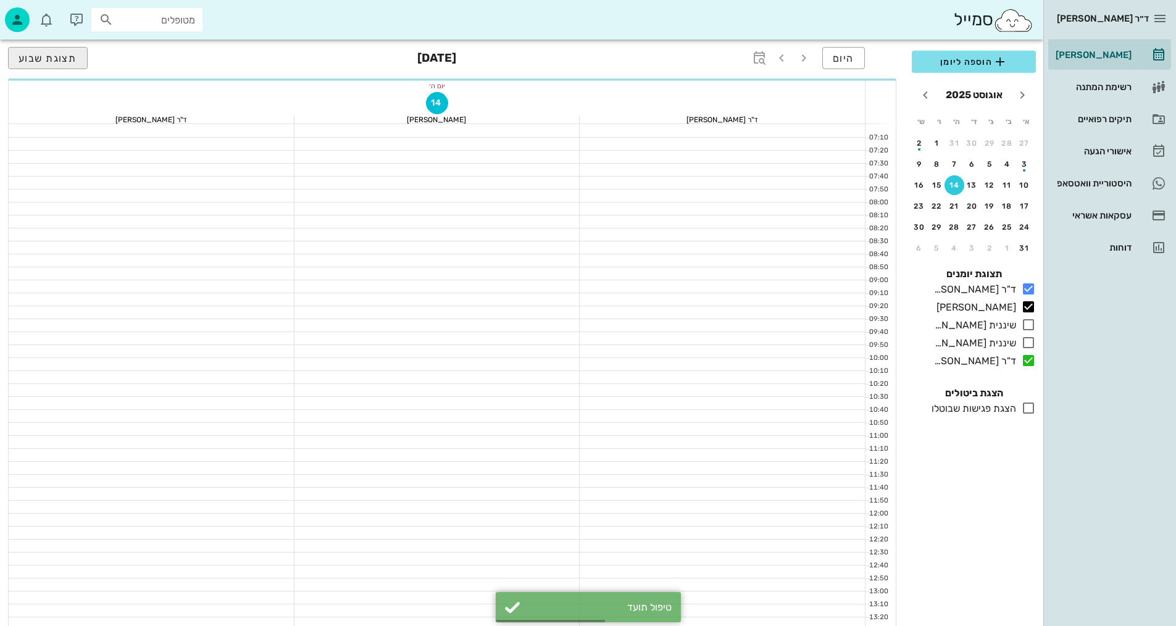
scroll to position [556, 0]
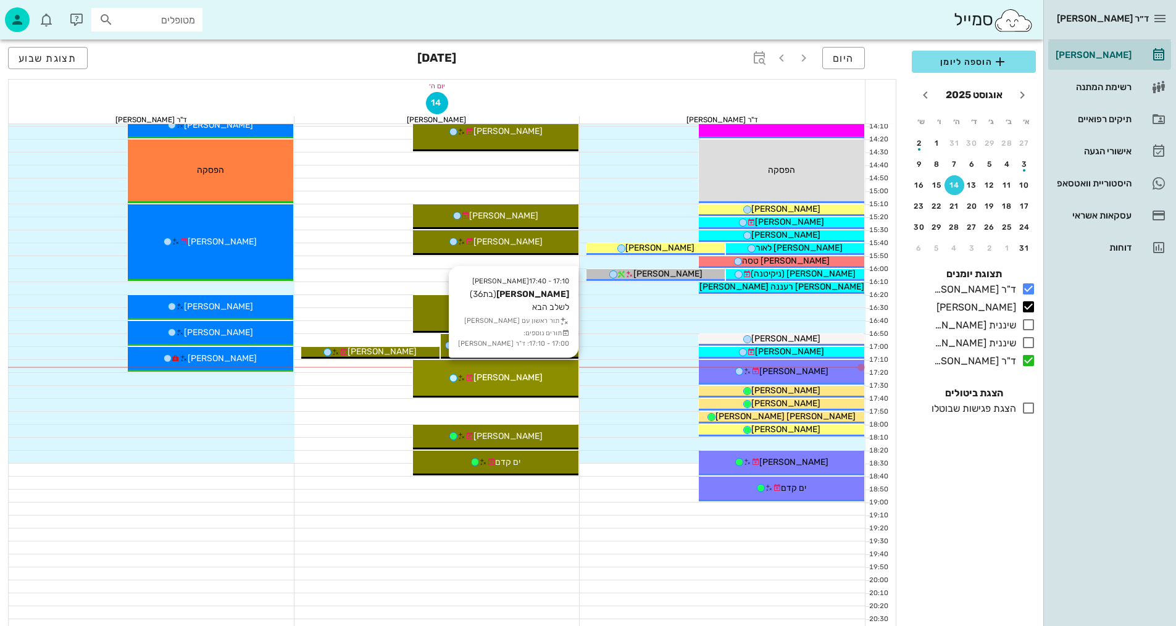
click at [538, 378] on div "[PERSON_NAME]" at bounding box center [495, 377] width 165 height 13
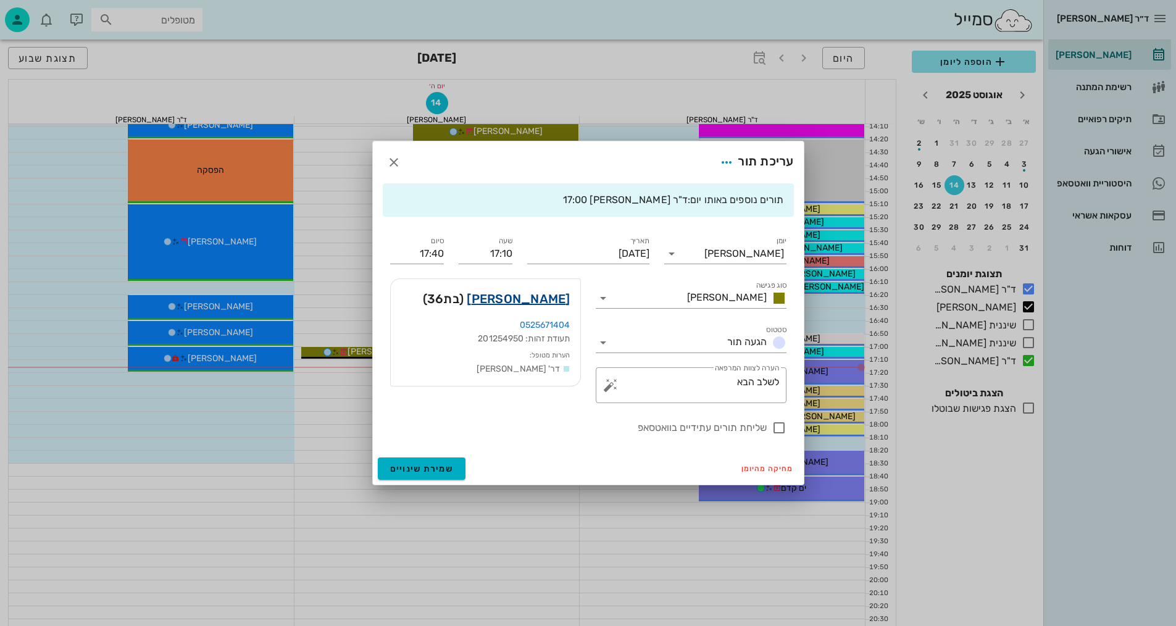
click at [534, 304] on link "נופר ארלן" at bounding box center [518, 299] width 103 height 20
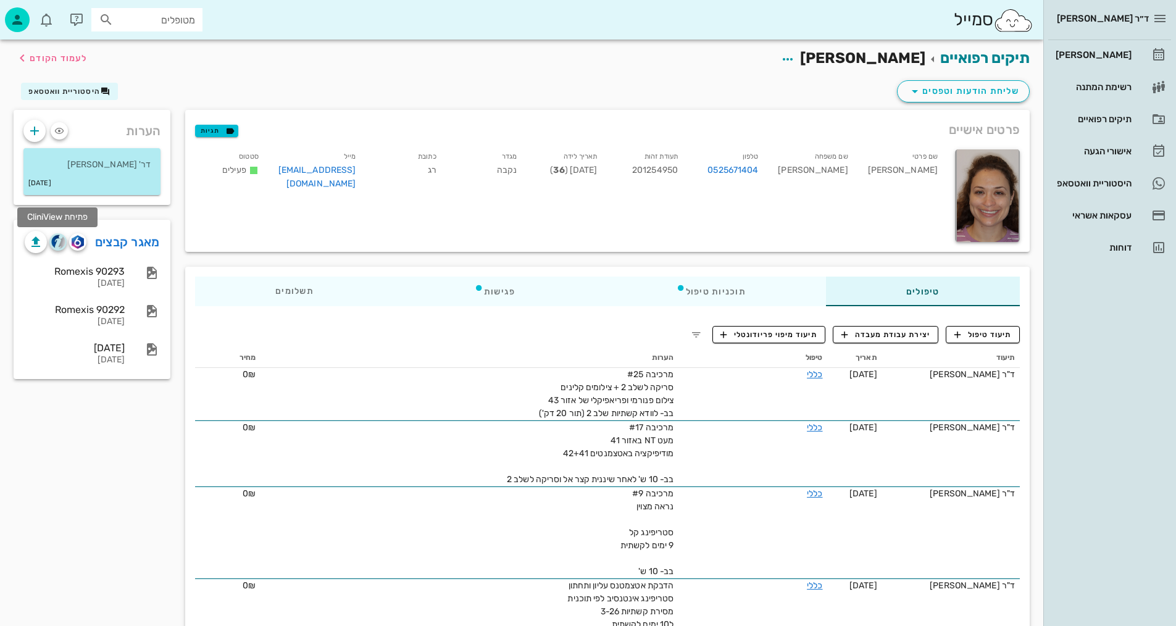
click at [65, 241] on img "button" at bounding box center [58, 242] width 14 height 14
click at [76, 245] on img "button" at bounding box center [78, 242] width 12 height 14
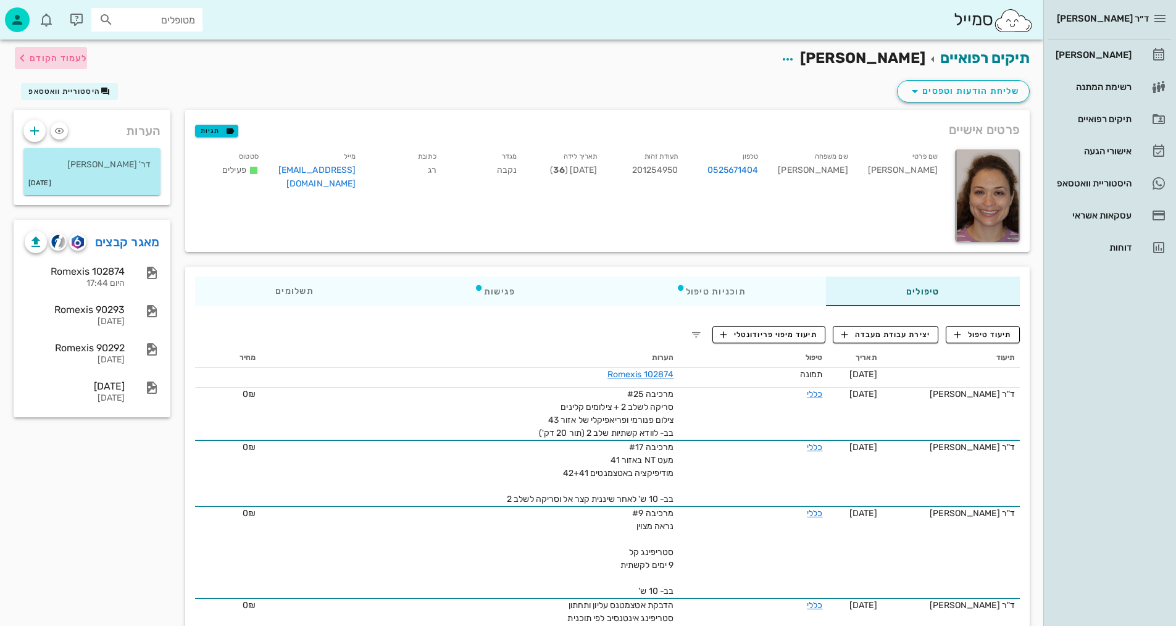
click at [56, 54] on span "לעמוד הקודם" at bounding box center [58, 58] width 57 height 10
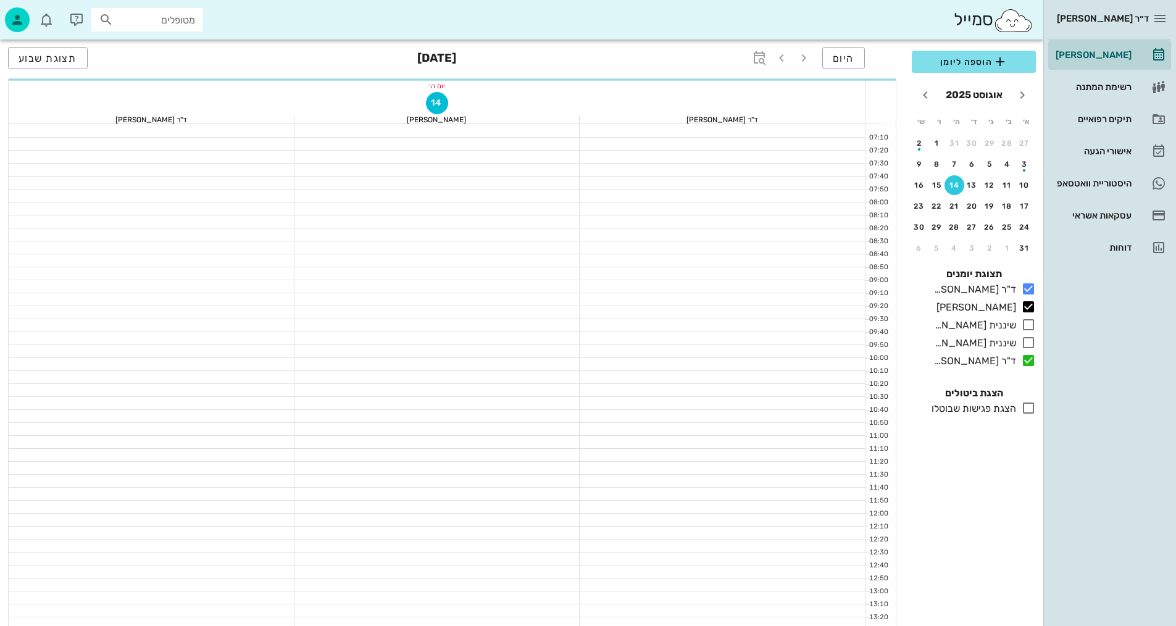
scroll to position [556, 0]
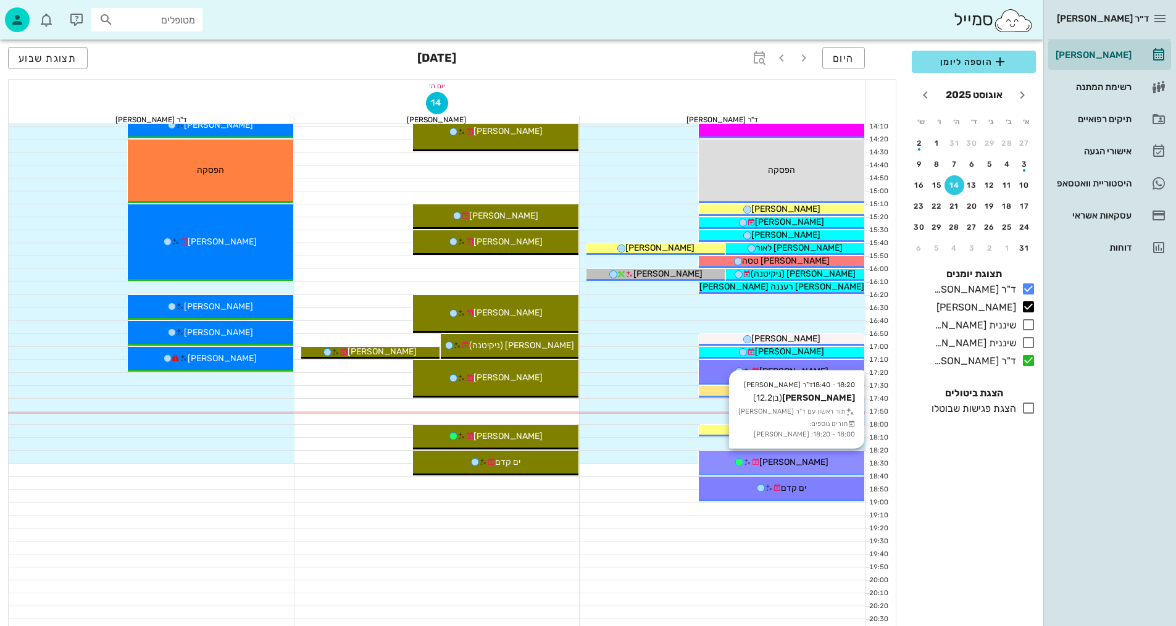
click at [828, 467] on div "[PERSON_NAME]" at bounding box center [781, 462] width 165 height 13
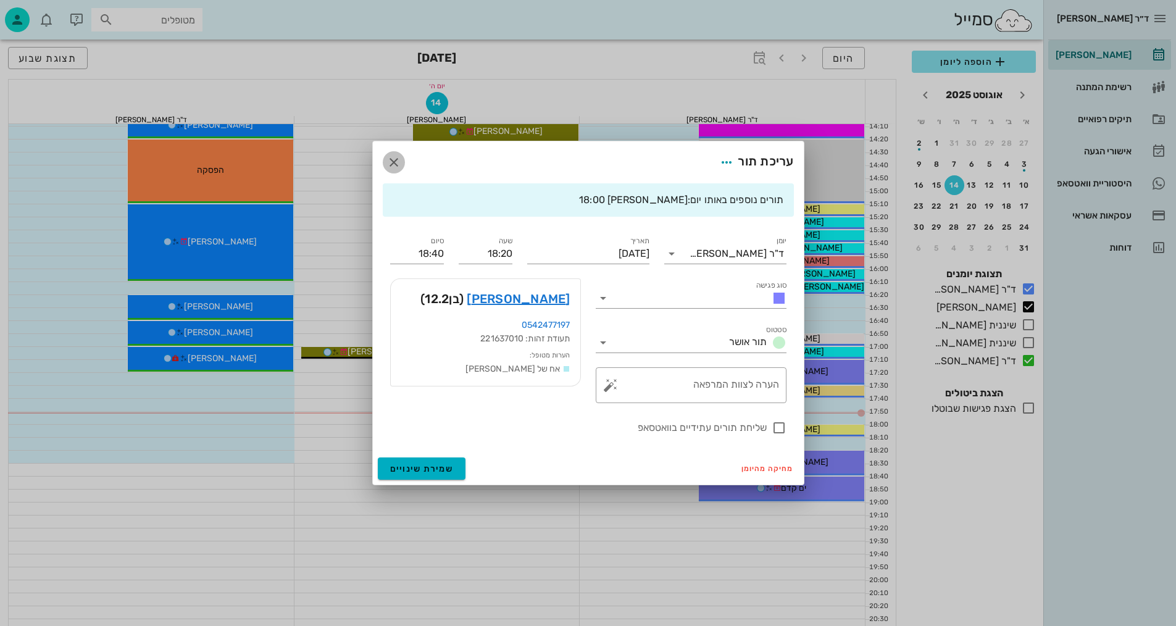
click at [393, 160] on icon "button" at bounding box center [393, 162] width 15 height 15
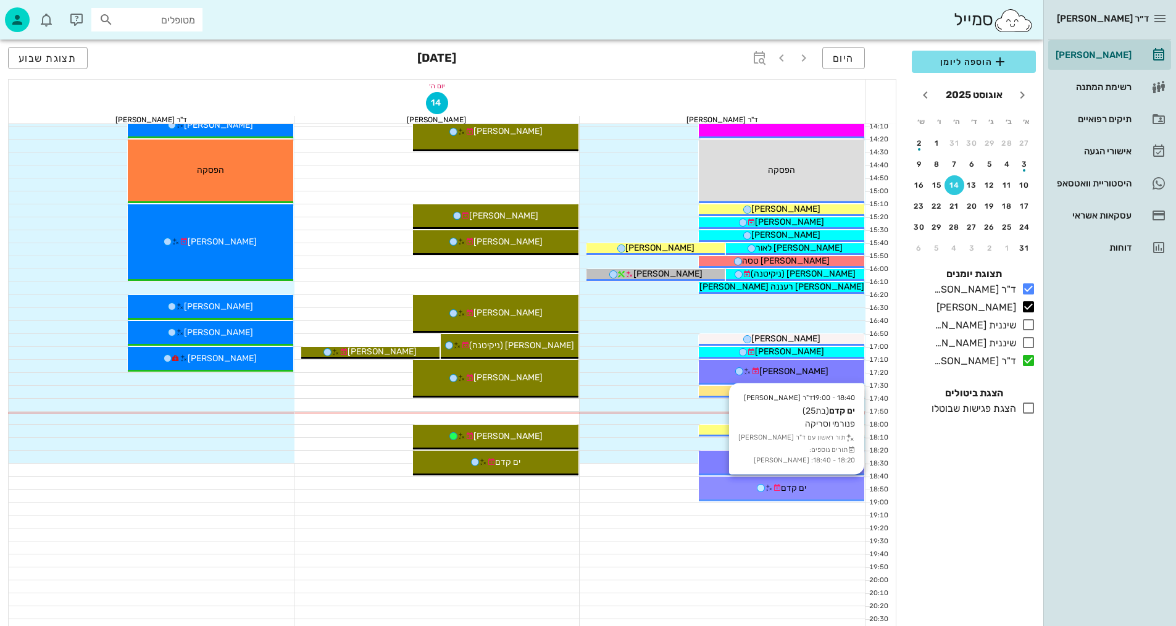
click at [781, 488] on span "ים קדם" at bounding box center [793, 488] width 25 height 10
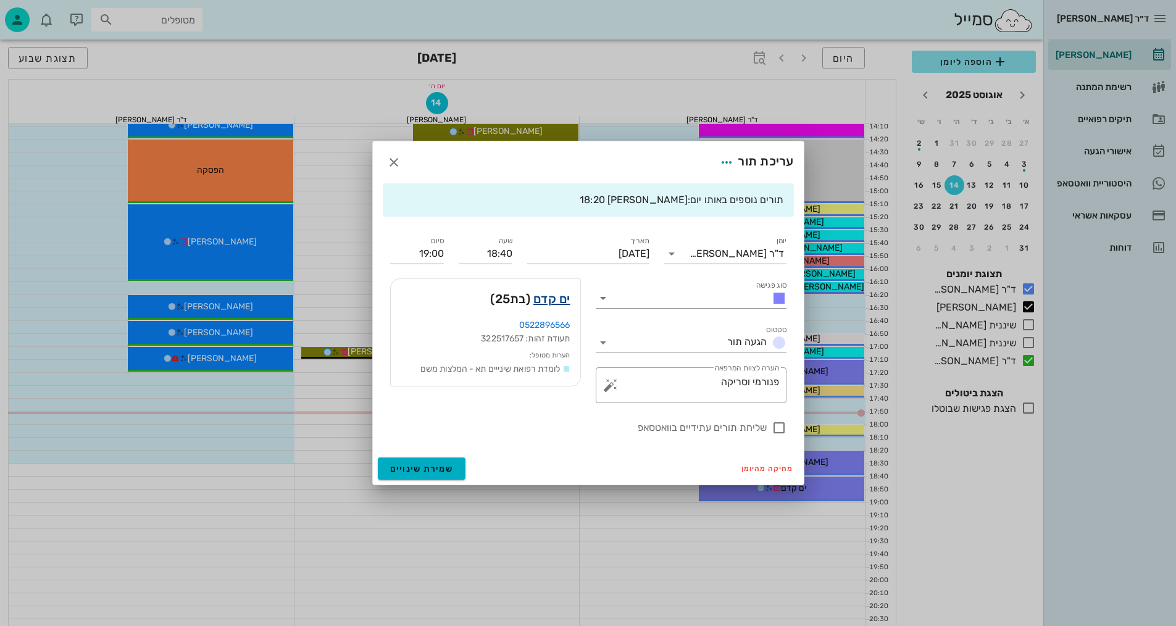
click at [556, 294] on link "ים קדם" at bounding box center [551, 299] width 37 height 20
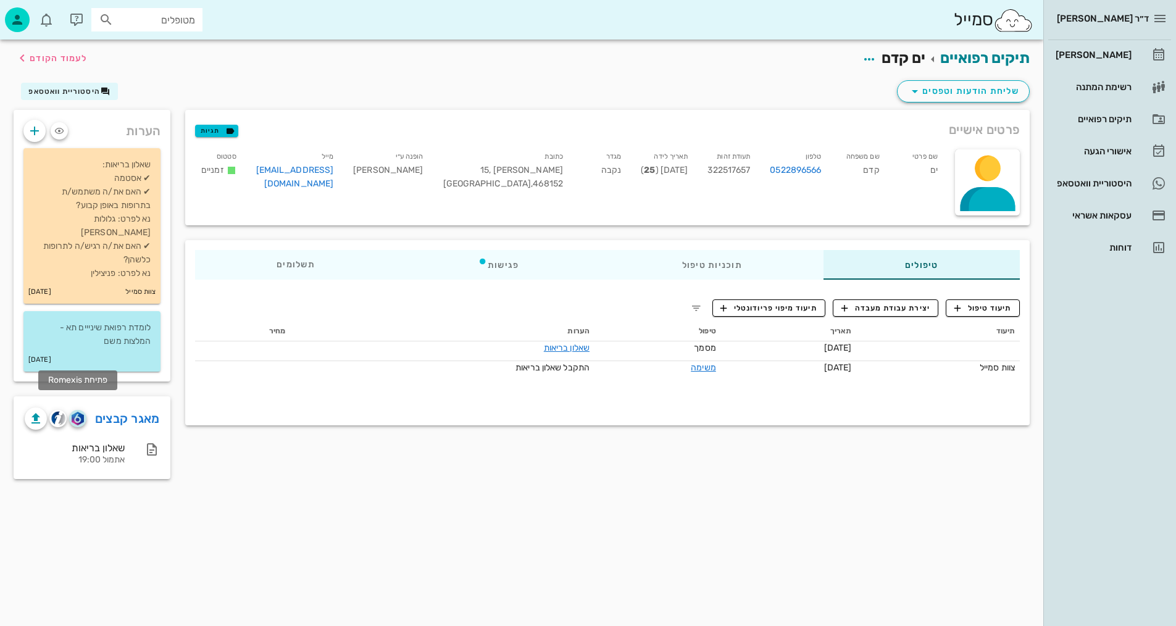
click at [80, 412] on img "button" at bounding box center [78, 419] width 12 height 14
click at [989, 311] on span "תיעוד טיפול" at bounding box center [982, 307] width 57 height 11
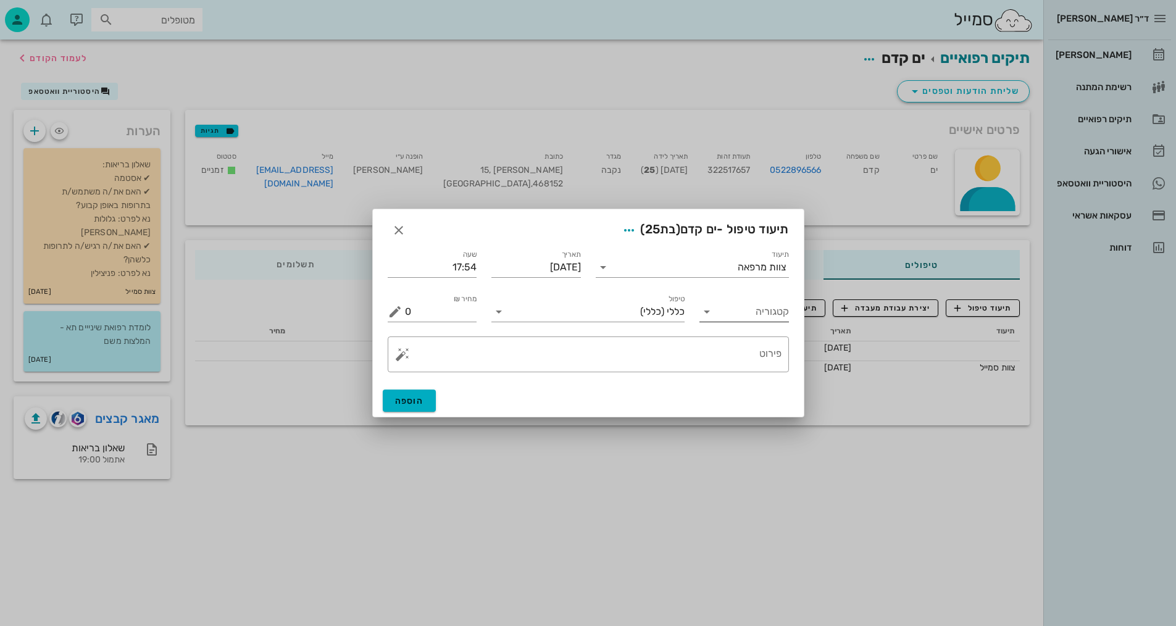
click at [759, 309] on input "קטגוריה" at bounding box center [754, 312] width 70 height 20
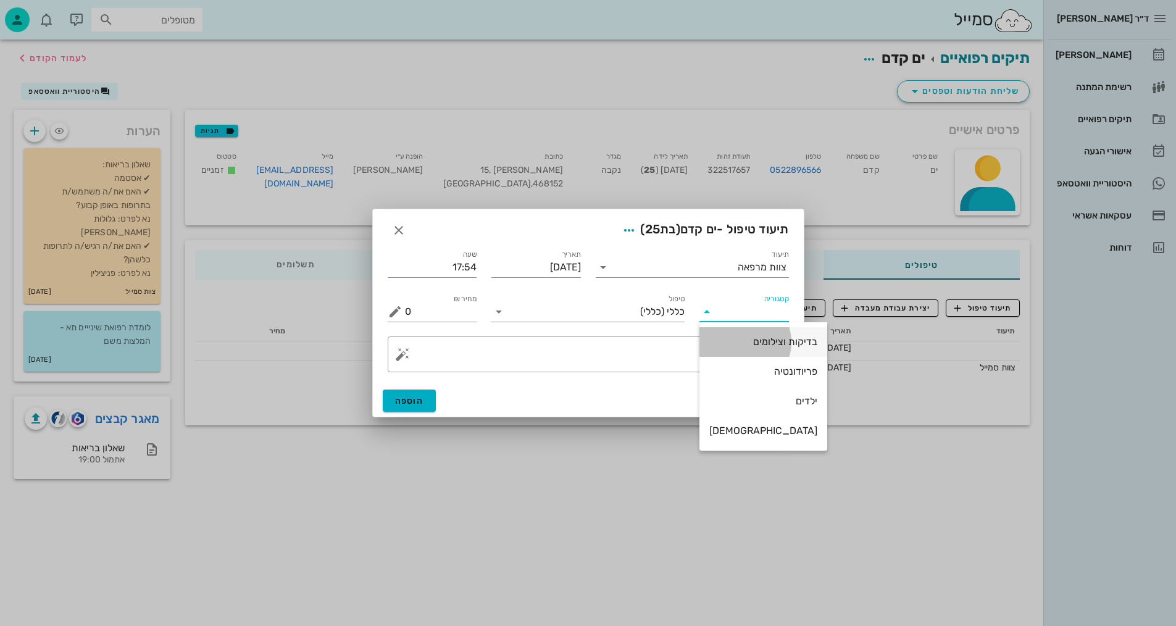
click at [755, 343] on div "בדיקות וצילומים" at bounding box center [763, 342] width 108 height 12
type input "בדיקות וצילומים"
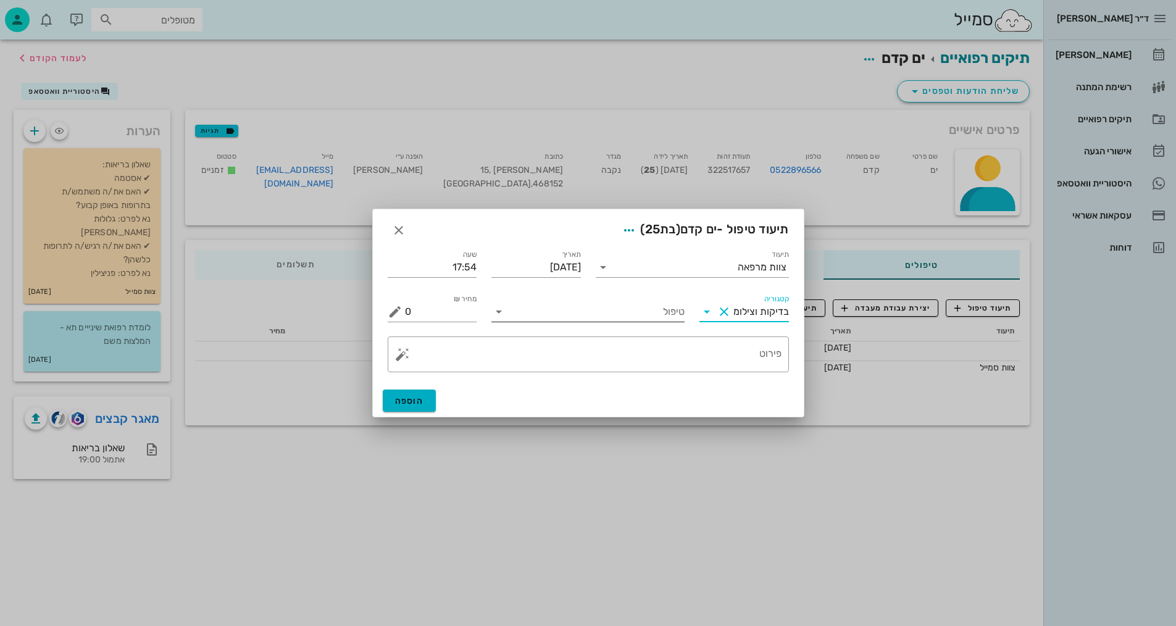
click at [630, 320] on input "טיפול" at bounding box center [597, 312] width 176 height 20
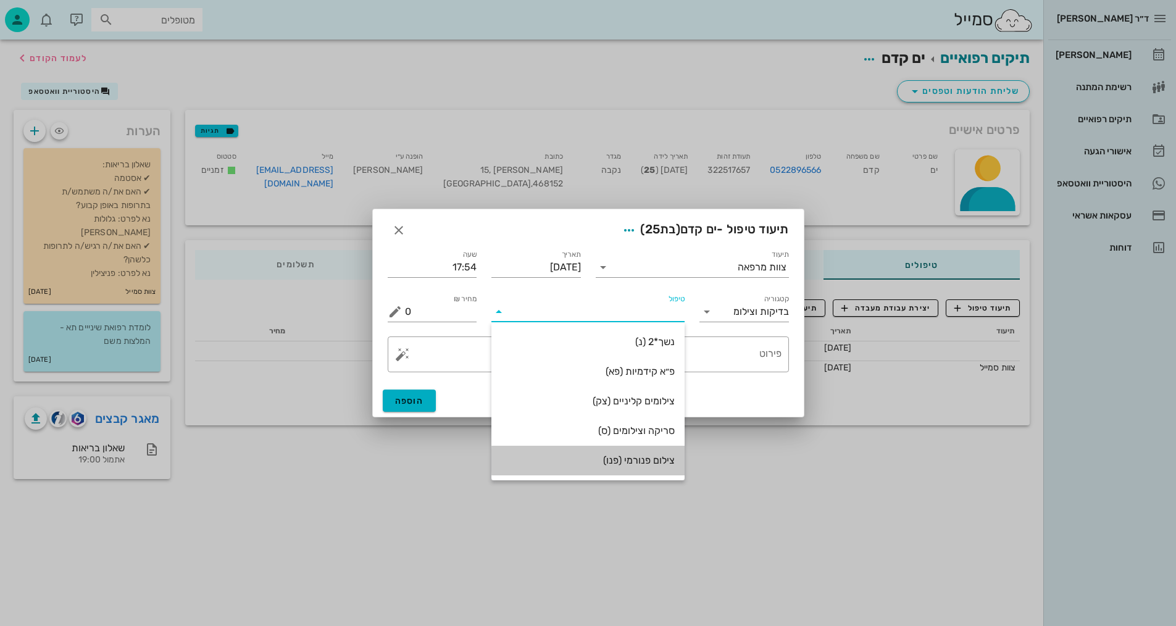
drag, startPoint x: 647, startPoint y: 453, endPoint x: 740, endPoint y: 396, distance: 109.5
click at [647, 452] on div "צילום פנורמי (פנו)" at bounding box center [587, 460] width 173 height 27
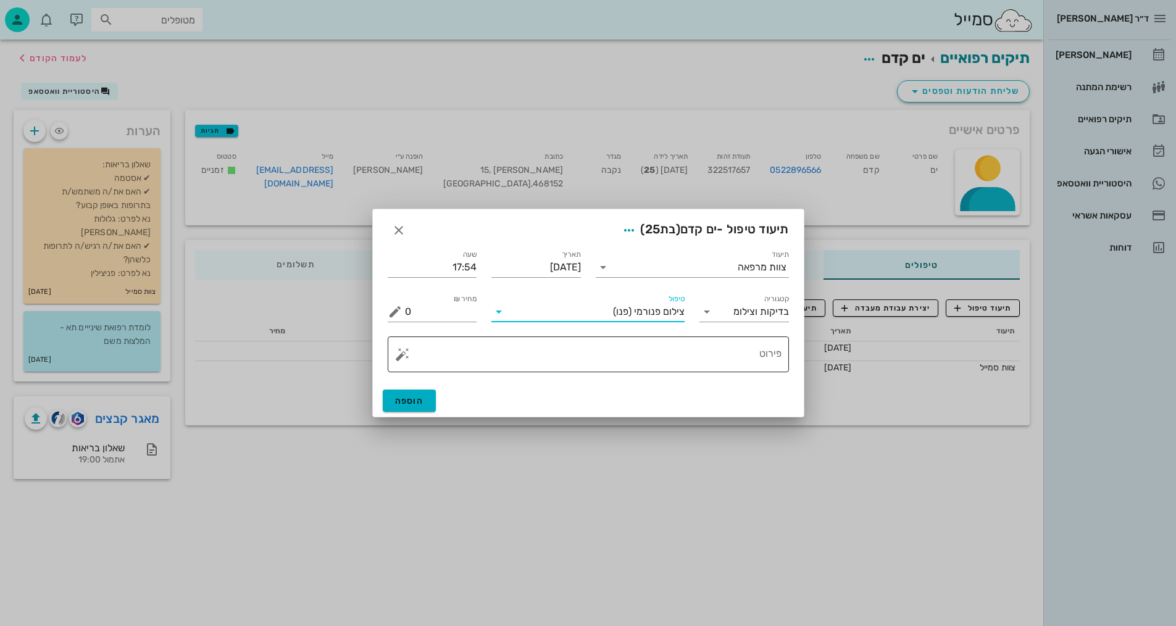
click at [767, 360] on textarea "פירוט" at bounding box center [593, 358] width 377 height 30
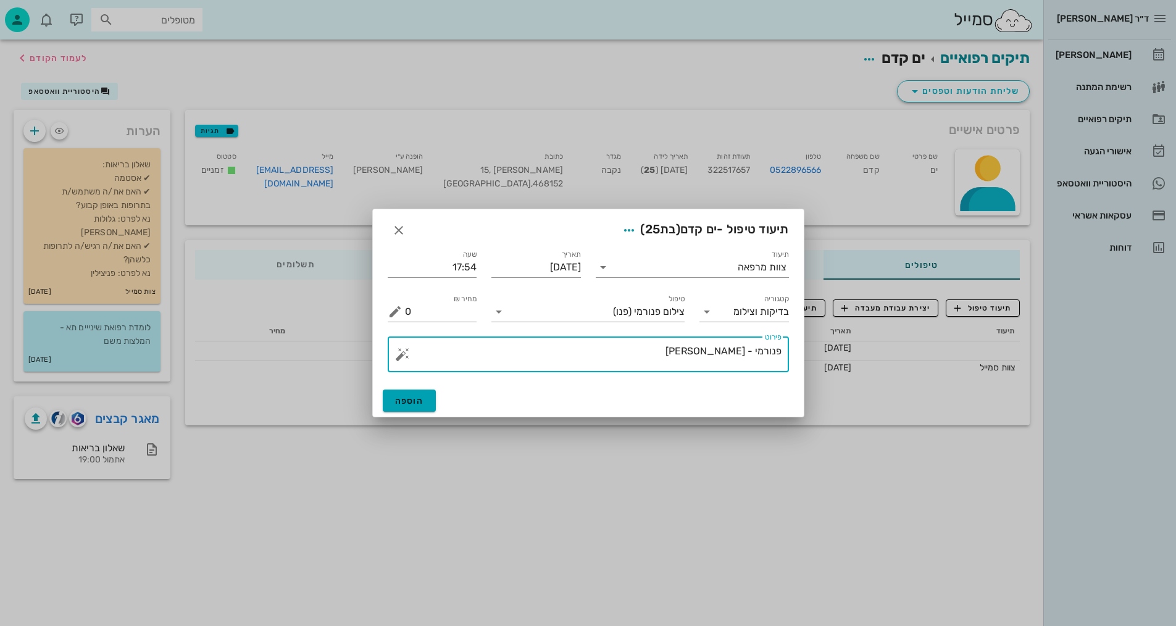
type textarea "פנורמי - שרה"
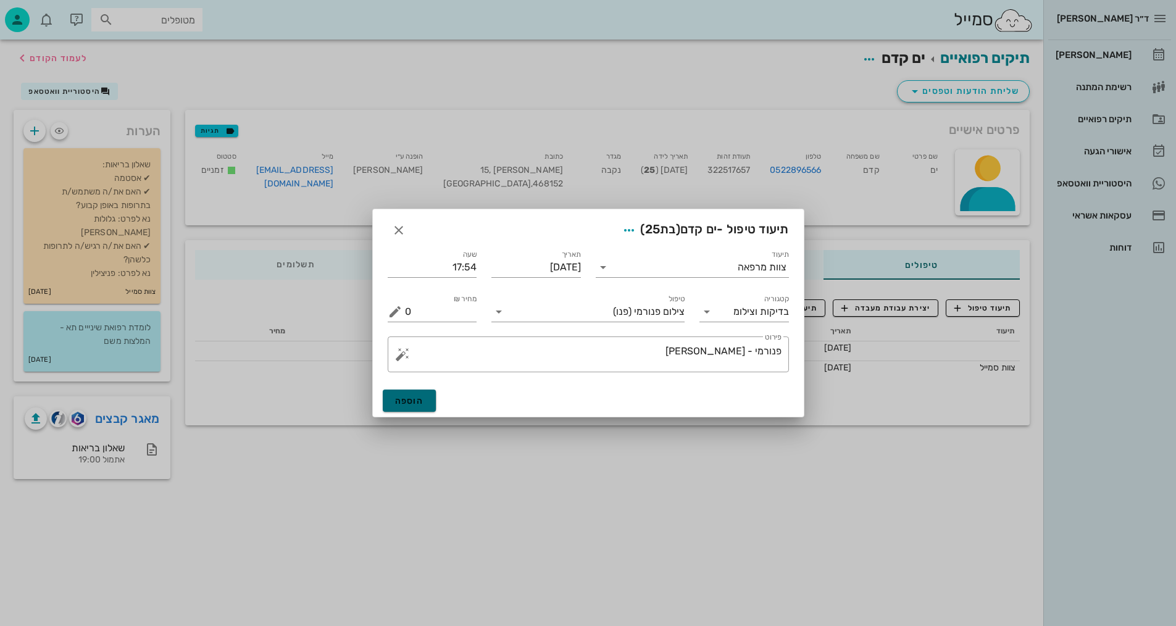
click at [408, 396] on span "הוספה" at bounding box center [409, 401] width 29 height 10
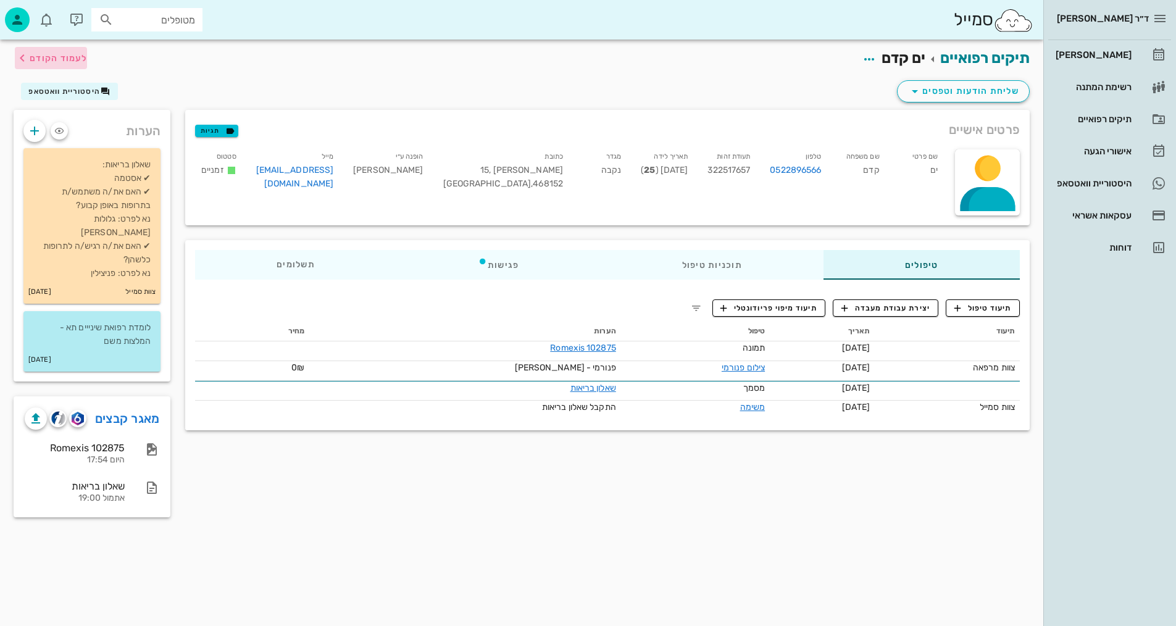
click at [47, 58] on span "לעמוד הקודם" at bounding box center [58, 58] width 57 height 10
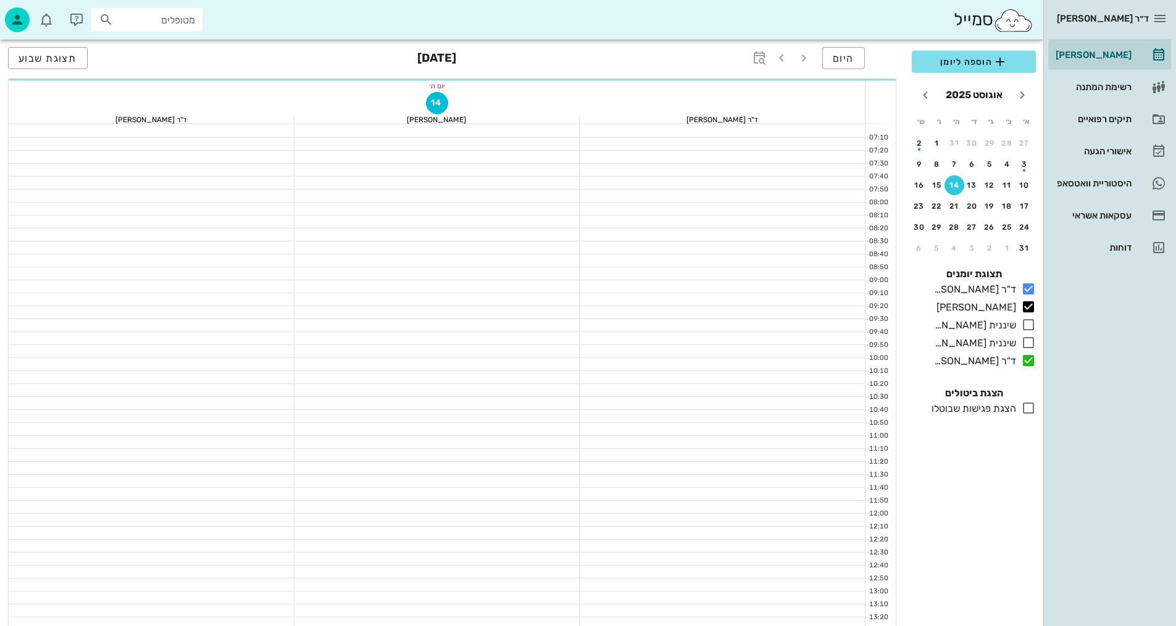
scroll to position [556, 0]
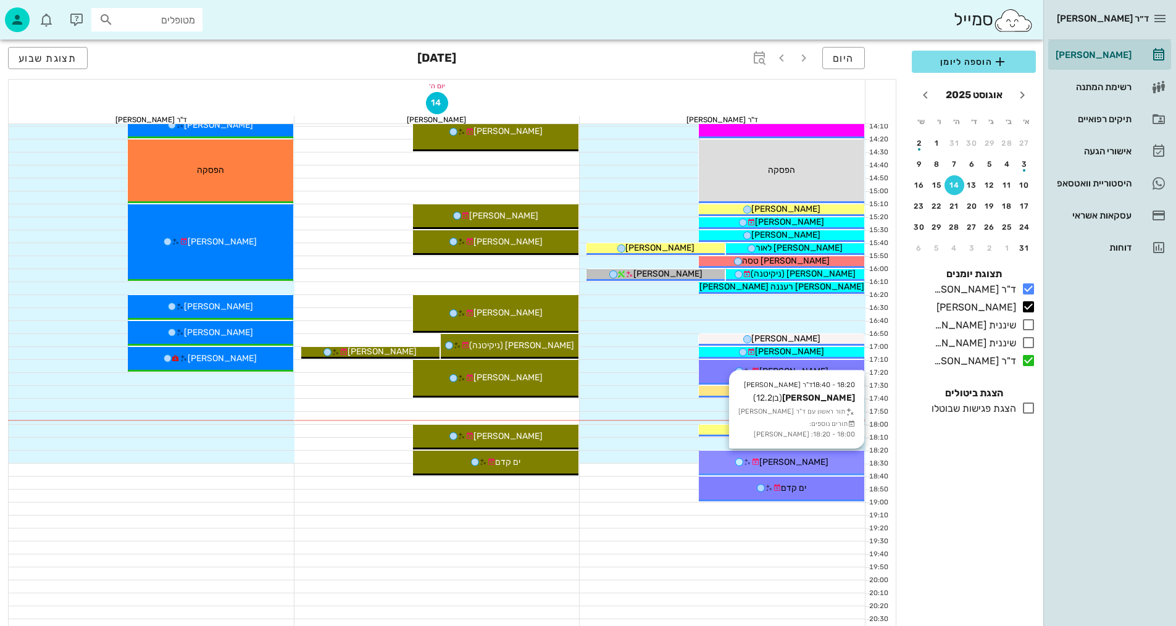
click at [815, 465] on span "[PERSON_NAME]" at bounding box center [793, 462] width 69 height 10
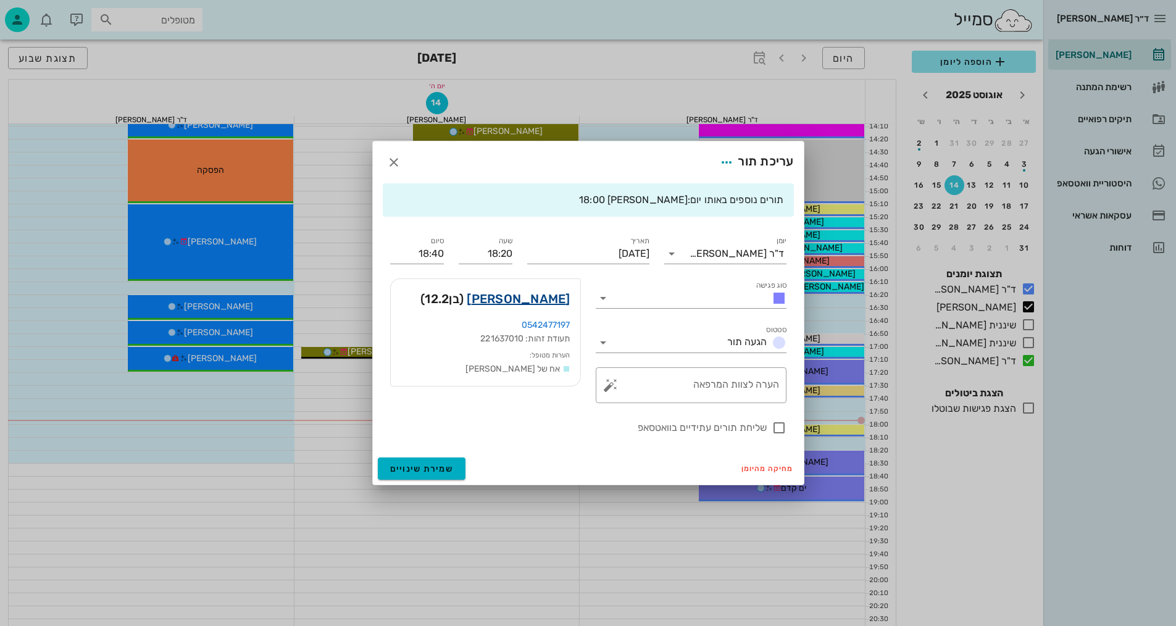
click at [526, 302] on link "אלון אקסלרוד" at bounding box center [518, 299] width 103 height 20
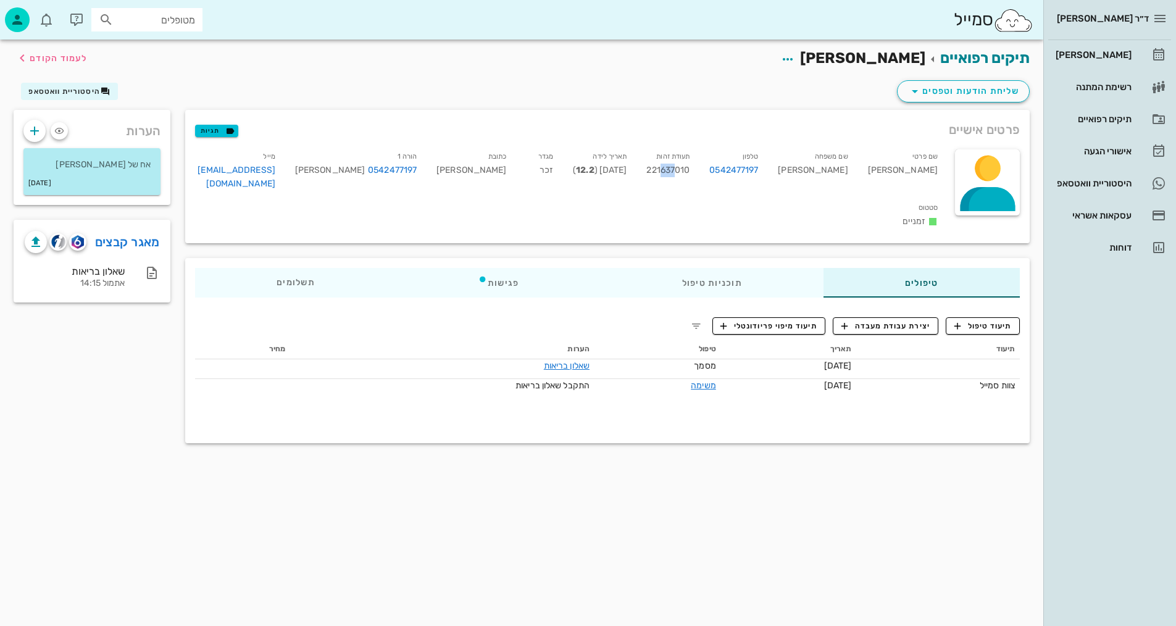
drag, startPoint x: 710, startPoint y: 169, endPoint x: 725, endPoint y: 164, distance: 16.2
click at [699, 164] on div "תעודת זהות 221637010" at bounding box center [667, 172] width 63 height 51
click at [86, 236] on span "button" at bounding box center [77, 242] width 17 height 14
click at [1001, 320] on span "תיעוד טיפול" at bounding box center [982, 325] width 57 height 11
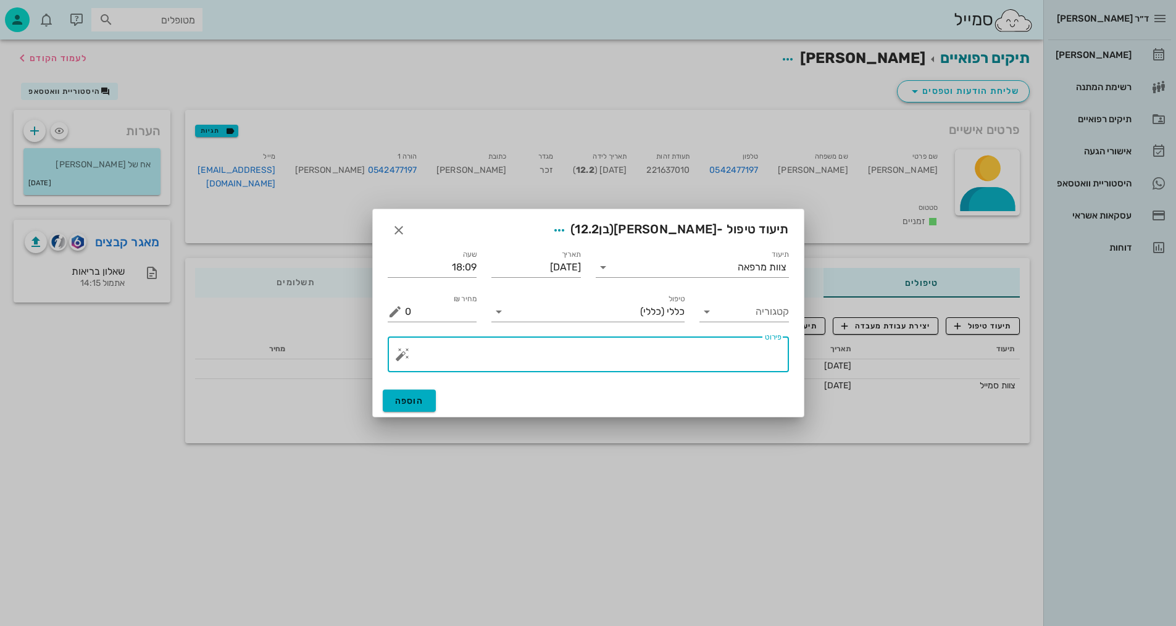
click at [741, 365] on textarea "פירוט" at bounding box center [593, 358] width 377 height 30
click at [764, 306] on input "קטגוריה" at bounding box center [754, 312] width 70 height 20
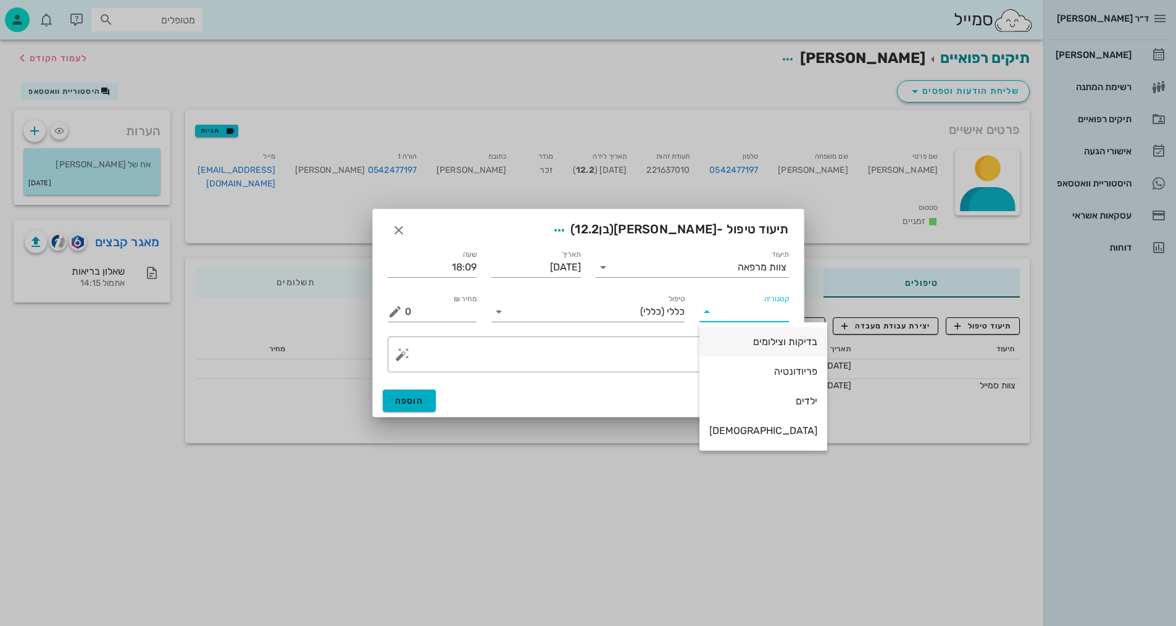
click at [770, 346] on div "בדיקות וצילומים" at bounding box center [763, 342] width 108 height 12
type input "בדיקות וצילומים"
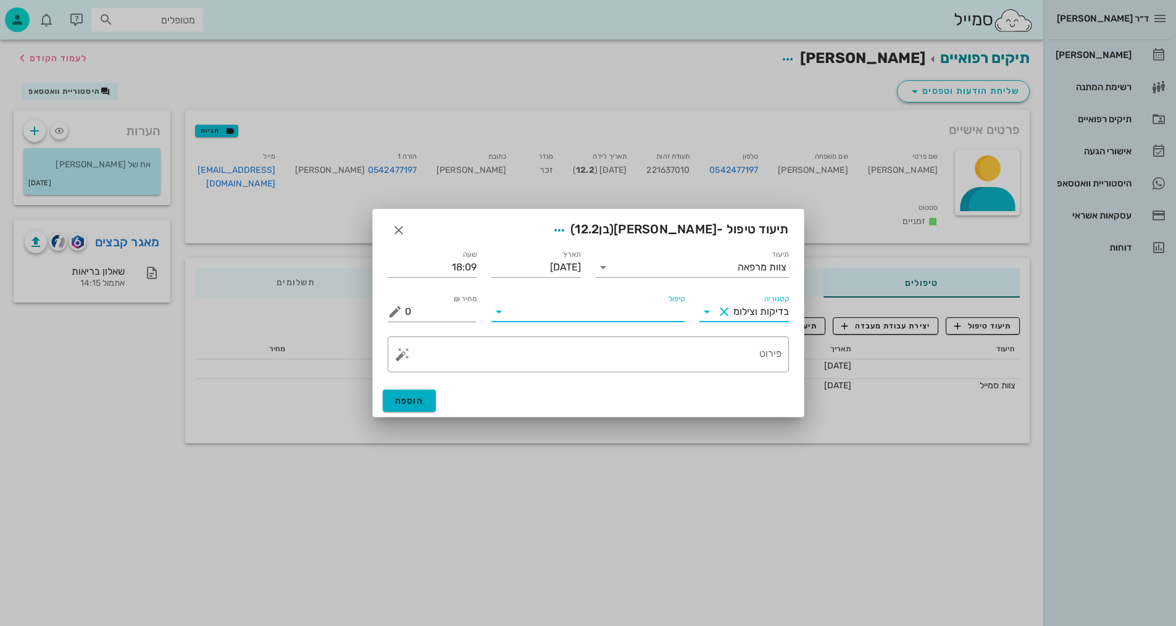
drag, startPoint x: 672, startPoint y: 311, endPoint x: 672, endPoint y: 318, distance: 7.4
click at [672, 312] on input "טיפול" at bounding box center [597, 312] width 176 height 20
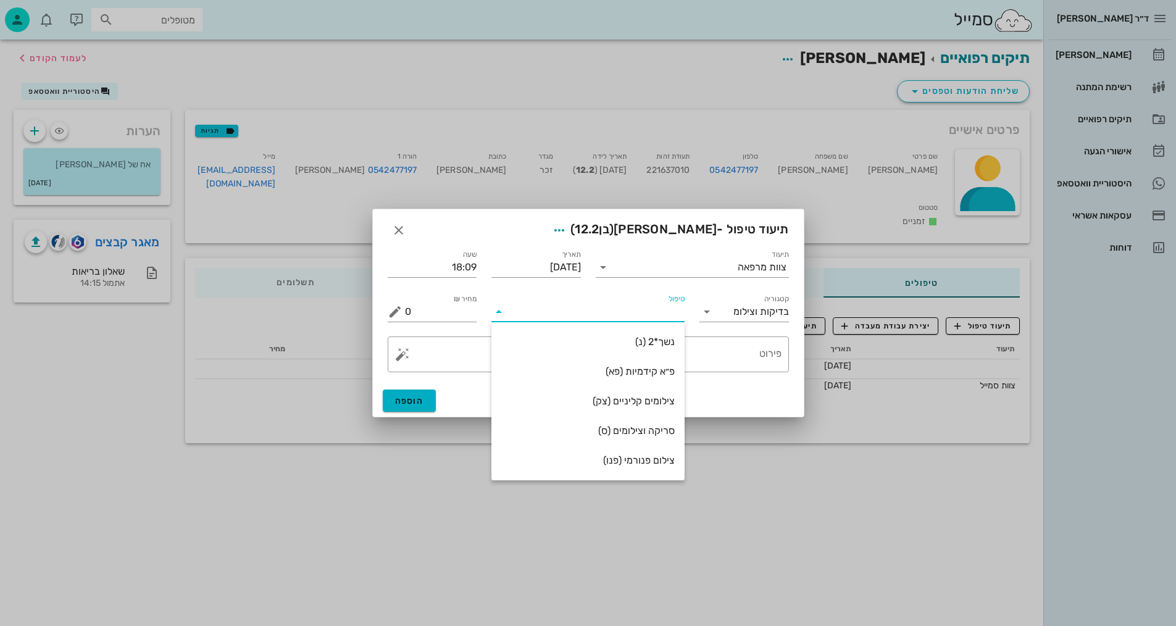
click at [638, 457] on div "צילום פנורמי (פנו)" at bounding box center [587, 460] width 173 height 12
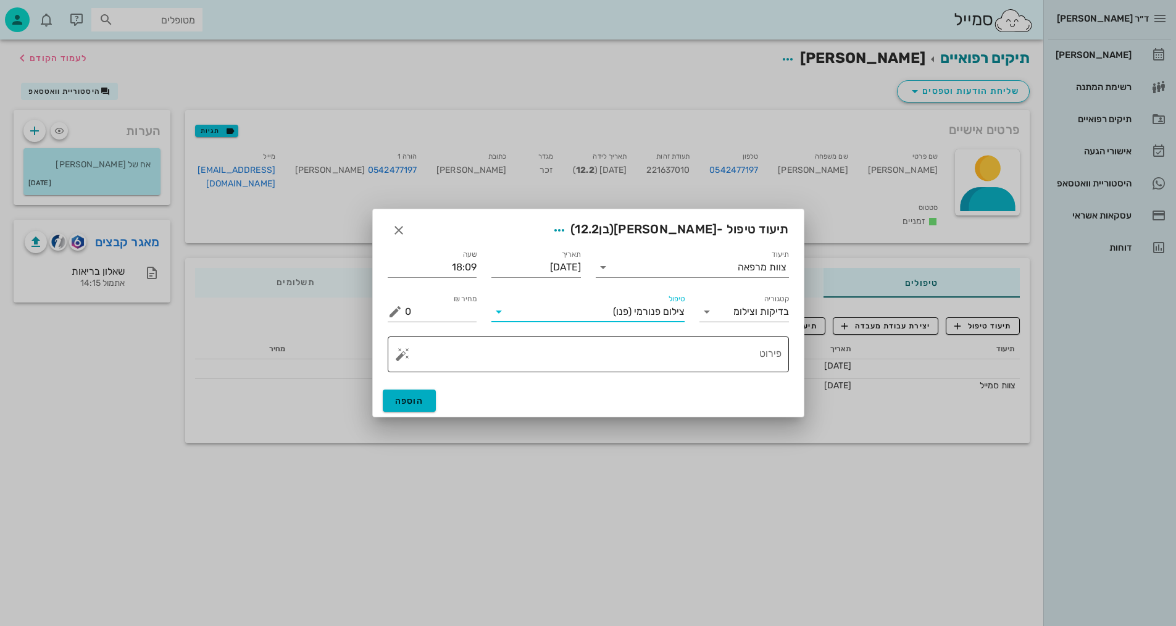
click at [716, 366] on textarea "פירוט" at bounding box center [593, 358] width 377 height 30
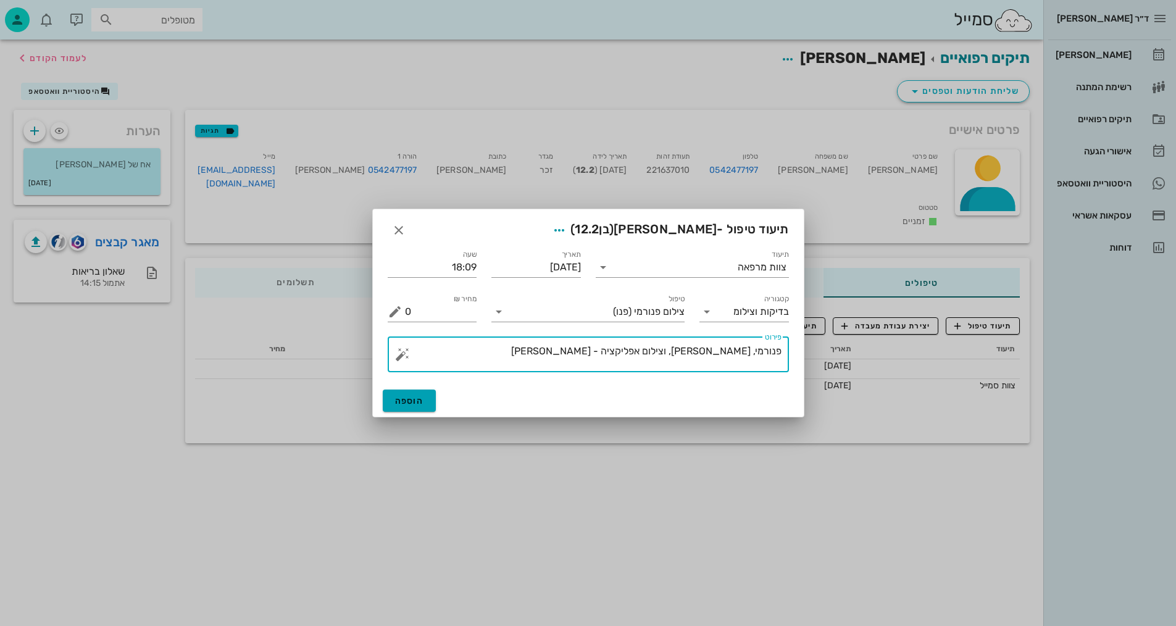
type textarea "פנורמי, סריקה, וצילום אפליקציה - שרה"
click at [422, 393] on button "הוספה" at bounding box center [410, 400] width 54 height 22
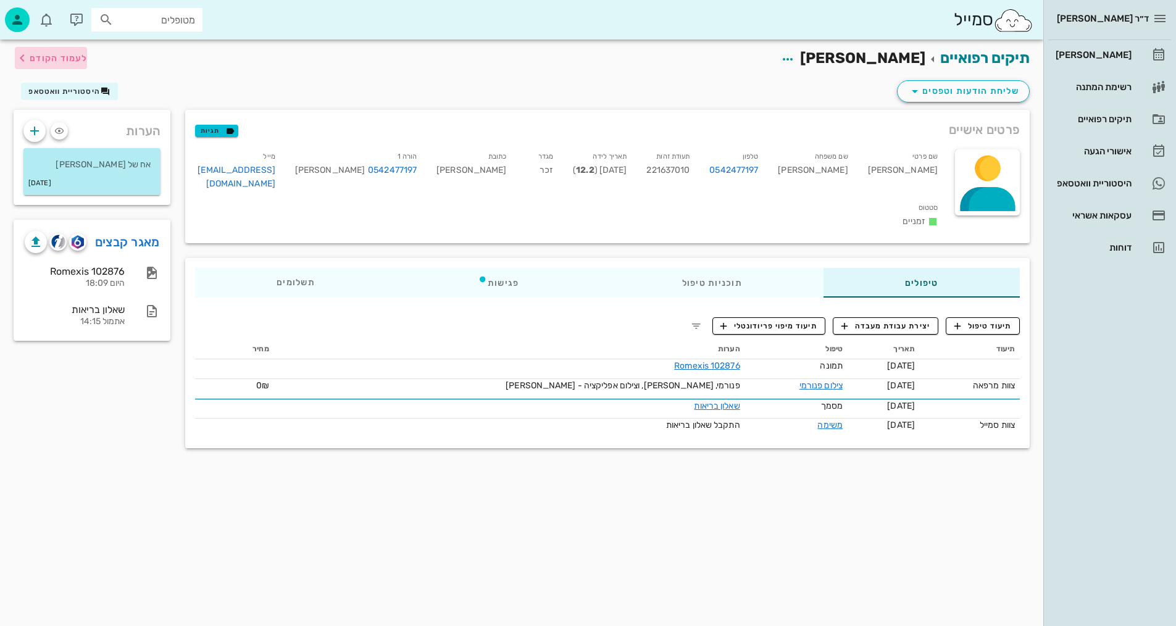
click at [48, 56] on span "לעמוד הקודם" at bounding box center [58, 58] width 57 height 10
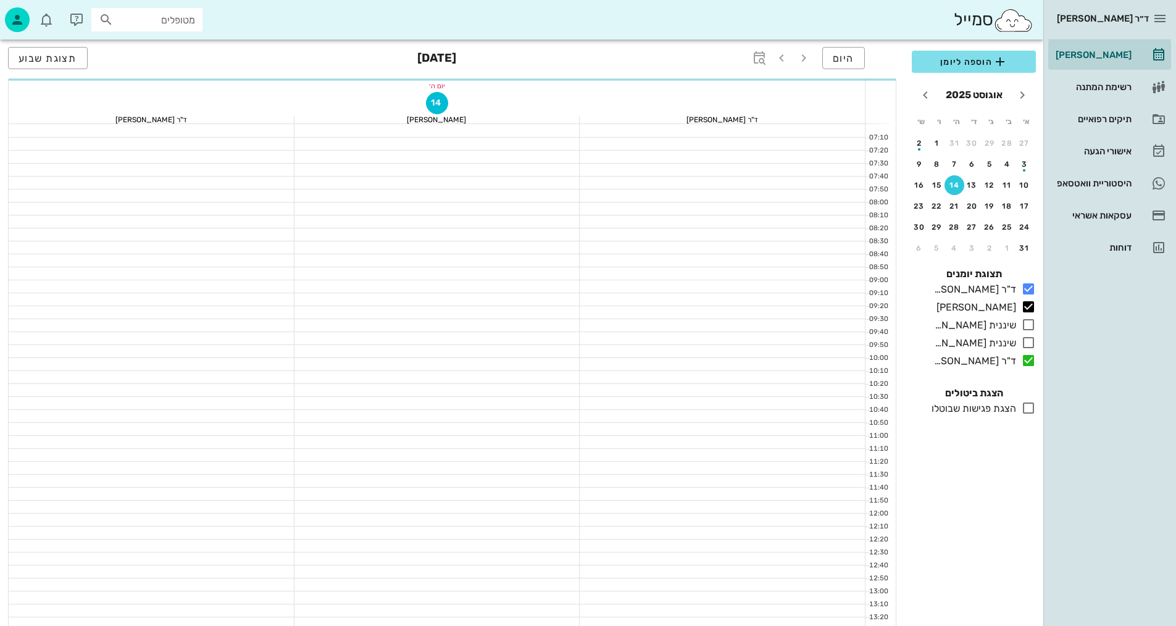
scroll to position [556, 0]
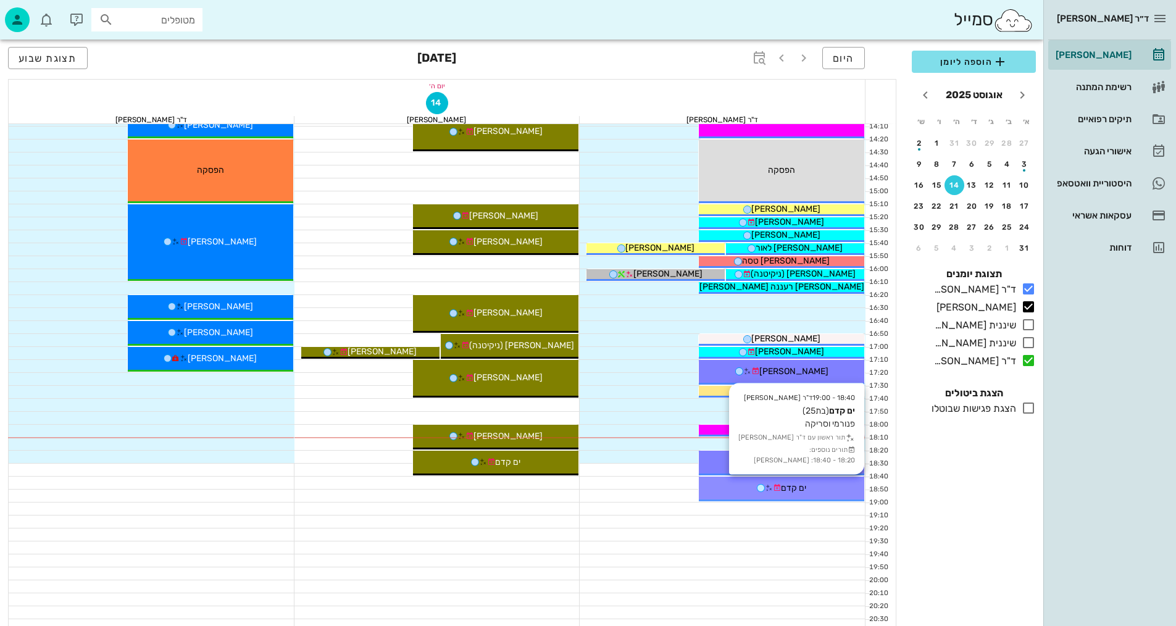
click at [799, 485] on span "ים קדם" at bounding box center [793, 488] width 25 height 10
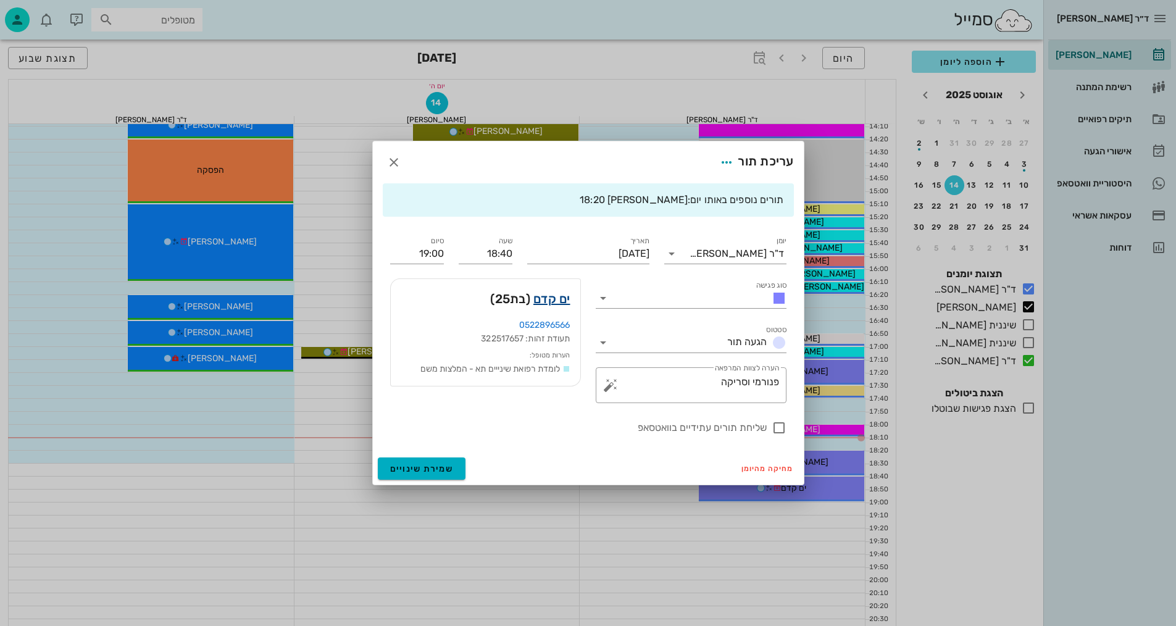
click at [562, 299] on link "ים קדם" at bounding box center [551, 299] width 37 height 20
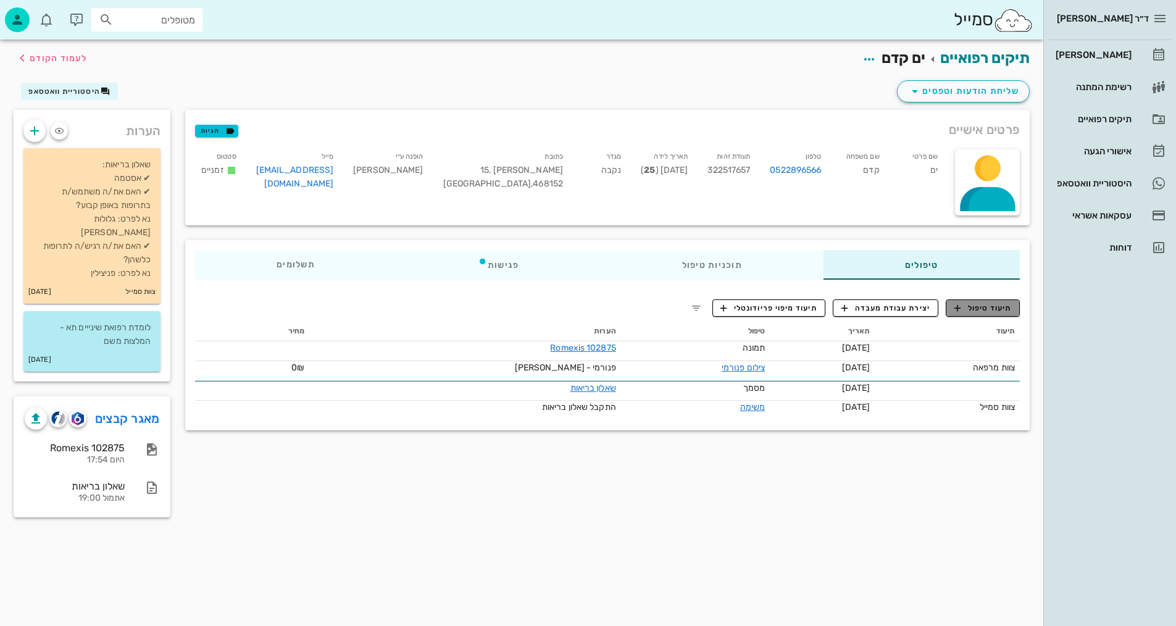
click at [981, 303] on span "תיעוד טיפול" at bounding box center [982, 307] width 57 height 11
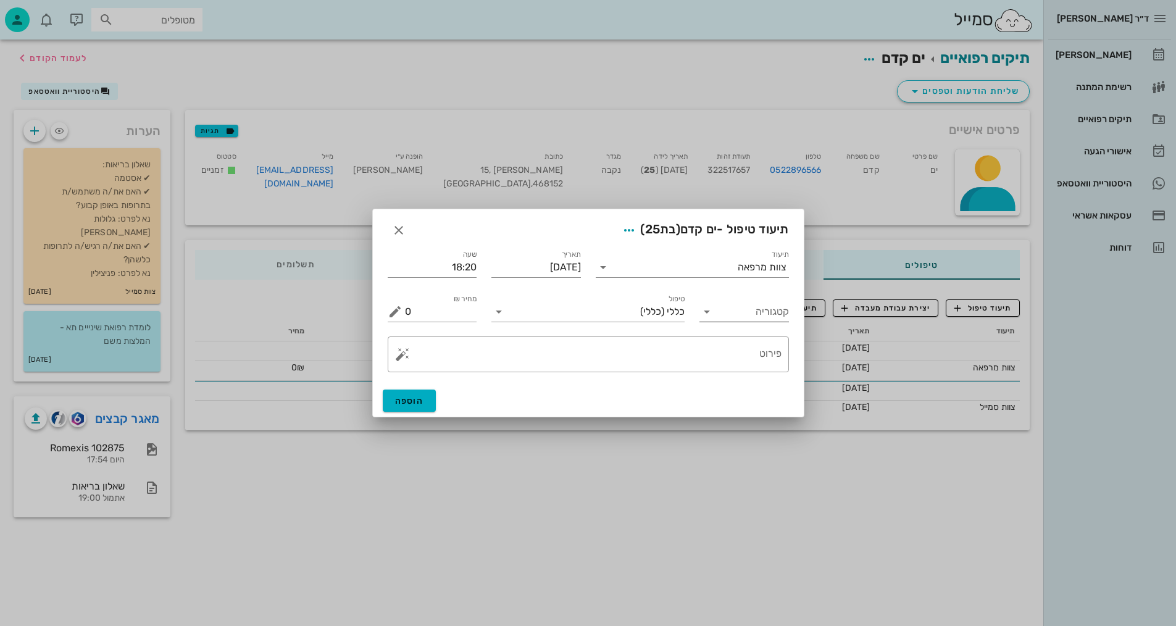
click at [769, 315] on input "קטגוריה" at bounding box center [754, 312] width 70 height 20
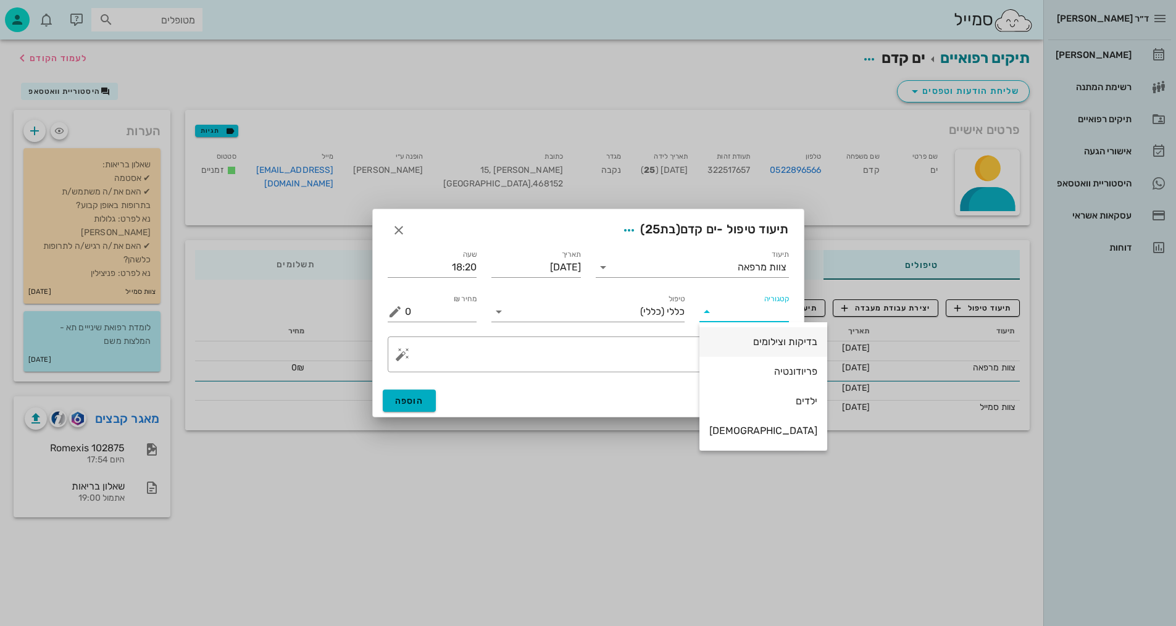
click at [755, 340] on div "בדיקות וצילומים" at bounding box center [763, 342] width 108 height 12
type input "בדיקות וצילומים"
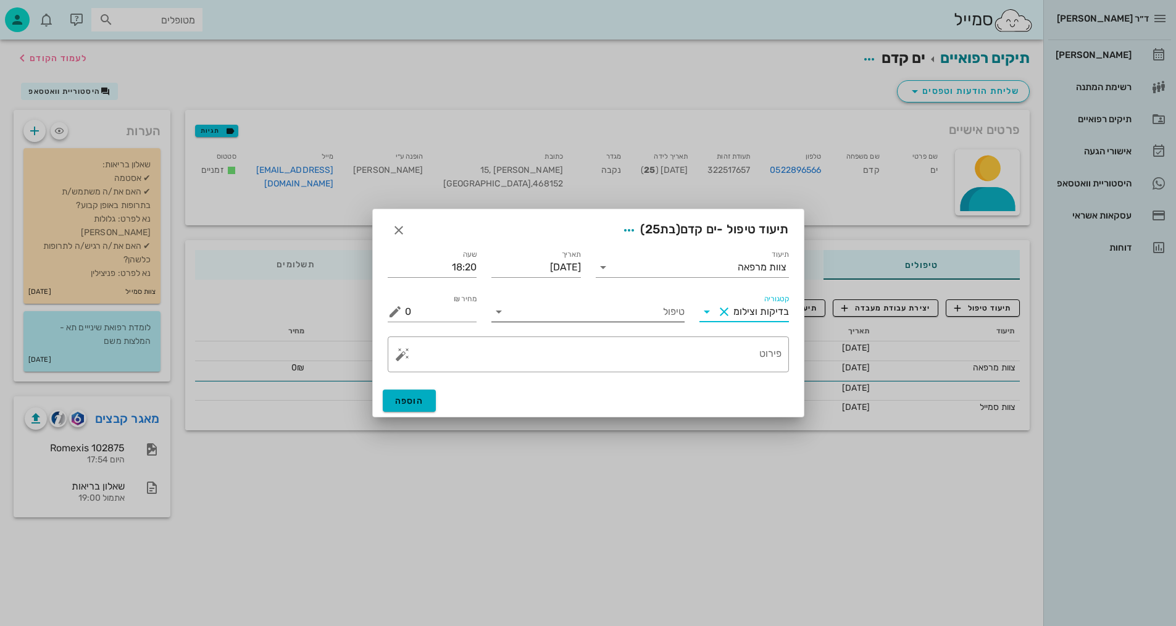
click at [669, 309] on input "טיפול" at bounding box center [597, 312] width 176 height 20
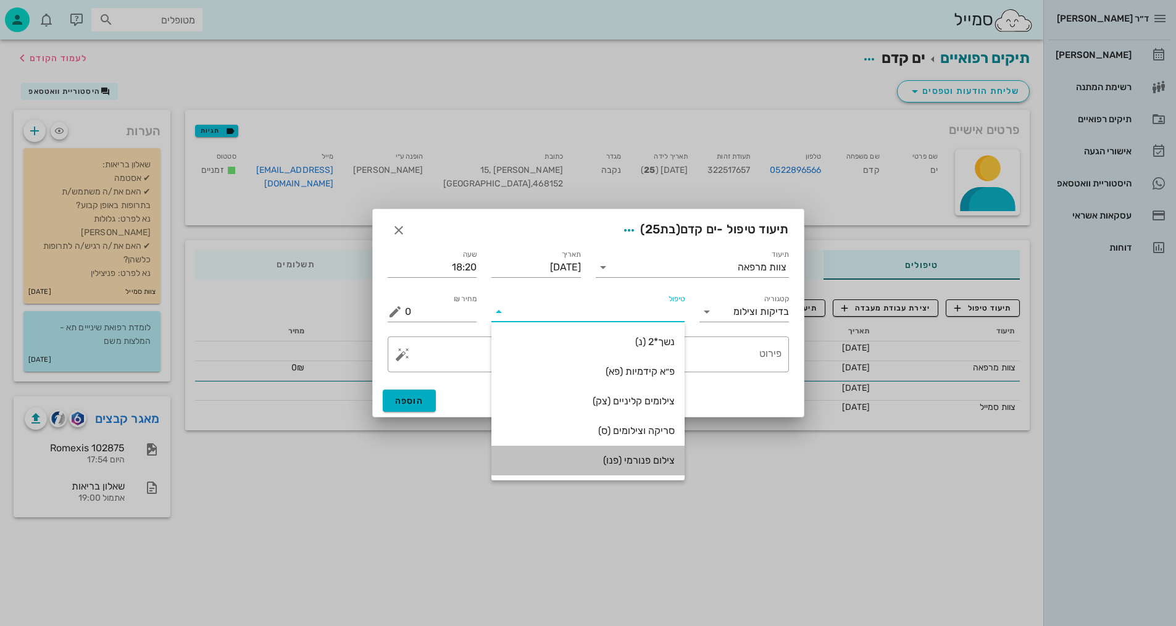
drag, startPoint x: 651, startPoint y: 463, endPoint x: 698, endPoint y: 418, distance: 65.1
click at [650, 460] on div "צילום פנורמי (פנו)" at bounding box center [587, 460] width 173 height 12
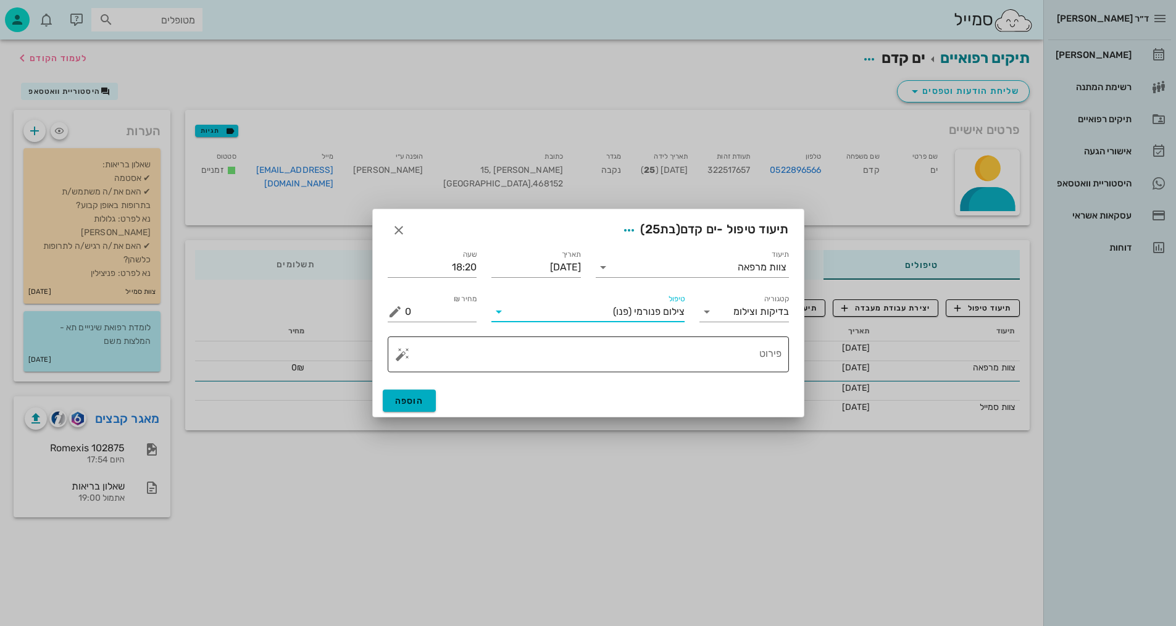
click at [731, 359] on textarea "פירוט" at bounding box center [593, 358] width 377 height 30
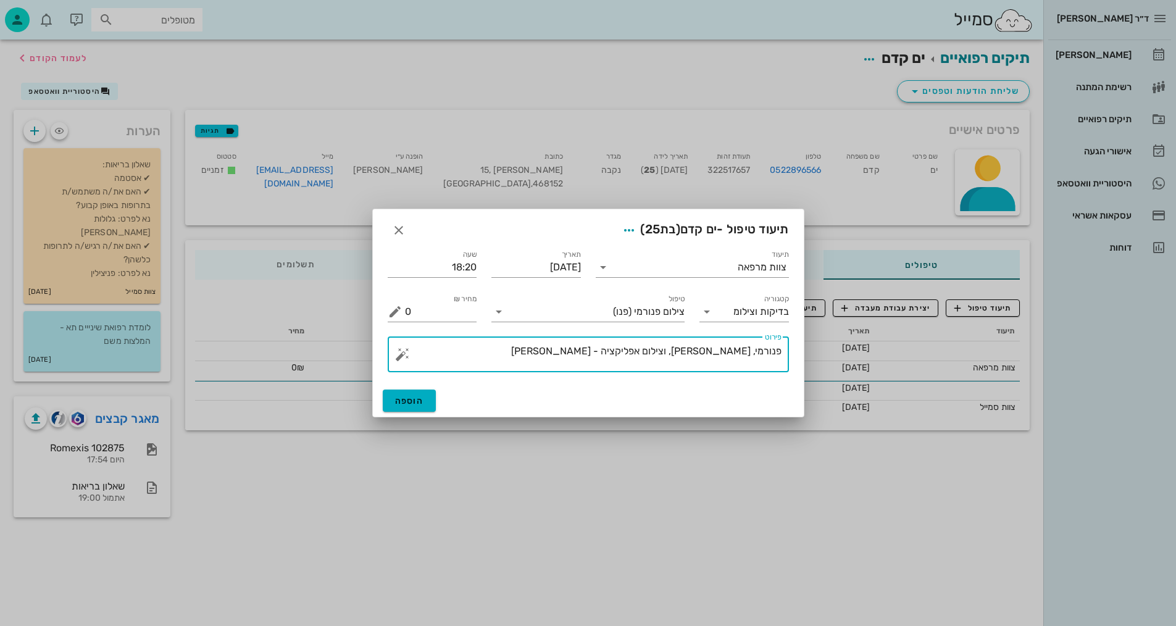
type textarea "פנורמי, סריקה, וצילום אפליקציה - שרה"
click at [422, 399] on span "הוספה" at bounding box center [409, 401] width 29 height 10
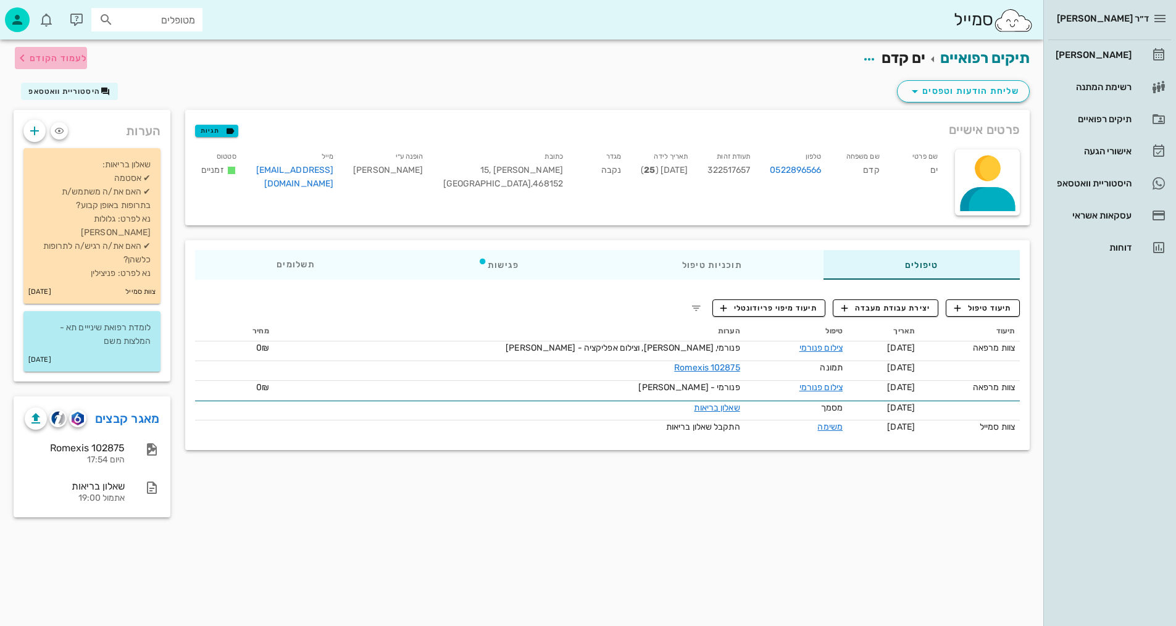
click at [49, 61] on span "לעמוד הקודם" at bounding box center [58, 58] width 57 height 10
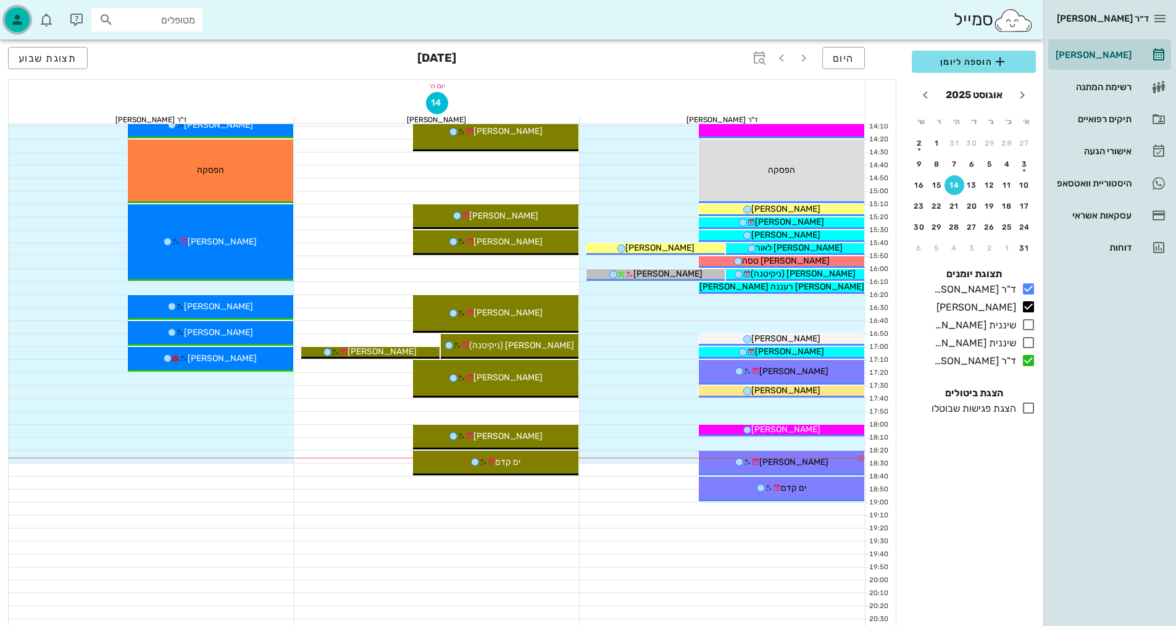
click at [22, 15] on icon "button" at bounding box center [17, 19] width 15 height 15
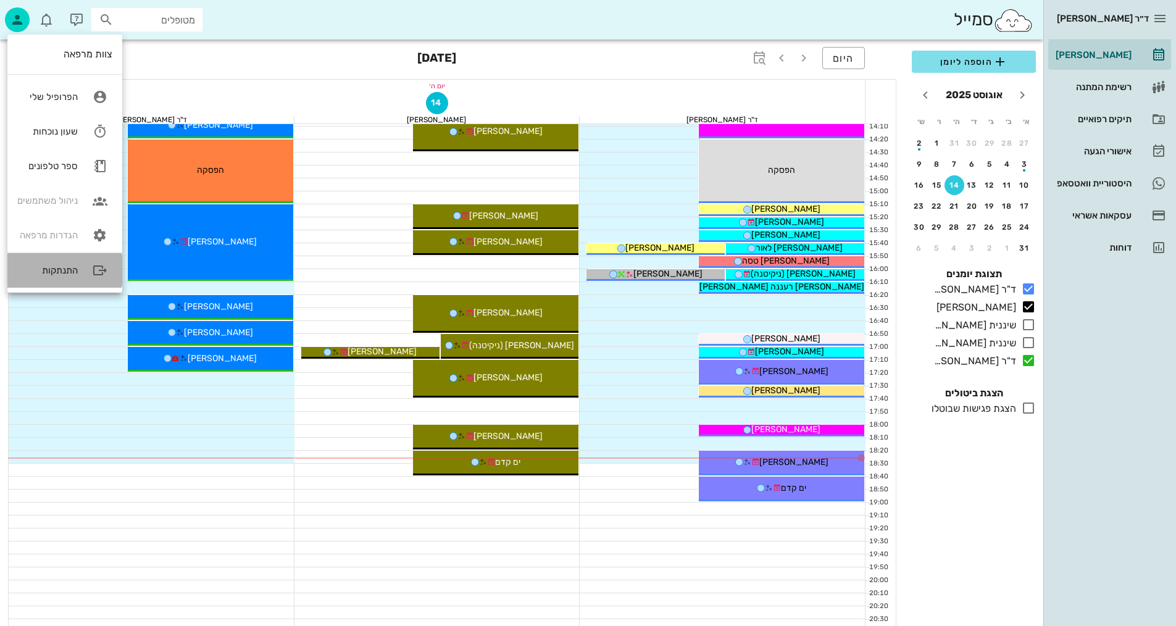
click at [65, 270] on div "התנתקות" at bounding box center [47, 270] width 60 height 11
